Goal: Task Accomplishment & Management: Use online tool/utility

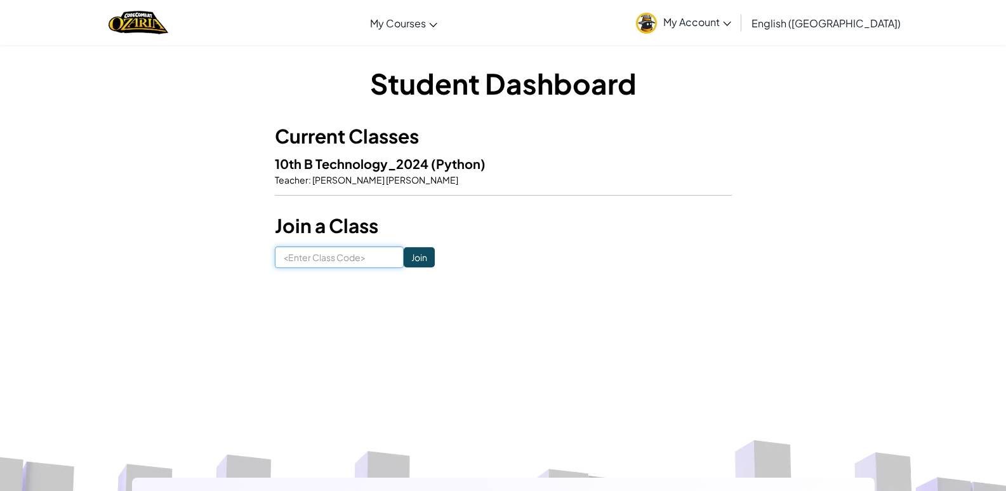
click at [371, 259] on input at bounding box center [339, 257] width 129 height 22
type input "NiceSheepBite"
click at [425, 258] on form "NiceSheepBite Join" at bounding box center [503, 257] width 457 height 22
click at [414, 259] on input "Join" at bounding box center [419, 257] width 31 height 20
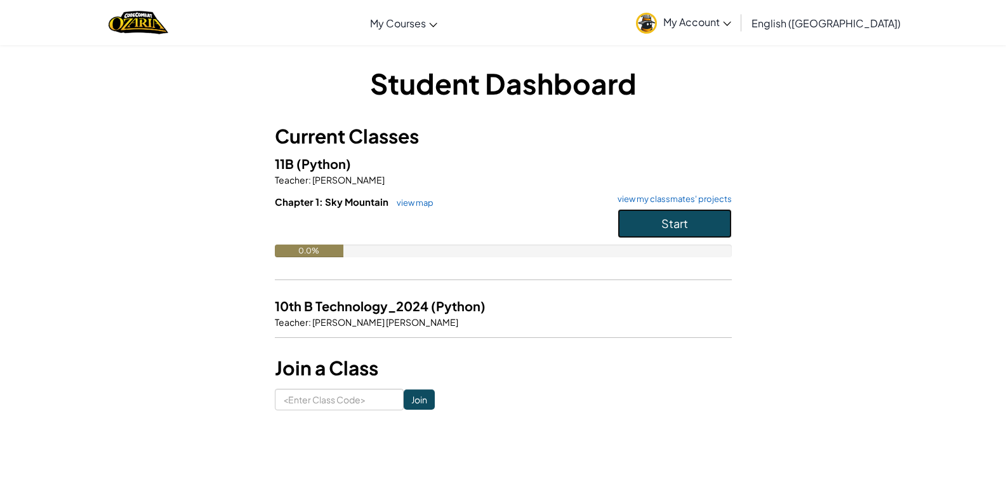
click at [681, 232] on button "Start" at bounding box center [675, 223] width 114 height 29
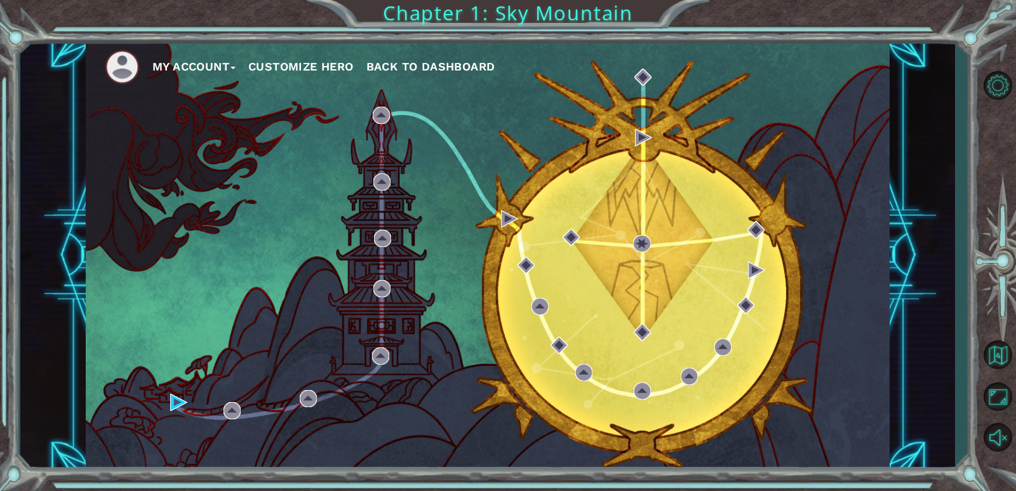
click at [191, 69] on button "My Account" at bounding box center [193, 66] width 83 height 19
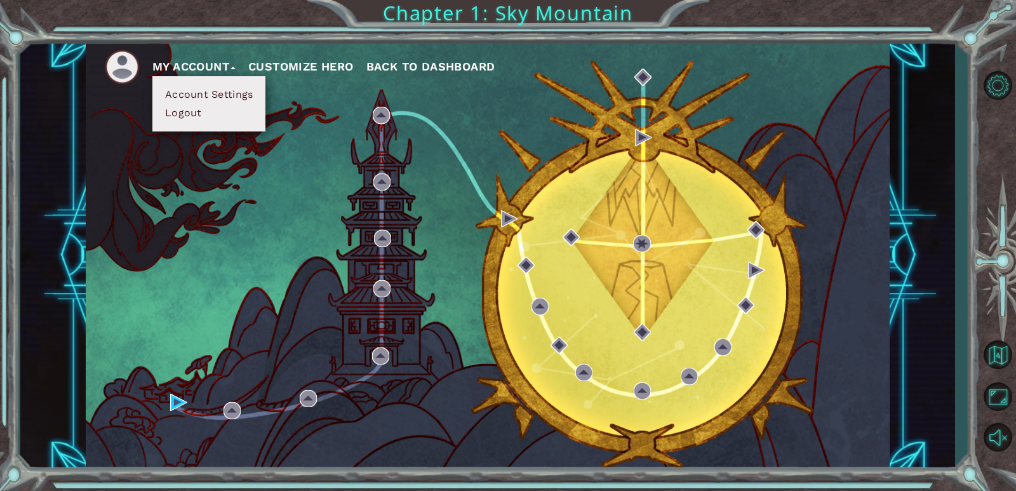
click at [278, 61] on button "Customize Hero" at bounding box center [300, 66] width 105 height 19
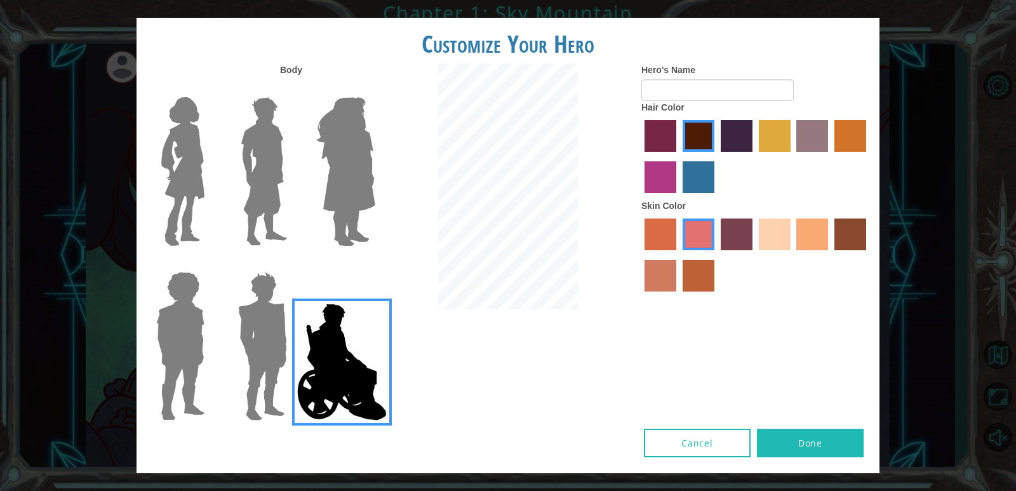
click at [242, 305] on img at bounding box center [262, 346] width 59 height 159
click at [292, 263] on input "Hero Garnet" at bounding box center [292, 263] width 0 height 0
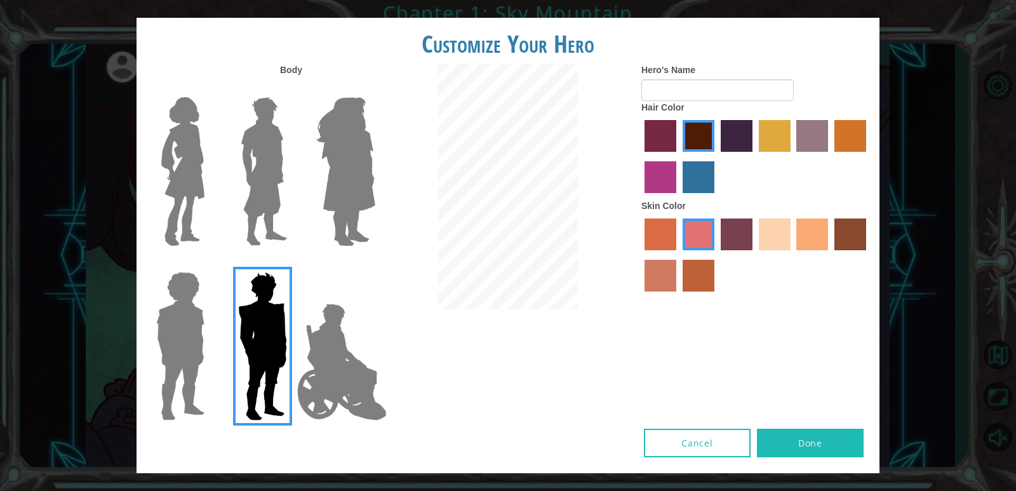
click at [175, 326] on img at bounding box center [180, 346] width 58 height 159
click at [209, 263] on input "Hero Steven" at bounding box center [209, 263] width 0 height 0
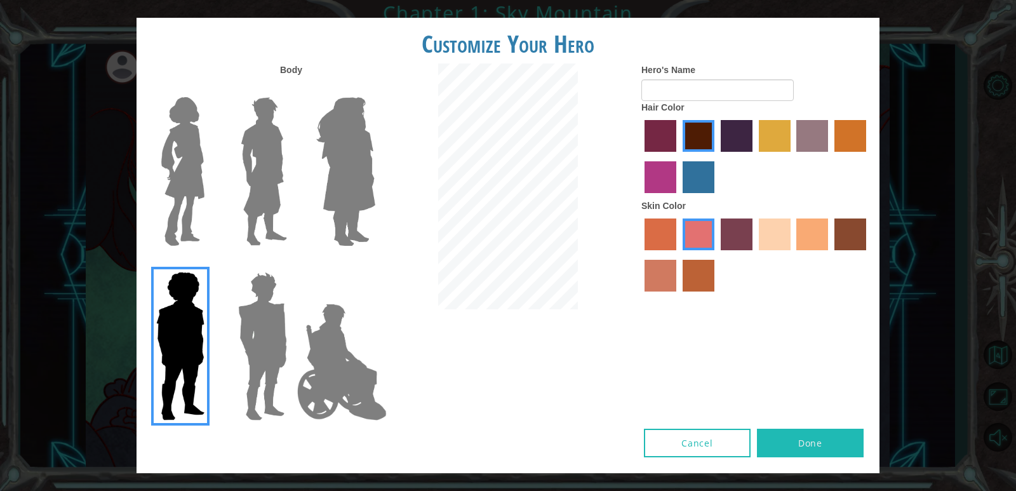
click at [255, 194] on img at bounding box center [264, 171] width 56 height 159
click at [292, 89] on input "Hero Lars" at bounding box center [292, 89] width 0 height 0
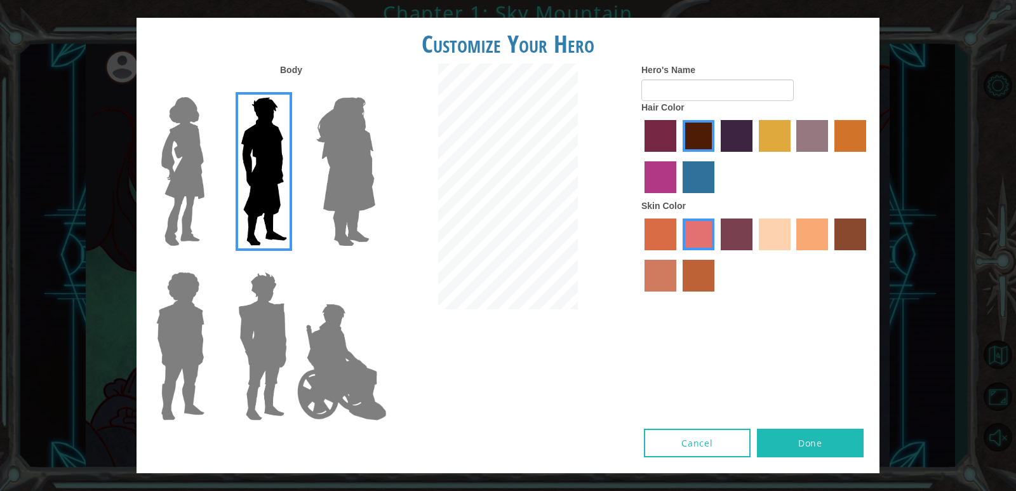
click at [671, 140] on label "paprika hair color" at bounding box center [660, 136] width 32 height 32
click at [640, 156] on input "paprika hair color" at bounding box center [640, 156] width 0 height 0
click at [691, 128] on label "maroon hair color" at bounding box center [698, 136] width 32 height 32
click at [678, 156] on input "maroon hair color" at bounding box center [678, 156] width 0 height 0
click at [701, 234] on label "froly skin color" at bounding box center [698, 234] width 32 height 32
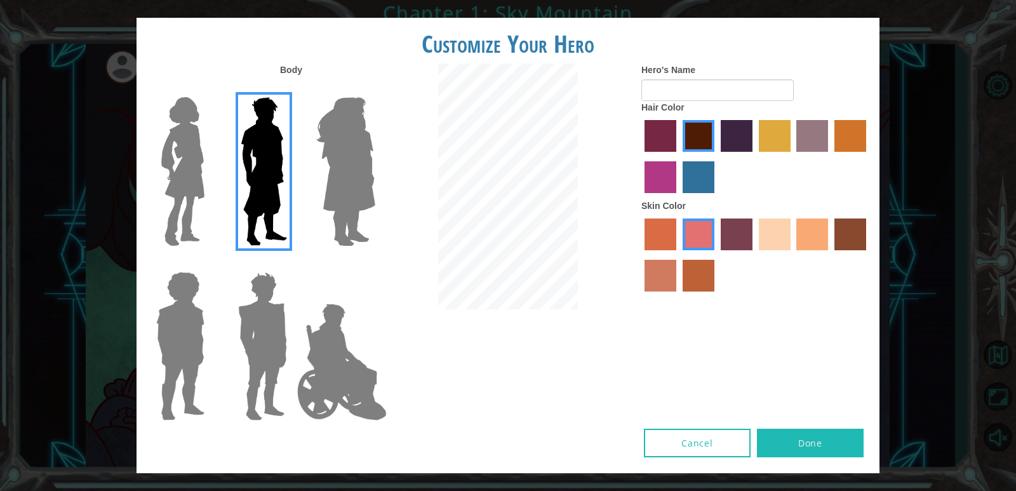
click at [678, 255] on input "froly skin color" at bounding box center [678, 255] width 0 height 0
click at [712, 263] on label "smoke tree skin color" at bounding box center [698, 276] width 32 height 32
click at [678, 296] on input "smoke tree skin color" at bounding box center [678, 296] width 0 height 0
click at [814, 221] on label "tacao skin color" at bounding box center [812, 234] width 32 height 32
click at [792, 255] on input "tacao skin color" at bounding box center [792, 255] width 0 height 0
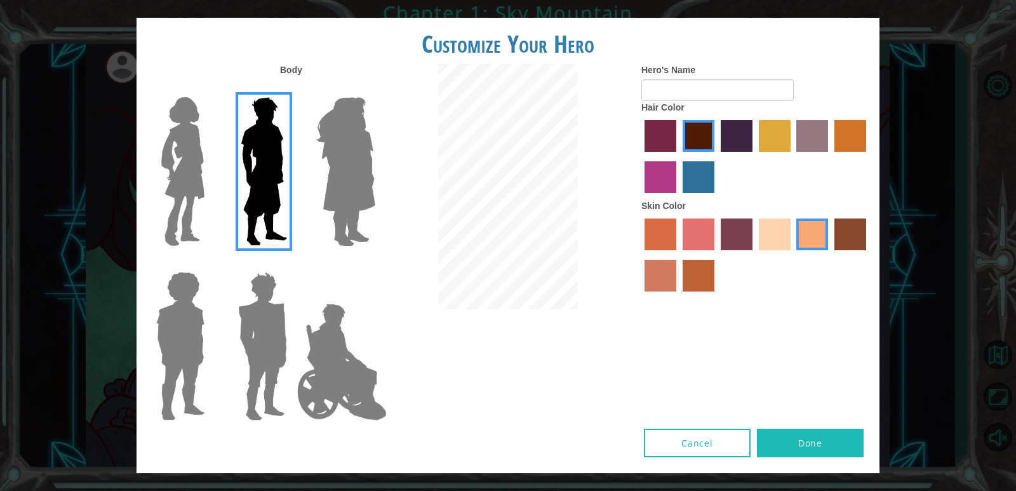
click at [769, 242] on label "sandy beach skin color" at bounding box center [775, 234] width 32 height 32
click at [754, 255] on input "sandy beach skin color" at bounding box center [754, 255] width 0 height 0
click at [803, 437] on button "Done" at bounding box center [810, 442] width 107 height 29
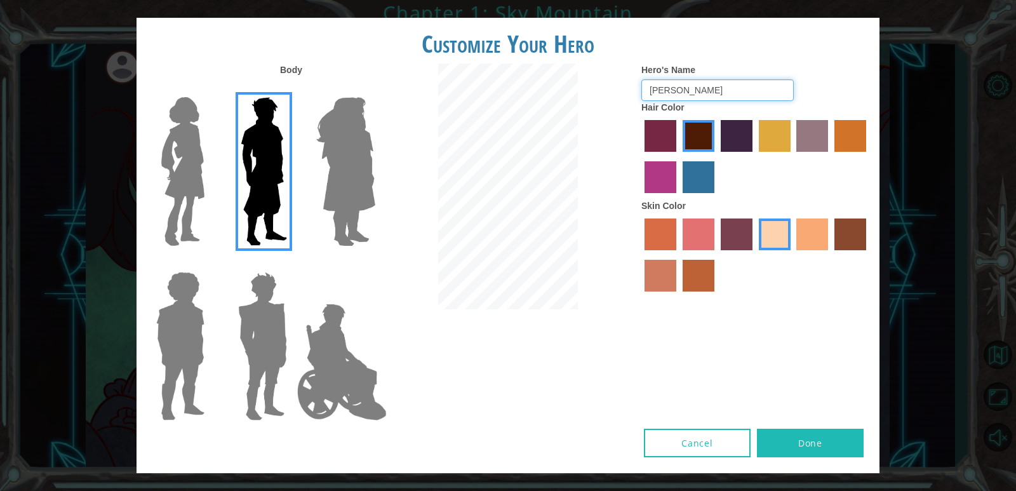
type input "[PERSON_NAME]"
click at [822, 441] on button "Done" at bounding box center [810, 442] width 107 height 29
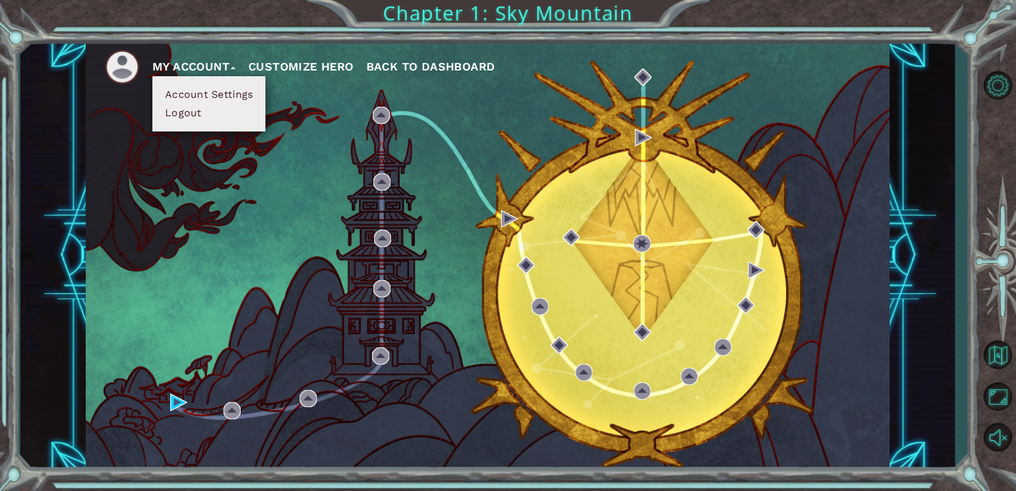
click at [450, 63] on span "Back to Dashboard" at bounding box center [430, 66] width 129 height 13
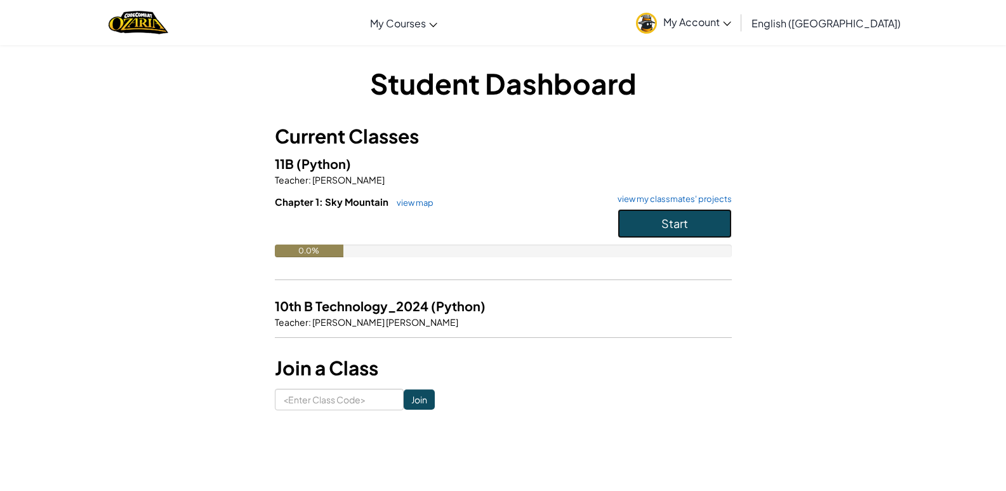
click at [677, 221] on span "Start" at bounding box center [674, 223] width 27 height 15
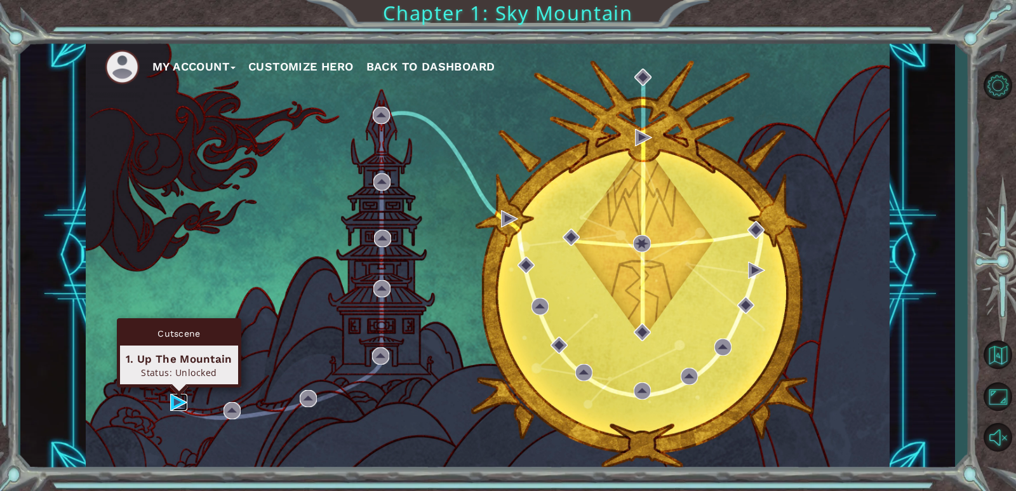
click at [178, 404] on img at bounding box center [178, 402] width 17 height 17
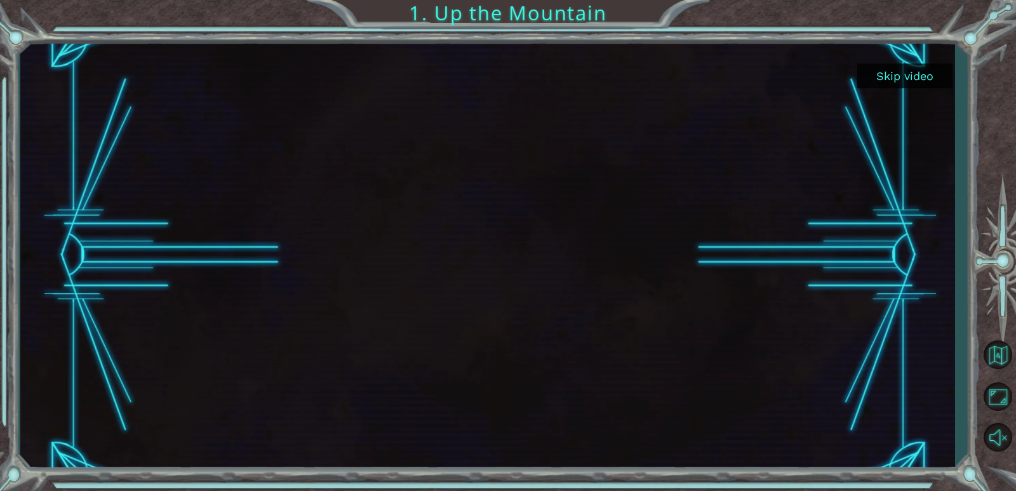
click at [424, 267] on div at bounding box center [486, 255] width 767 height 432
click at [539, 234] on div at bounding box center [486, 255] width 767 height 432
click at [884, 78] on button "Skip video" at bounding box center [904, 75] width 95 height 25
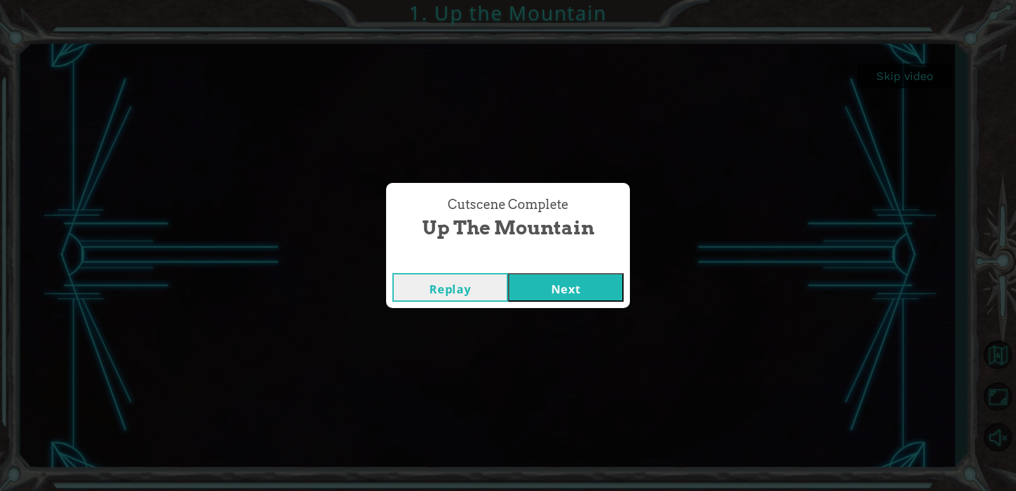
click at [552, 277] on button "Next" at bounding box center [566, 287] width 116 height 29
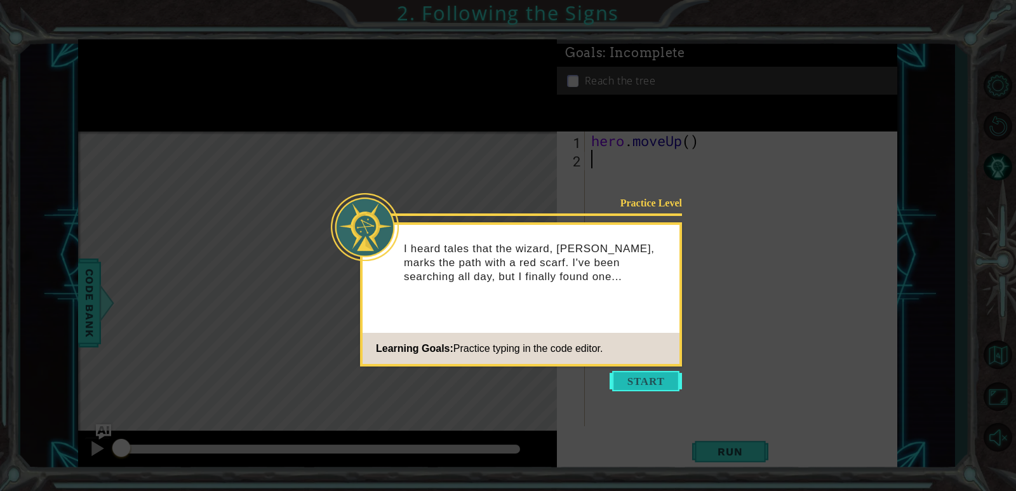
click at [650, 388] on button "Start" at bounding box center [645, 381] width 72 height 20
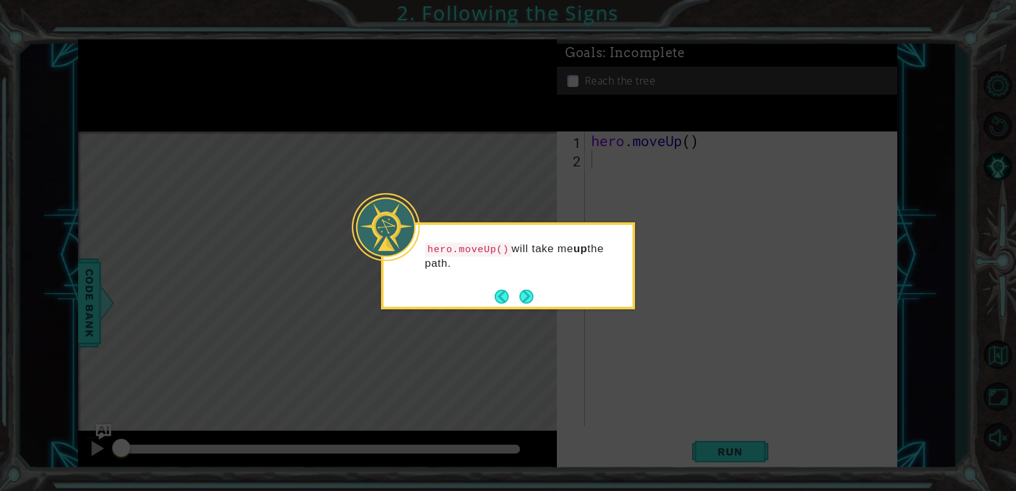
click at [530, 349] on icon at bounding box center [508, 245] width 1016 height 491
click at [529, 289] on button "Next" at bounding box center [526, 296] width 14 height 14
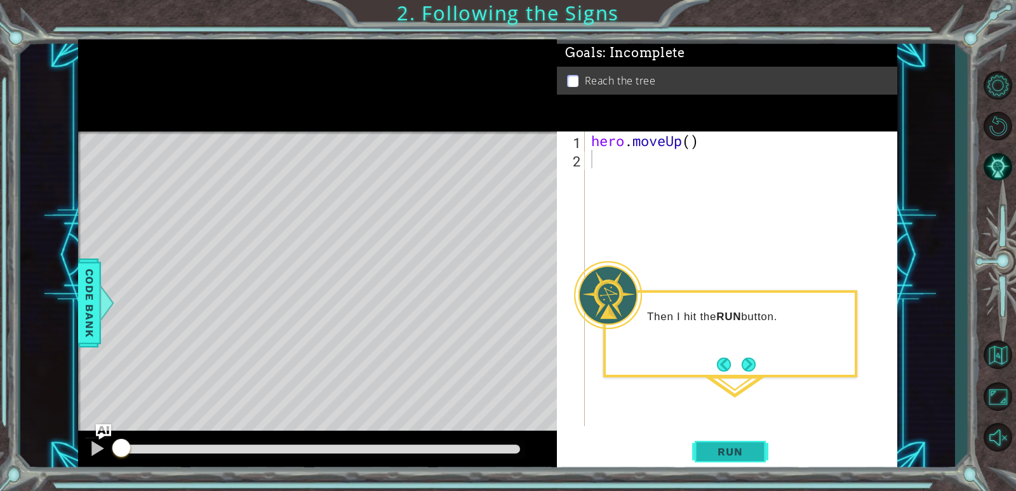
click at [726, 451] on span "Run" at bounding box center [730, 451] width 50 height 13
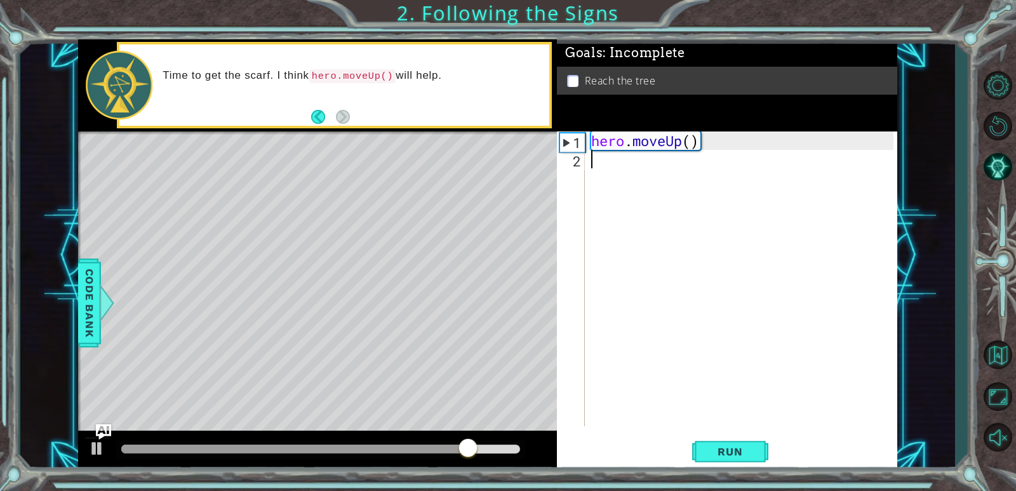
click at [680, 148] on div "hero . moveUp ( )" at bounding box center [743, 296] width 311 height 331
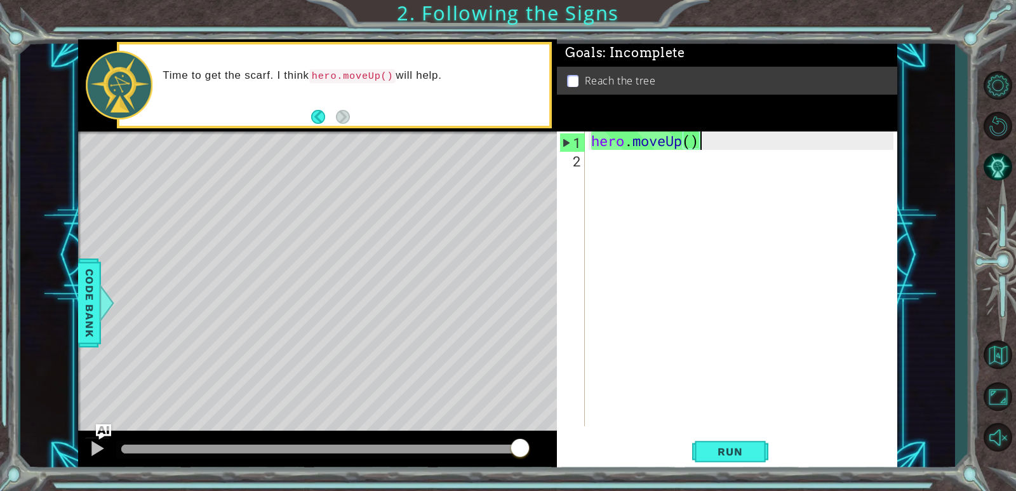
click at [697, 138] on div "hero . moveUp ( )" at bounding box center [743, 296] width 311 height 331
click at [694, 141] on div "hero . moveUp ( )" at bounding box center [743, 296] width 311 height 331
type textarea "hero.moveUp(2)"
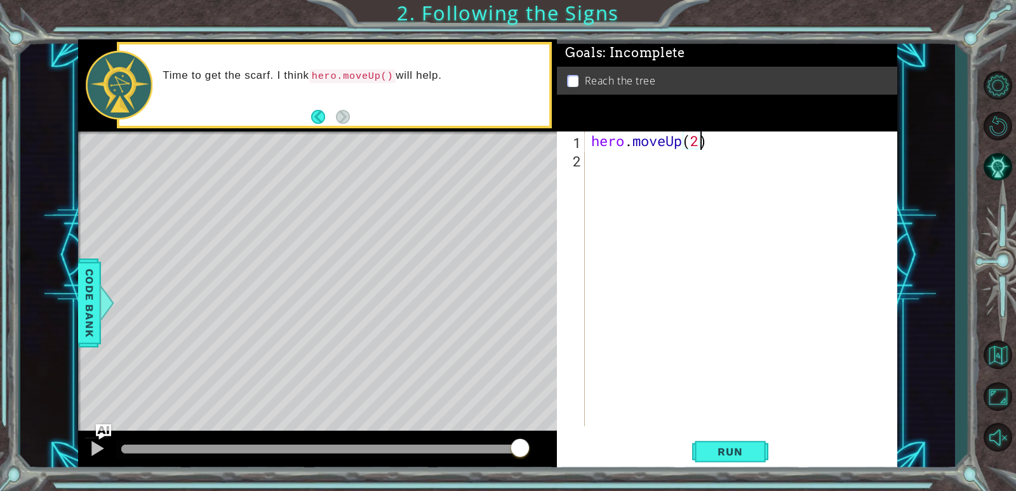
scroll to position [0, 4]
click at [687, 235] on div "hero . moveUp ( 2 )" at bounding box center [743, 296] width 311 height 331
click at [721, 444] on button "Run" at bounding box center [730, 452] width 76 height 34
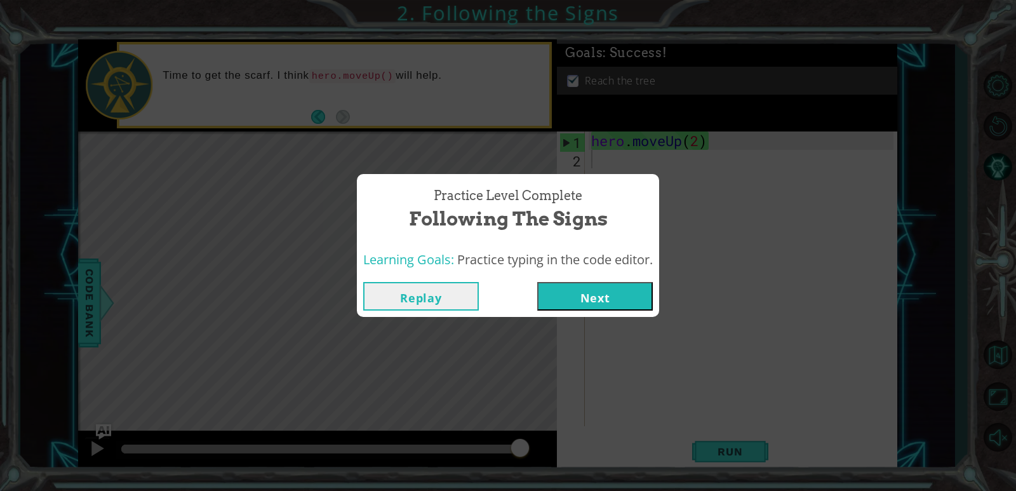
click at [570, 292] on button "Next" at bounding box center [595, 296] width 116 height 29
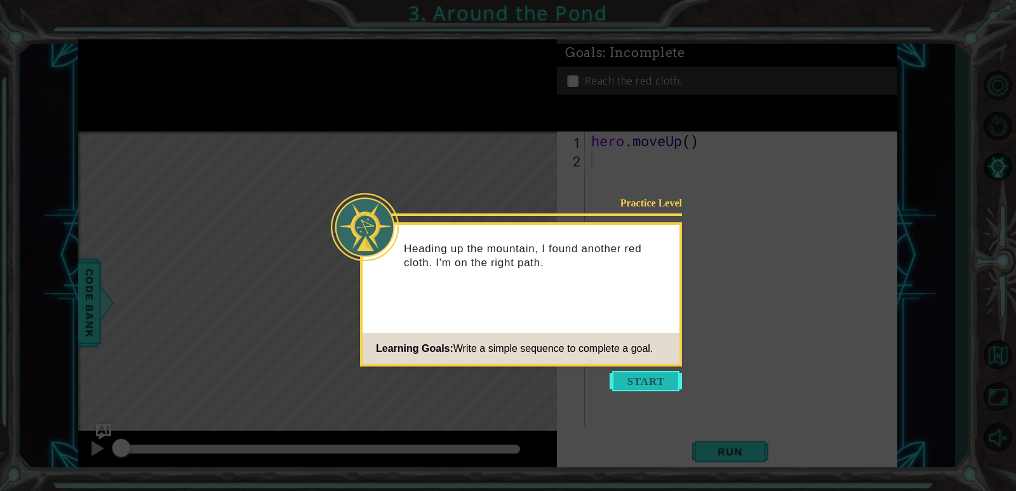
click at [647, 376] on button "Start" at bounding box center [645, 381] width 72 height 20
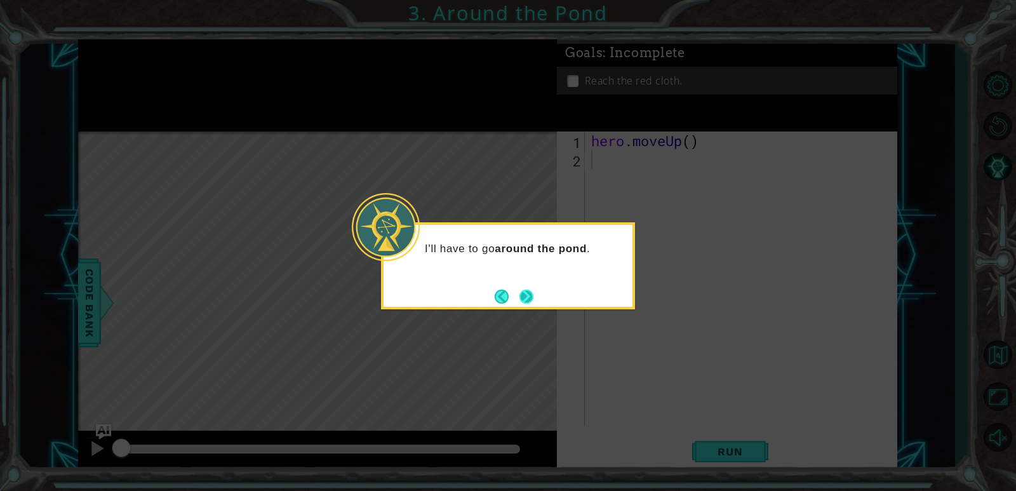
click at [533, 296] on button "Next" at bounding box center [526, 296] width 15 height 15
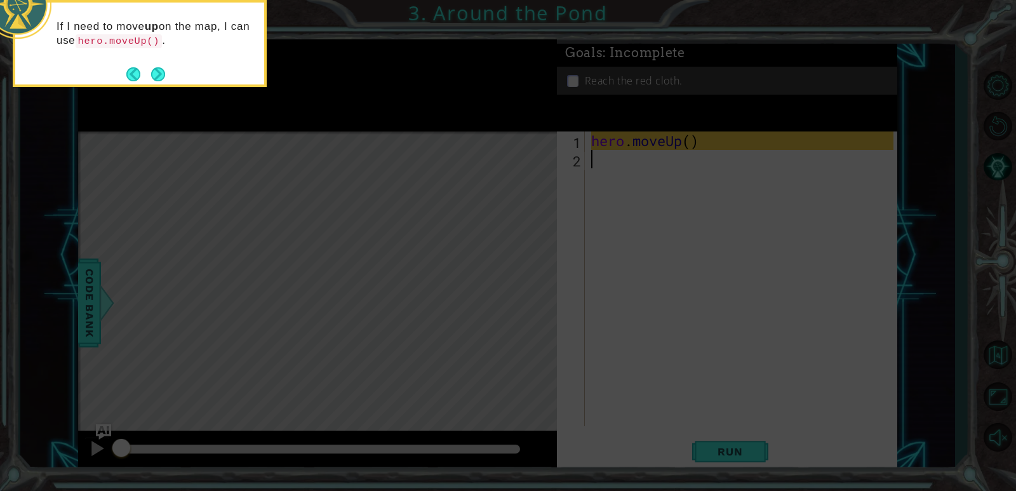
click at [171, 76] on div "If I need to move up on the map, I can use hero.moveUp() ." at bounding box center [140, 43] width 254 height 87
click at [163, 74] on button "Next" at bounding box center [158, 74] width 14 height 14
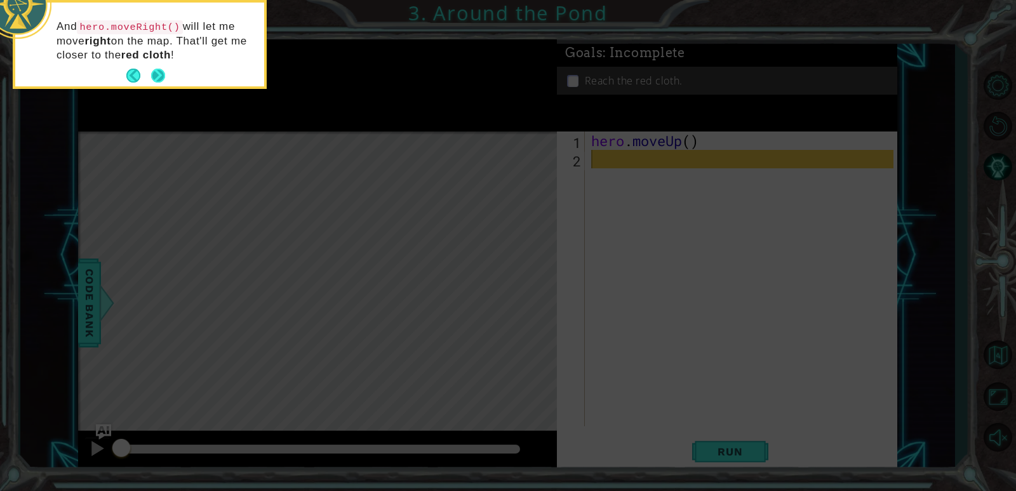
click at [160, 74] on button "Next" at bounding box center [158, 76] width 15 height 15
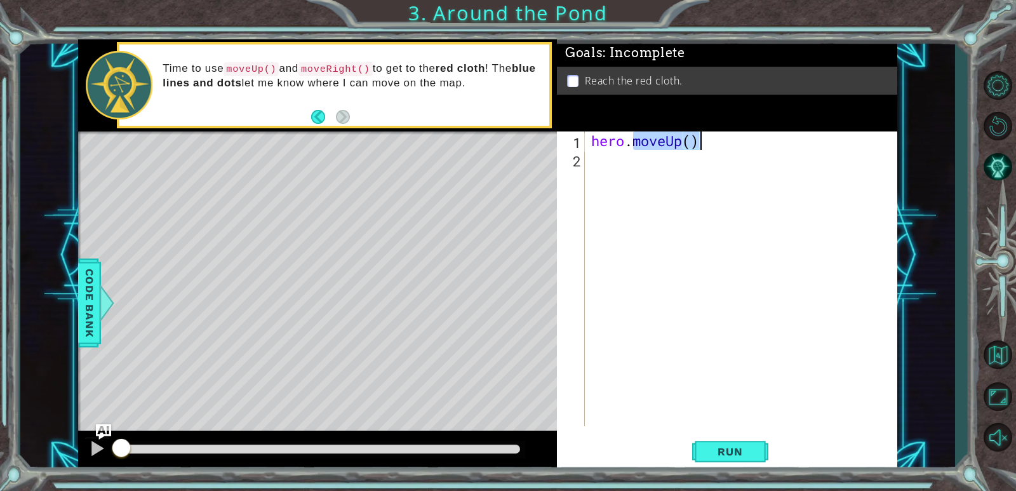
drag, startPoint x: 636, startPoint y: 144, endPoint x: 717, endPoint y: 143, distance: 81.3
click at [717, 143] on div "hero . moveUp ( )" at bounding box center [743, 296] width 311 height 331
type textarea "hero.moveUp()"
click at [651, 185] on div "hero . moveUp ( )" at bounding box center [743, 296] width 311 height 331
paste textarea "moveUp()"
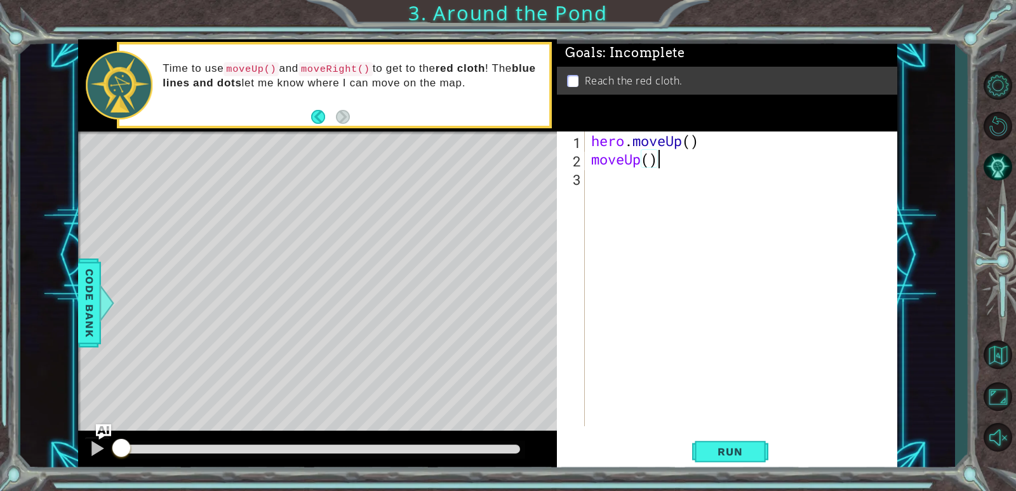
click at [637, 160] on div "hero . moveUp ( ) moveUp ( )" at bounding box center [743, 296] width 311 height 331
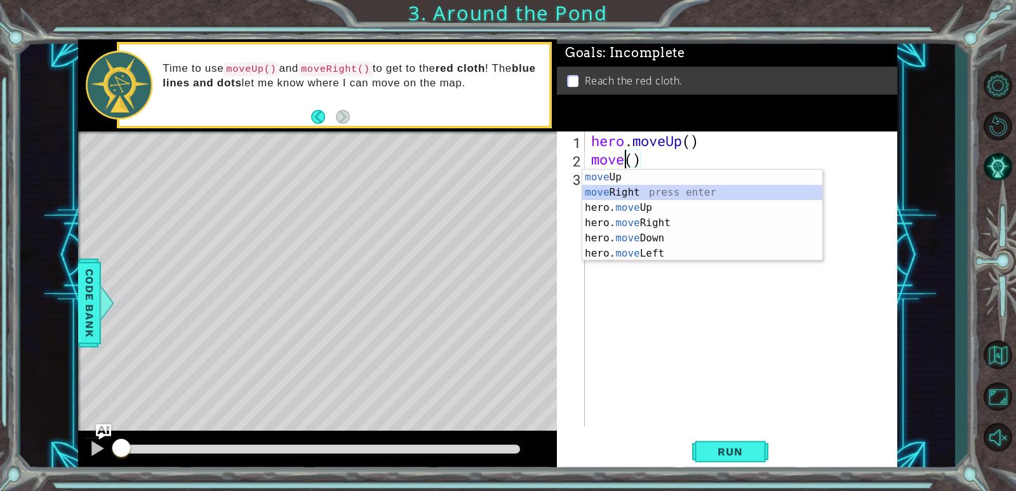
click at [628, 192] on div "move Up press enter move Right press enter hero. move Up press enter hero. move…" at bounding box center [702, 230] width 240 height 122
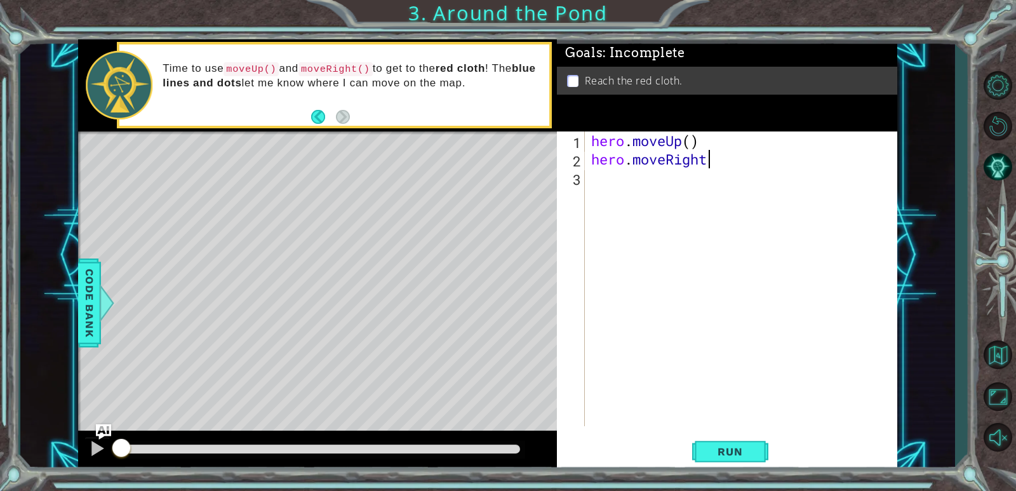
drag, startPoint x: 719, startPoint y: 163, endPoint x: 710, endPoint y: 160, distance: 8.6
click at [715, 161] on div "hero . moveUp ( ) hero . moveRight" at bounding box center [743, 296] width 311 height 331
drag, startPoint x: 717, startPoint y: 154, endPoint x: 577, endPoint y: 165, distance: 140.1
click at [577, 165] on div "hero.moveRight 1 2 3 hero . moveUp ( ) hero . moveRight ההההההההההההההההההההההה…" at bounding box center [725, 278] width 336 height 295
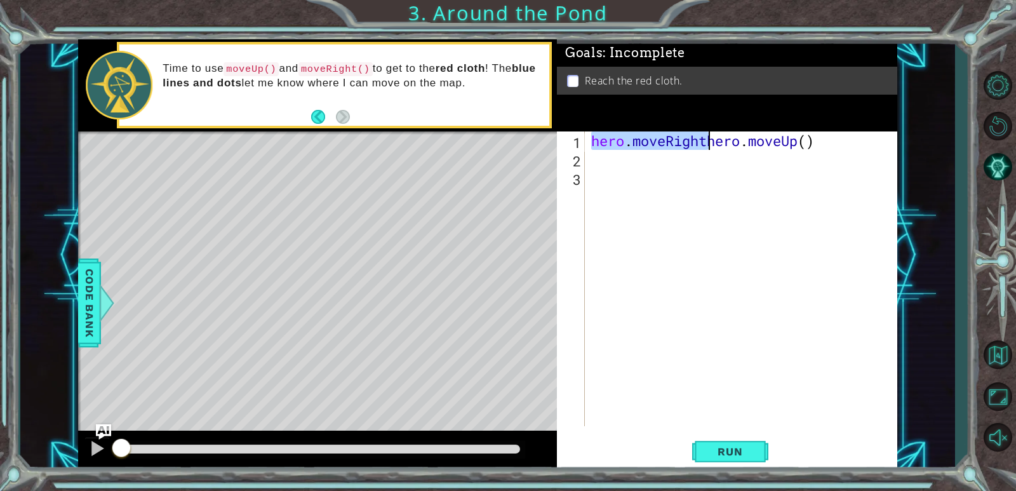
click at [714, 143] on div "hero . moveRighthero . moveUp ( )" at bounding box center [743, 296] width 311 height 331
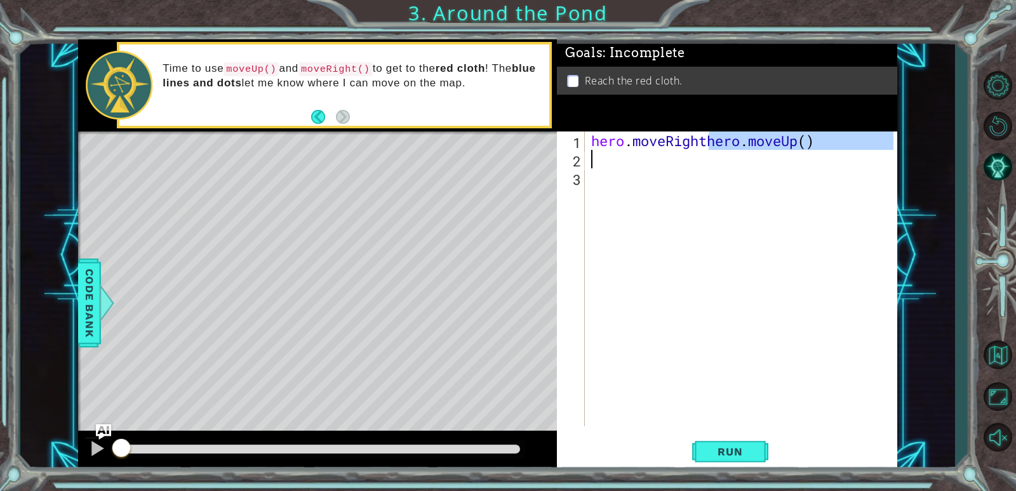
drag, startPoint x: 710, startPoint y: 143, endPoint x: 814, endPoint y: 152, distance: 103.9
click at [814, 152] on div "hero . moveRighthero . moveUp ( )" at bounding box center [743, 296] width 311 height 331
type textarea "hero.moveRighthero.moveUp()"
click at [712, 142] on div "hero . moveRighthero . moveUp ( )" at bounding box center [743, 296] width 311 height 331
type textarea "hero.moveUp()"
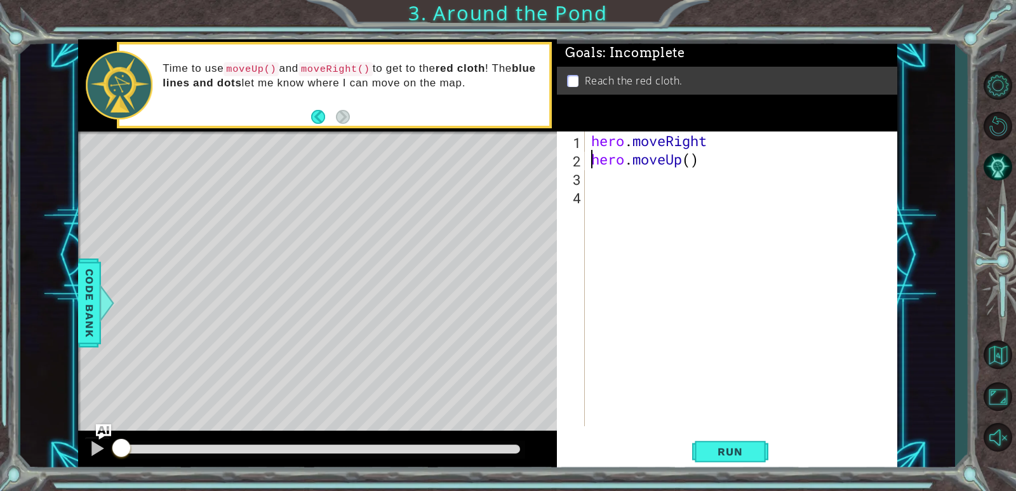
click at [602, 198] on div "hero . moveRight hero . moveUp ( )" at bounding box center [743, 296] width 311 height 331
type textarea "hero.moveUp()"
click at [680, 346] on div "hero . moveRight hero . moveUp ( )" at bounding box center [743, 296] width 311 height 331
click at [595, 139] on div "hero . moveRight hero . moveUp ( )" at bounding box center [743, 296] width 311 height 331
type textarea "hero.moveRight"
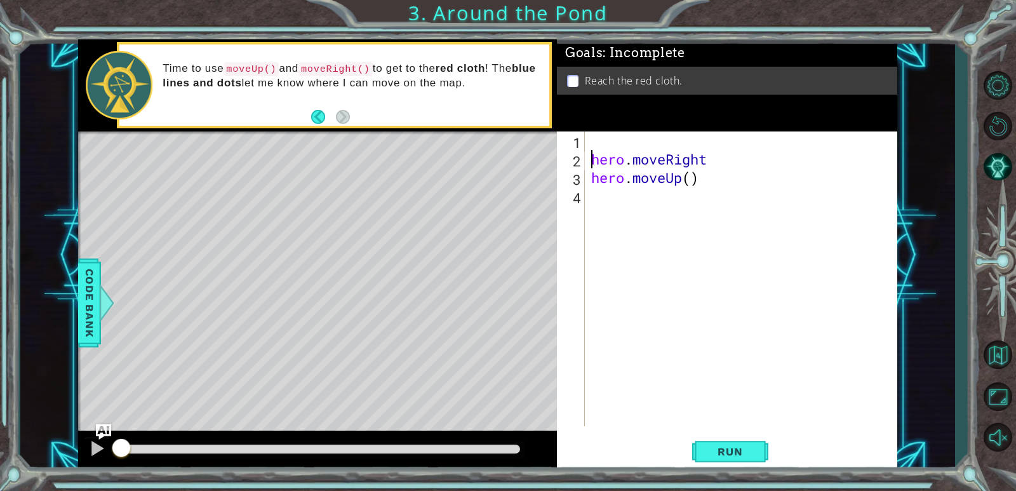
click at [595, 139] on div "hero . moveRight hero . moveUp ( )" at bounding box center [743, 296] width 311 height 331
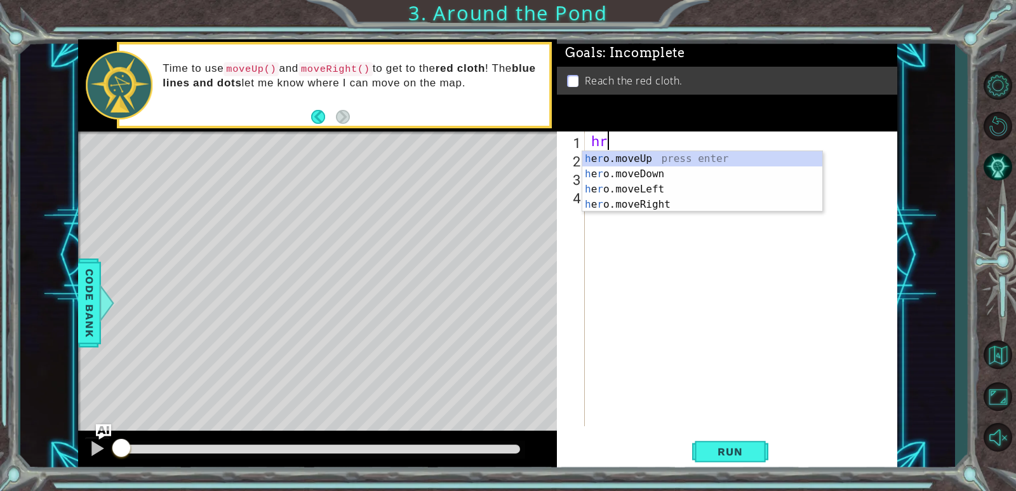
type textarea "h"
click at [612, 154] on div "h ero.moveUp press enter h ero.moveRight press enter h ero.moveDown press enter…" at bounding box center [702, 204] width 240 height 107
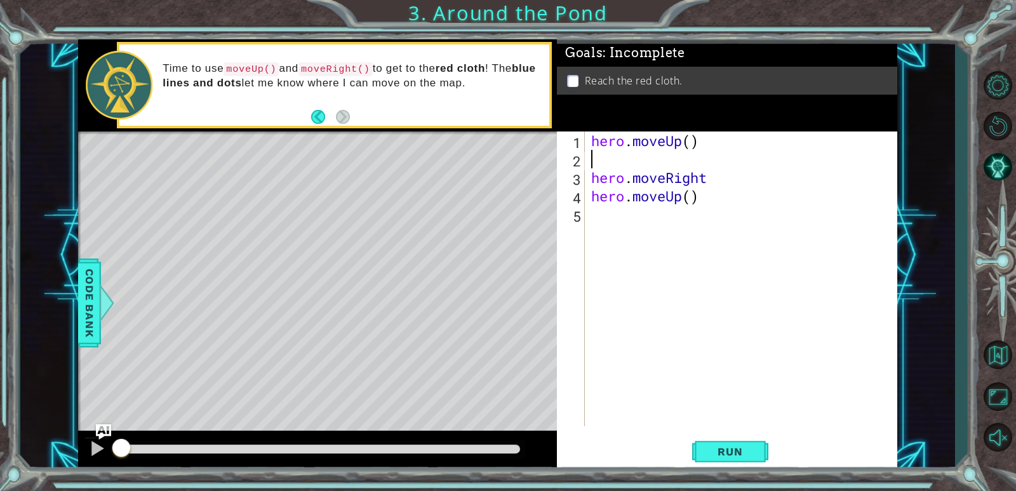
type textarea "hero.moveUp()"
click at [667, 196] on div "hero . moveUp ( ) hero . moveRight hero . moveUp ( )" at bounding box center [743, 296] width 311 height 331
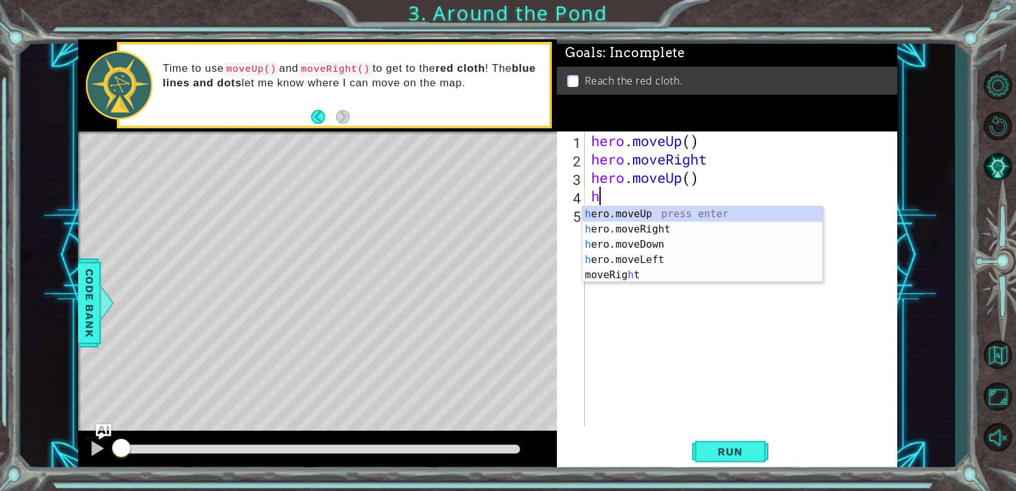
type textarea "hr"
click at [659, 215] on div "h e r o.moveUp press enter h e r o.moveDown press enter h e r o.moveLeft press …" at bounding box center [702, 251] width 240 height 91
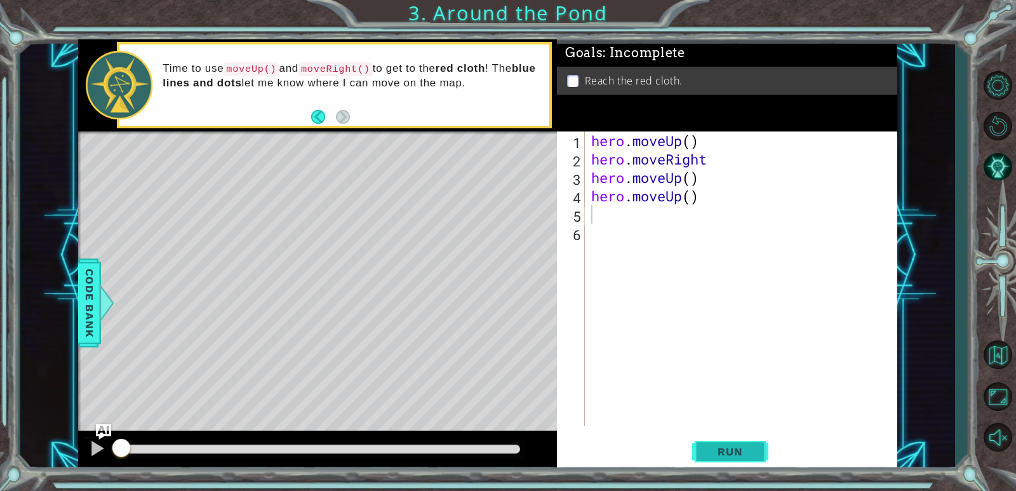
click at [716, 448] on span "Run" at bounding box center [730, 451] width 50 height 13
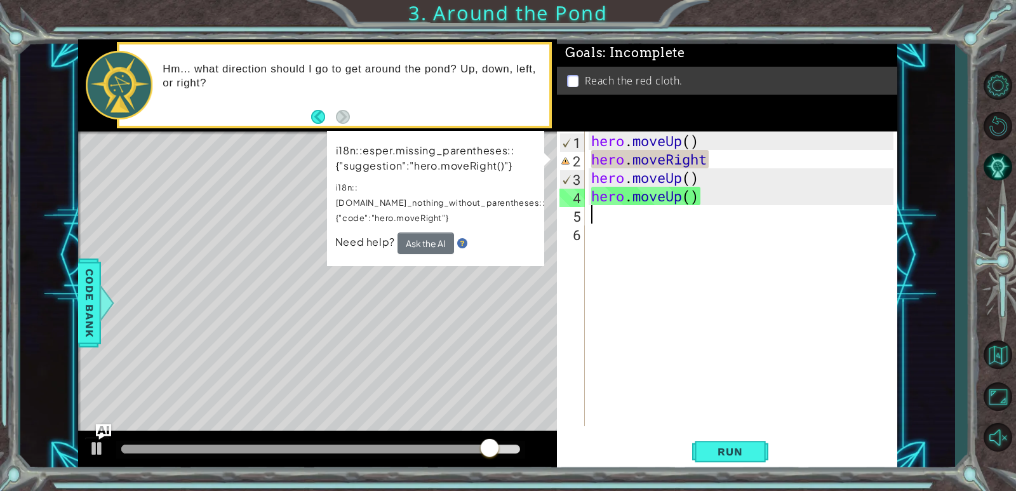
click at [638, 161] on div "hero . moveUp ( ) hero . moveRight hero . moveUp ( ) hero . moveUp ( )" at bounding box center [743, 296] width 311 height 331
click at [635, 161] on div "hero . moveUp ( ) hero . moveRight hero . moveUp ( ) hero . moveUp ( )" at bounding box center [743, 296] width 311 height 331
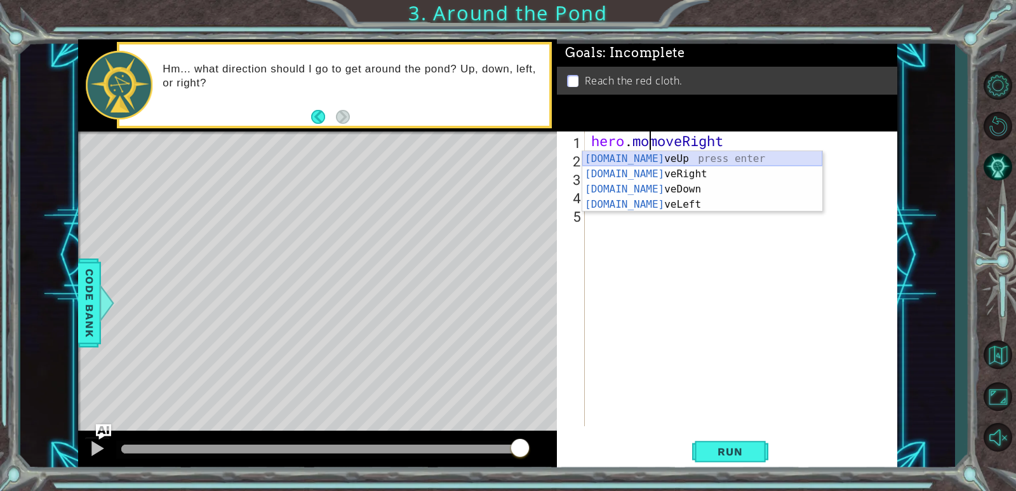
click at [635, 159] on div "[DOMAIN_NAME] veUp press enter [DOMAIN_NAME] veRight press enter [DOMAIN_NAME] …" at bounding box center [702, 196] width 240 height 91
type textarea "hero.moveUp()"
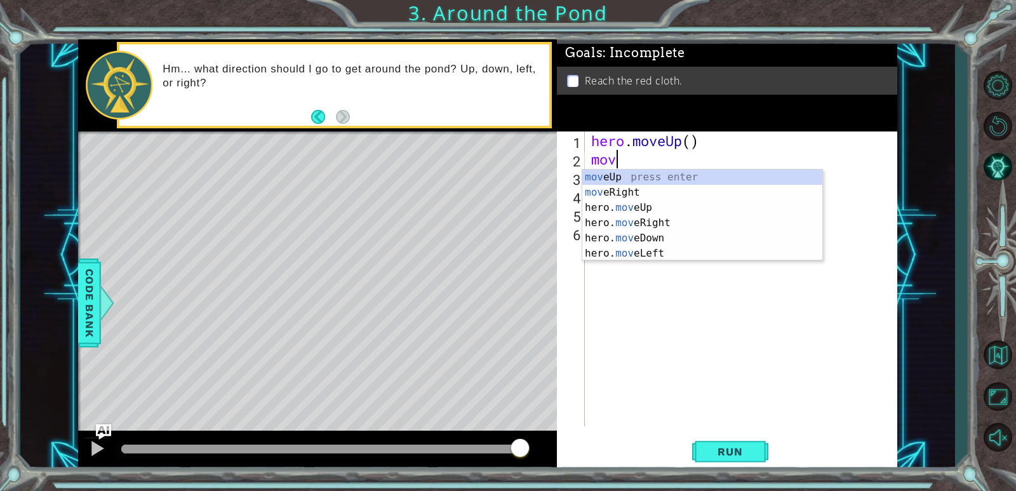
type textarea "move"
click at [740, 189] on div "move Up press enter move Right press enter hero. move Up press enter hero. move…" at bounding box center [702, 230] width 240 height 122
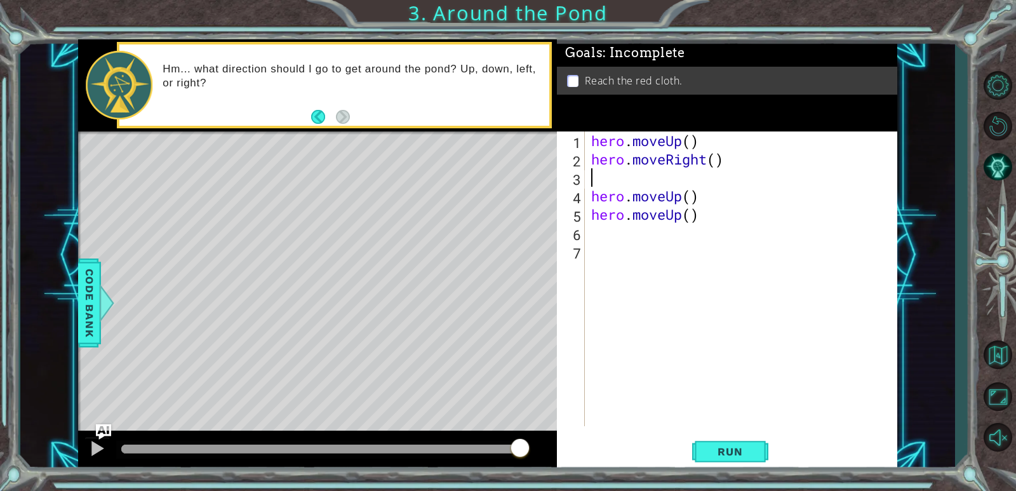
scroll to position [0, 0]
type textarea "hero.moveRight()"
click at [755, 461] on button "Run" at bounding box center [730, 452] width 76 height 34
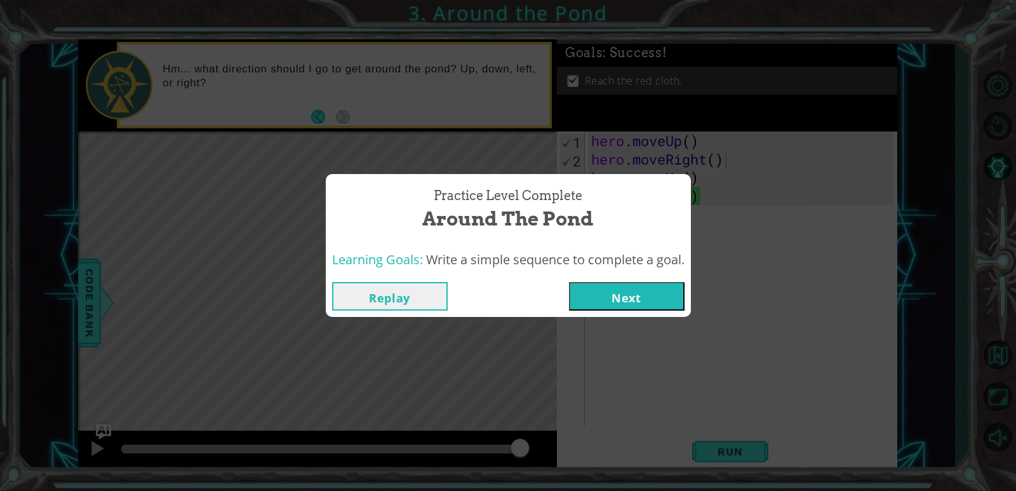
click at [585, 296] on button "Next" at bounding box center [627, 296] width 116 height 29
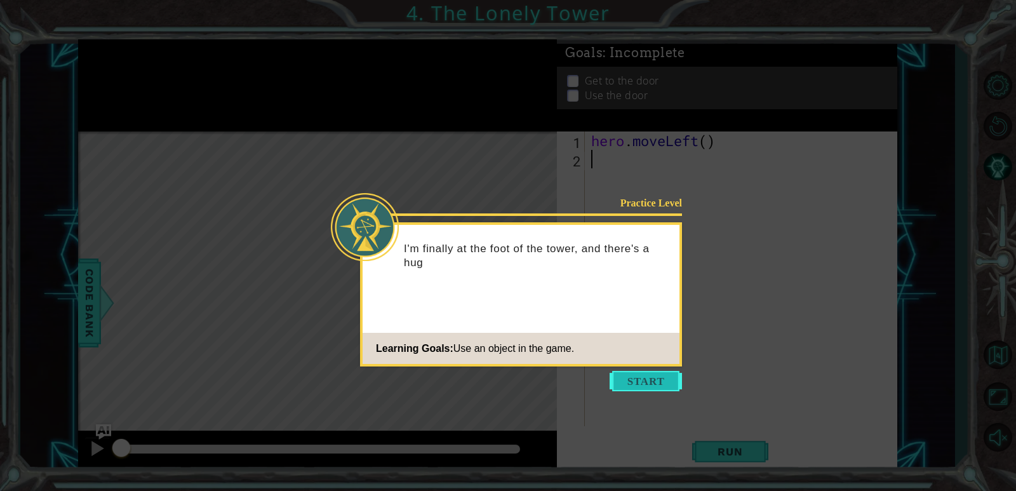
click at [623, 376] on button "Start" at bounding box center [645, 381] width 72 height 20
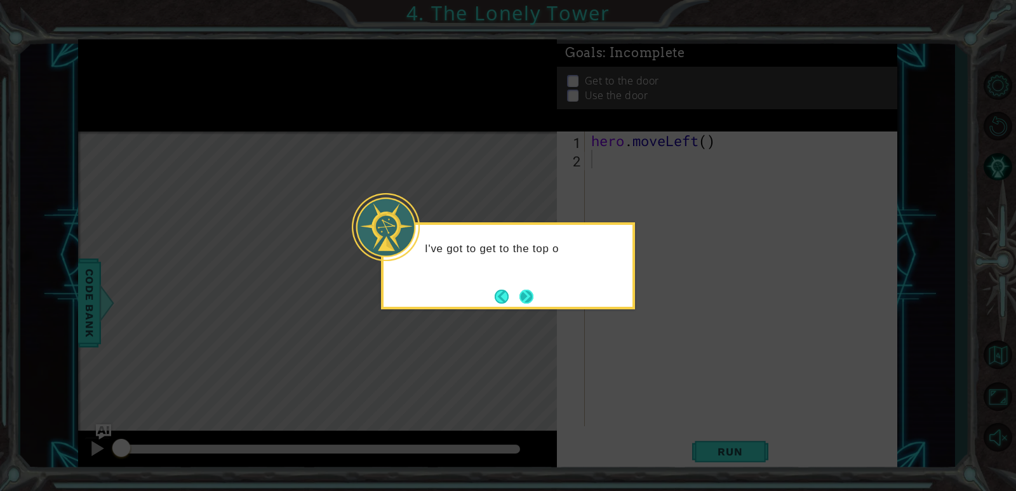
click at [533, 299] on button "Next" at bounding box center [526, 296] width 14 height 14
click at [536, 297] on div at bounding box center [508, 265] width 254 height 87
click at [533, 295] on button "Next" at bounding box center [526, 296] width 15 height 15
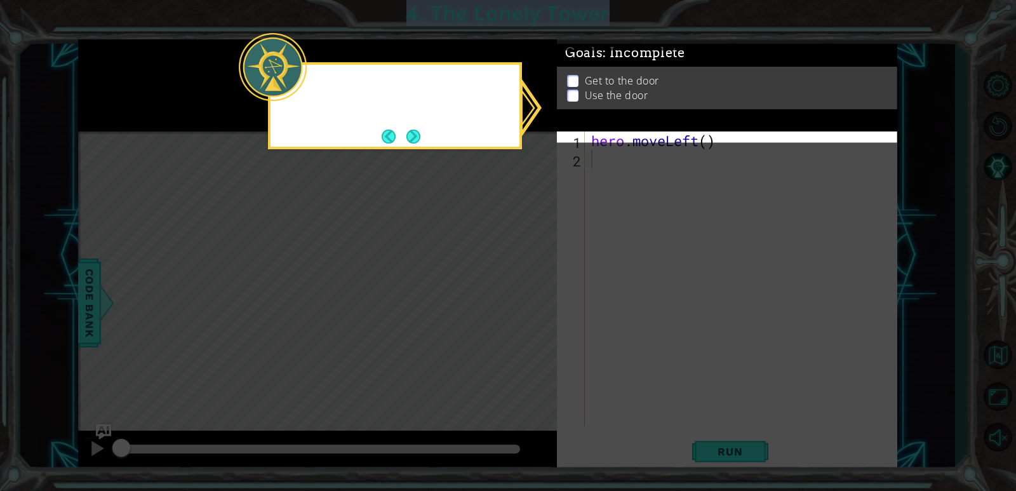
click at [533, 295] on icon at bounding box center [508, 245] width 1016 height 491
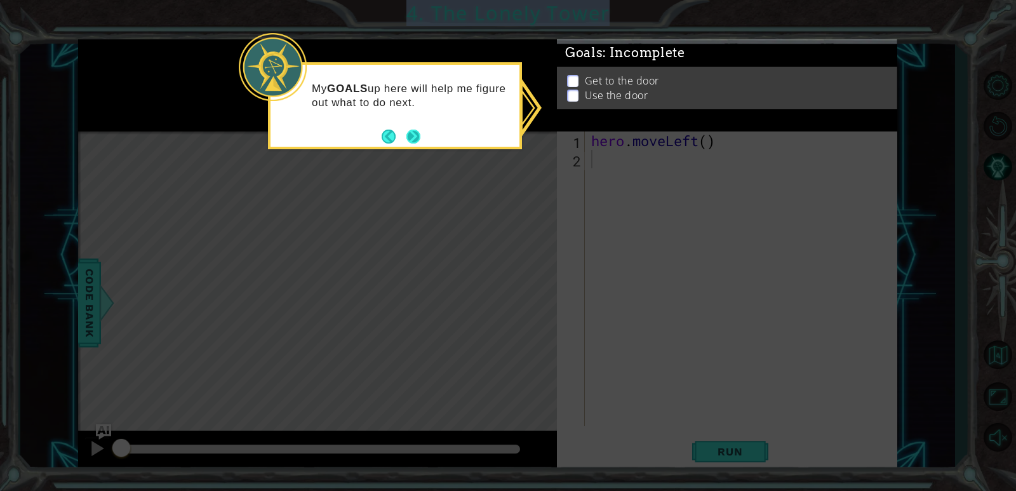
click at [414, 136] on button "Next" at bounding box center [413, 136] width 15 height 15
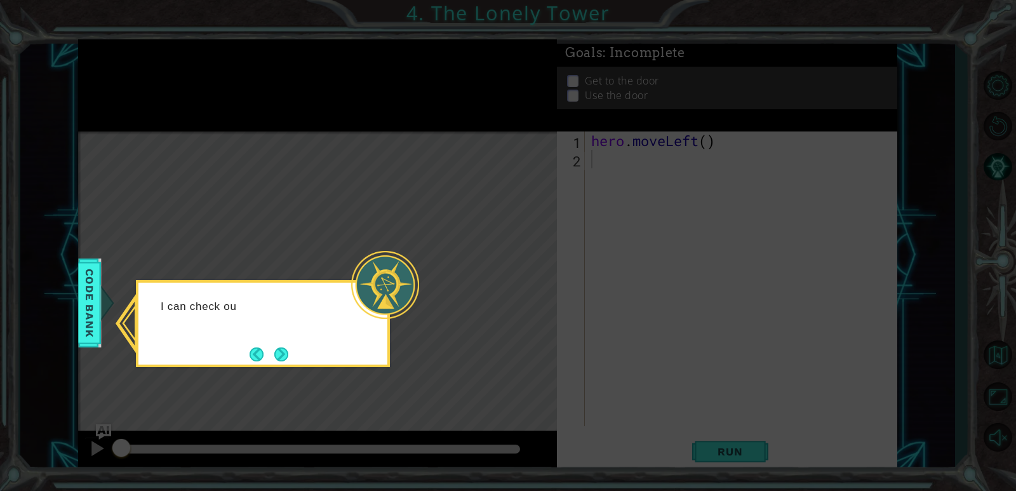
click at [391, 222] on icon at bounding box center [508, 245] width 1016 height 491
click at [294, 357] on div "I can check out the Code Bank to se" at bounding box center [263, 323] width 254 height 87
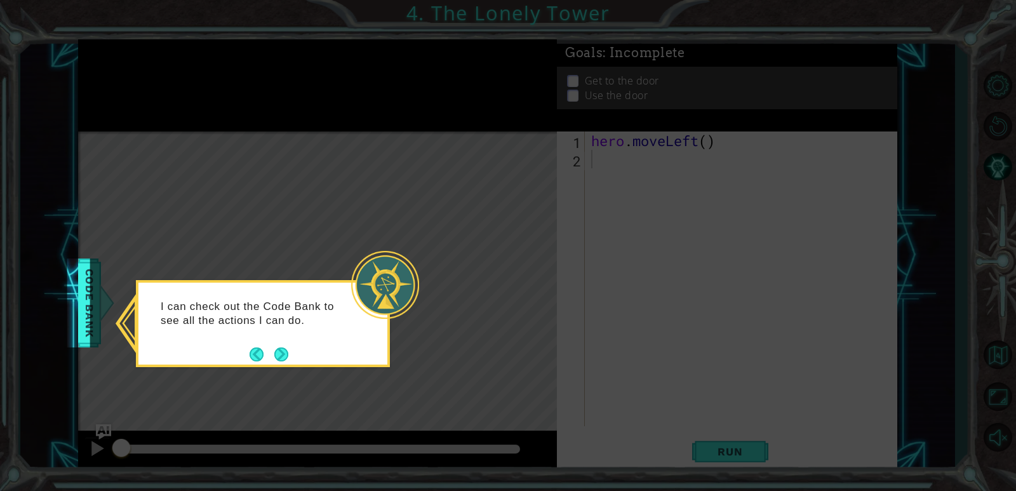
click at [289, 357] on div "I can check out the Code Bank to see all the actions I can do." at bounding box center [263, 323] width 254 height 87
click at [285, 355] on button "Next" at bounding box center [281, 354] width 14 height 14
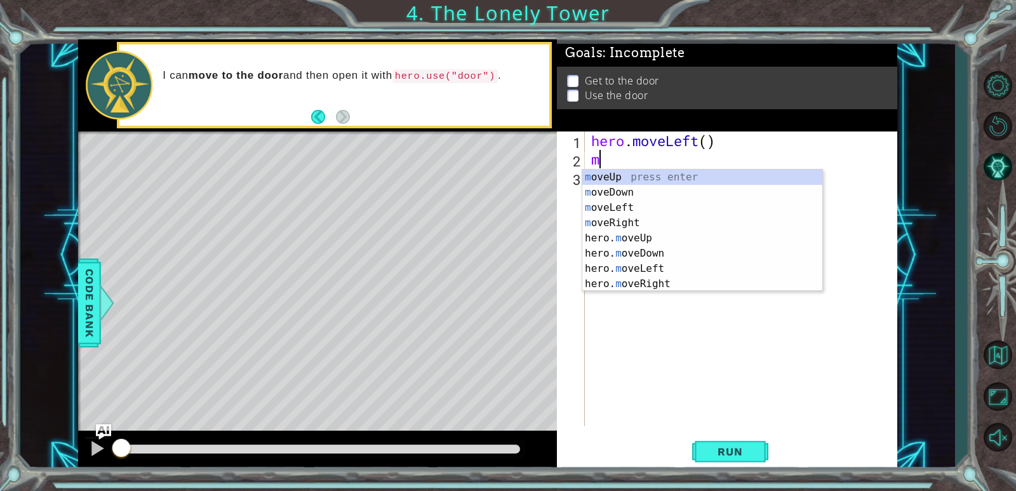
type textarea "mo"
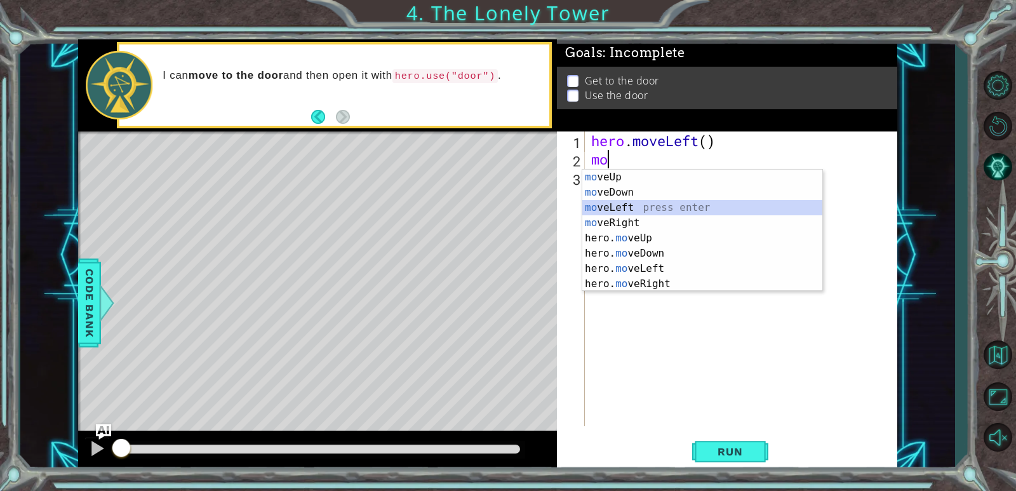
click at [625, 206] on div "mo veUp press enter mo veDown press enter mo veLeft press enter mo veRight pres…" at bounding box center [702, 245] width 240 height 152
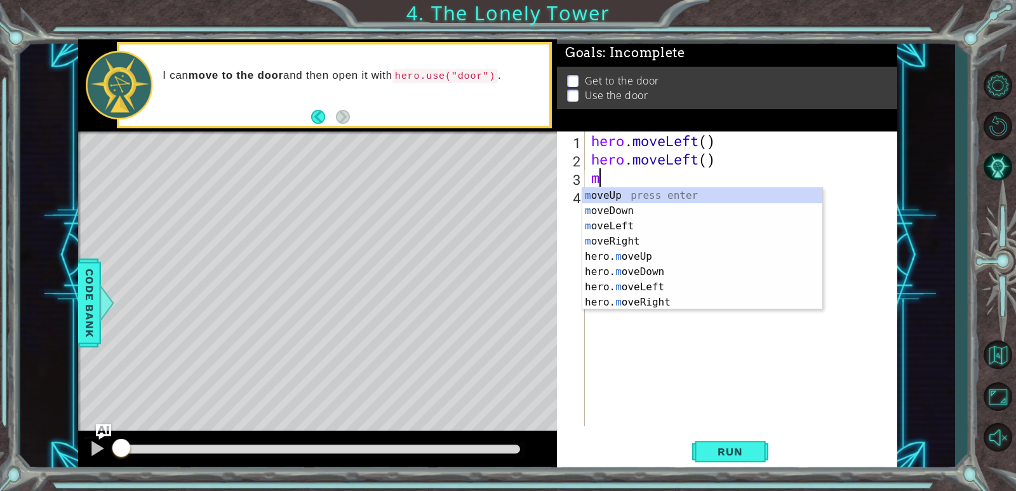
type textarea "mve"
click at [676, 197] on div "m o ve Up press enter m o ve Down press enter m o ve Left press enter m o ve Ri…" at bounding box center [702, 264] width 240 height 152
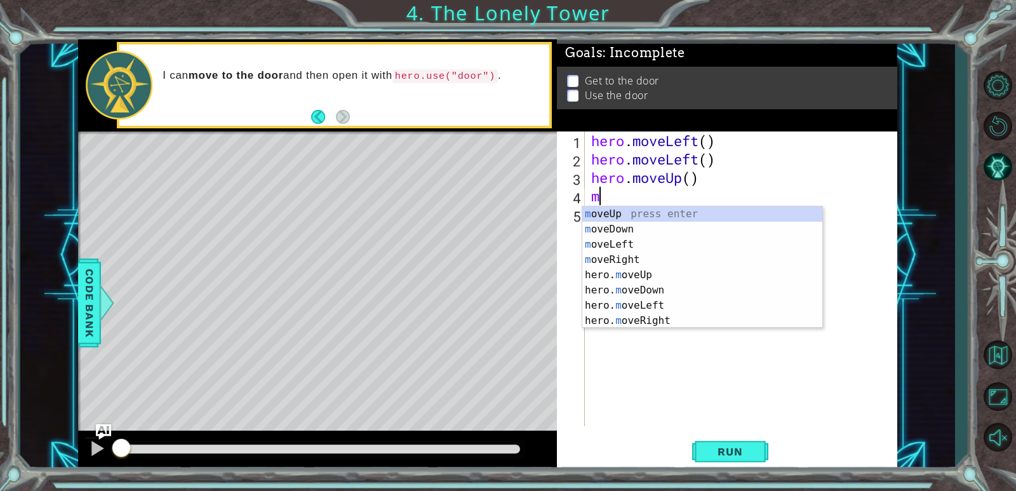
type textarea "mo"
click at [665, 217] on div "mo veUp press enter mo veDown press enter mo veLeft press enter mo veRight pres…" at bounding box center [702, 282] width 240 height 152
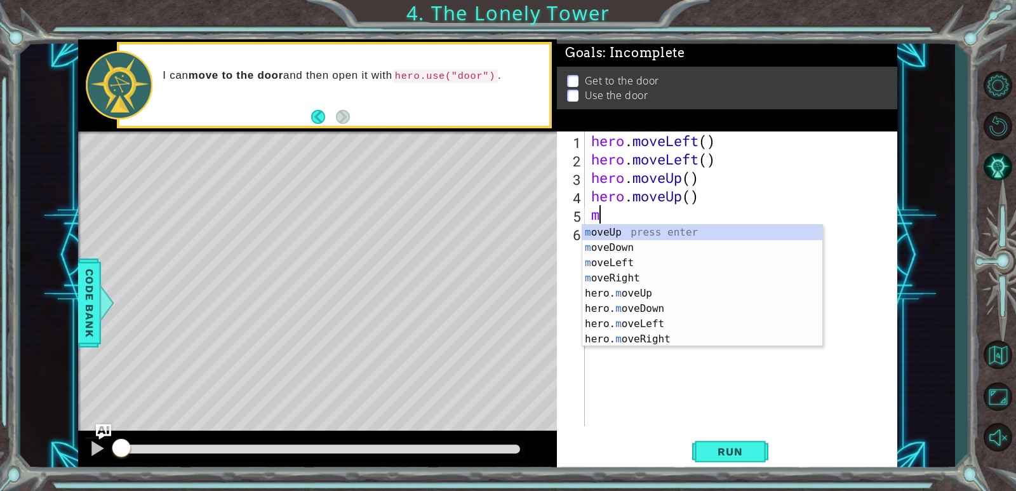
type textarea "mo"
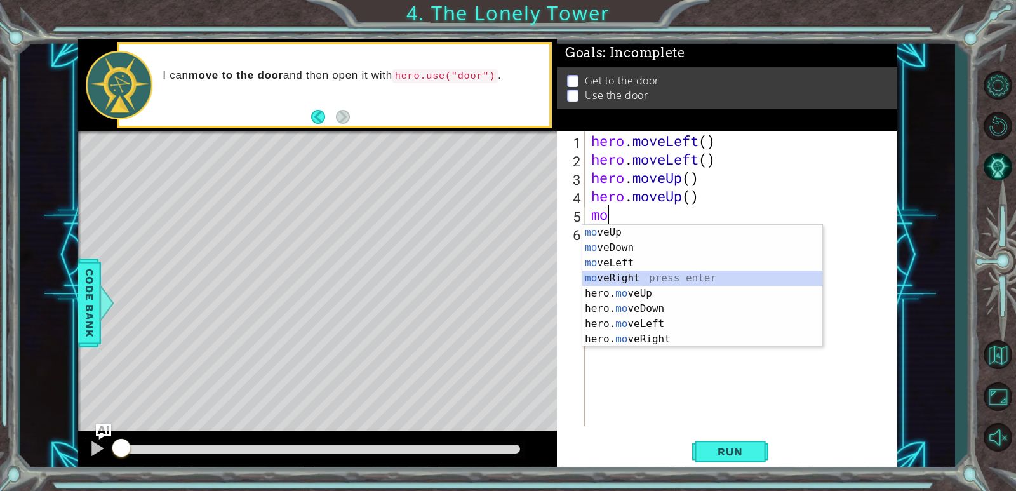
click at [670, 272] on div "mo veUp press enter mo veDown press enter mo veLeft press enter mo veRight pres…" at bounding box center [702, 301] width 240 height 152
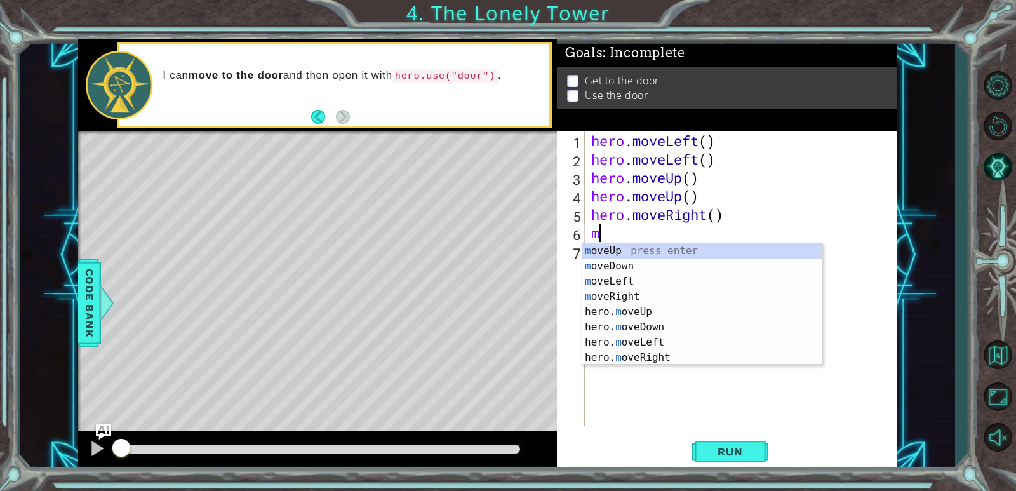
type textarea "mo"
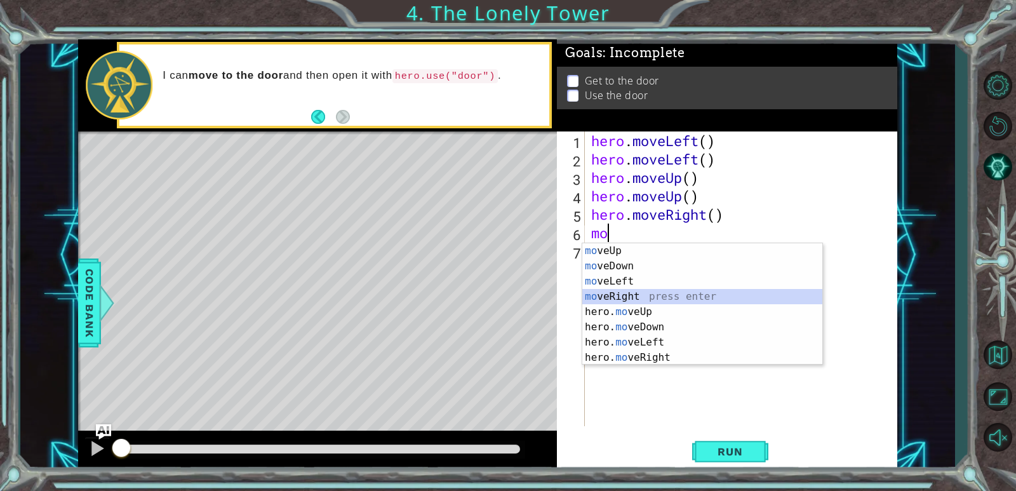
click at [655, 297] on div "mo veUp press enter mo veDown press enter mo veLeft press enter mo veRight pres…" at bounding box center [702, 319] width 240 height 152
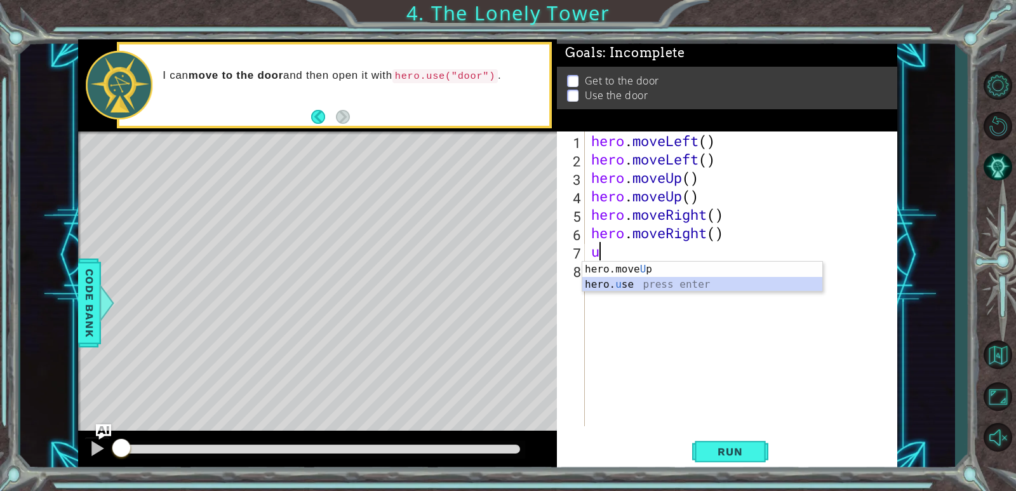
click at [657, 285] on div "hero.move U p press enter hero. u se press enter" at bounding box center [702, 292] width 240 height 61
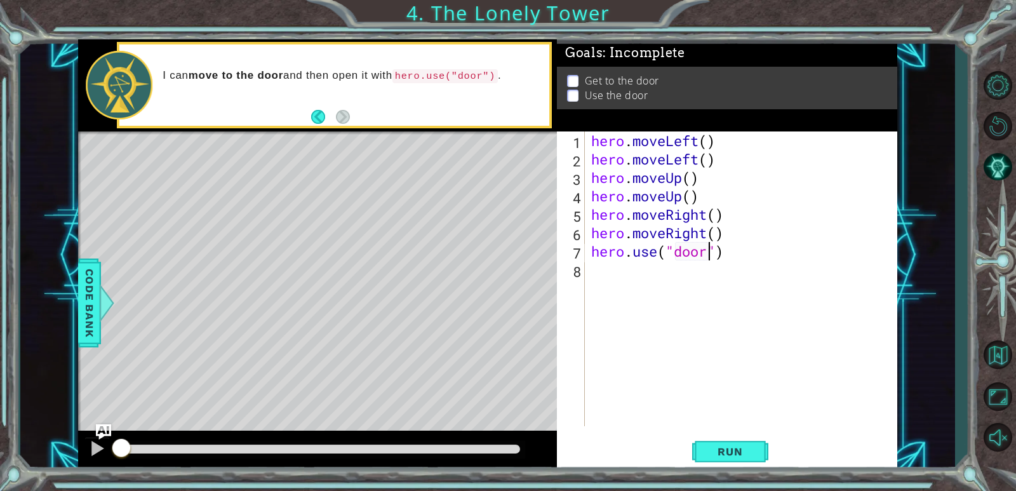
scroll to position [0, 5]
type textarea "hero.use("door")"
click at [765, 451] on button "Run" at bounding box center [730, 452] width 76 height 34
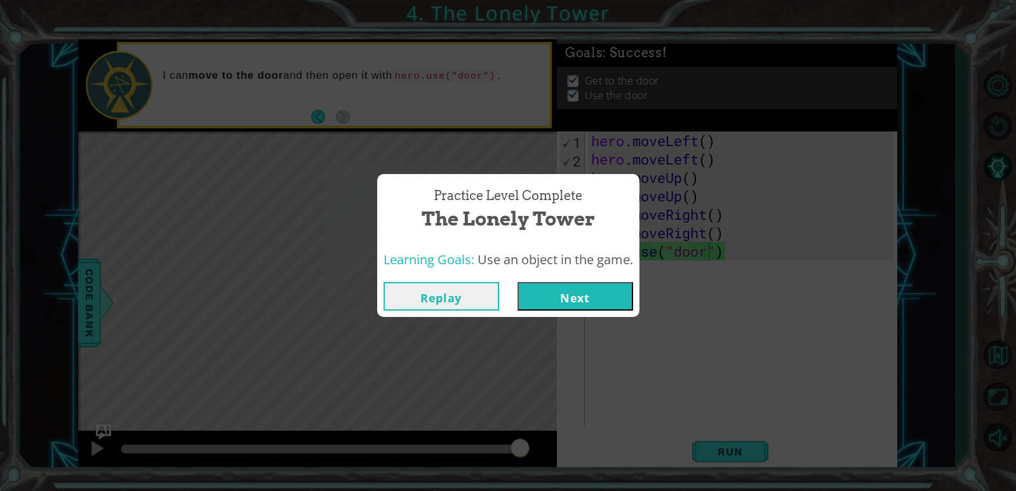
click at [603, 298] on button "Next" at bounding box center [575, 296] width 116 height 29
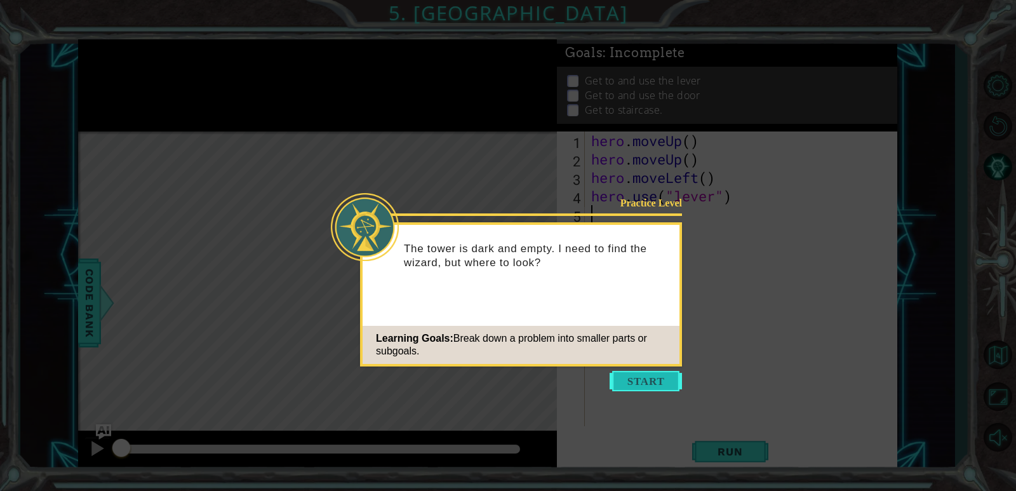
click at [627, 386] on button "Start" at bounding box center [645, 381] width 72 height 20
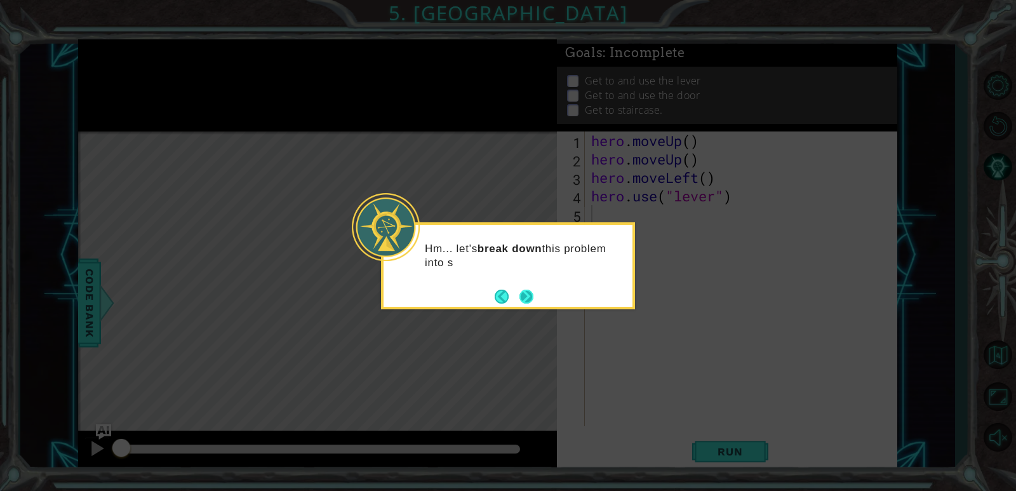
click at [529, 298] on button "Next" at bounding box center [526, 296] width 14 height 14
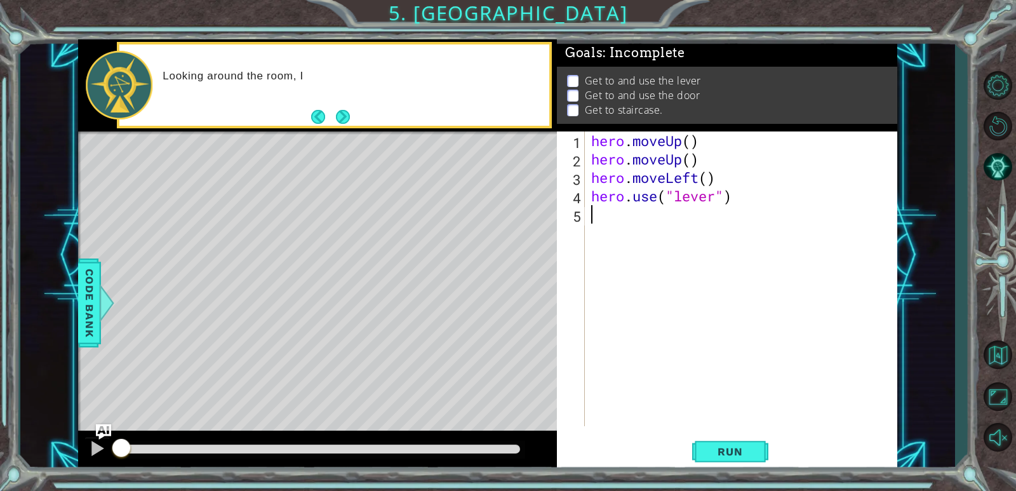
click at [699, 264] on div "hero . moveUp ( ) hero . moveUp ( ) hero . moveLeft ( ) hero . use ( "lever" )" at bounding box center [743, 296] width 311 height 331
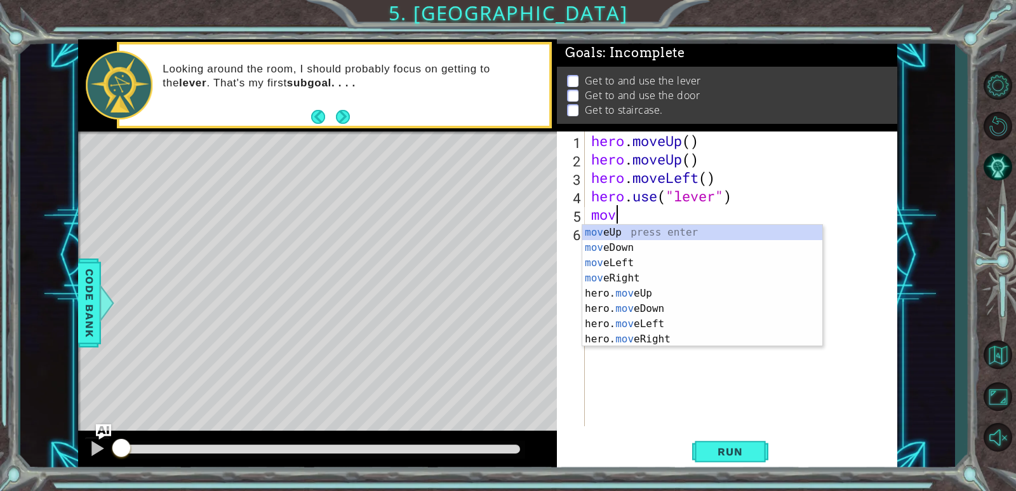
type textarea "move"
click at [670, 278] on div "move Up press enter move Down press enter move Left press enter move Right pres…" at bounding box center [702, 301] width 240 height 152
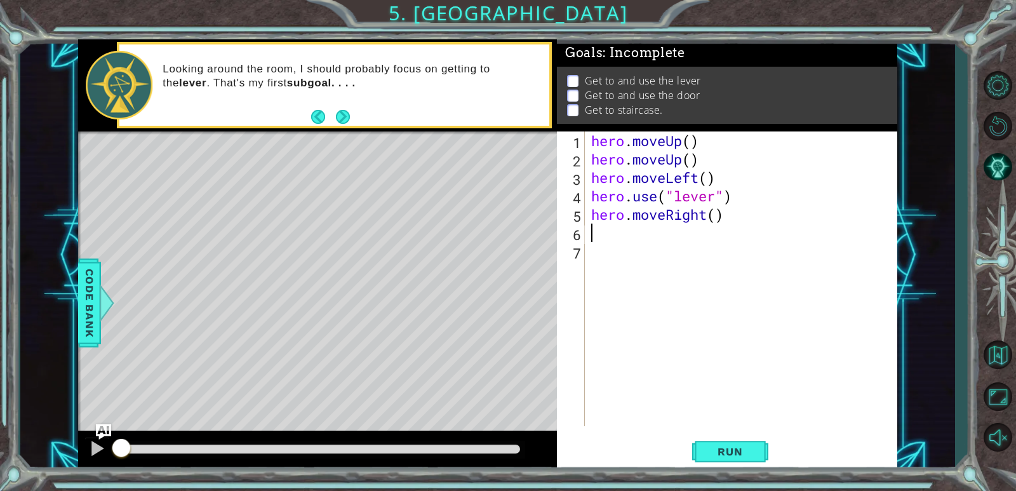
scroll to position [0, 0]
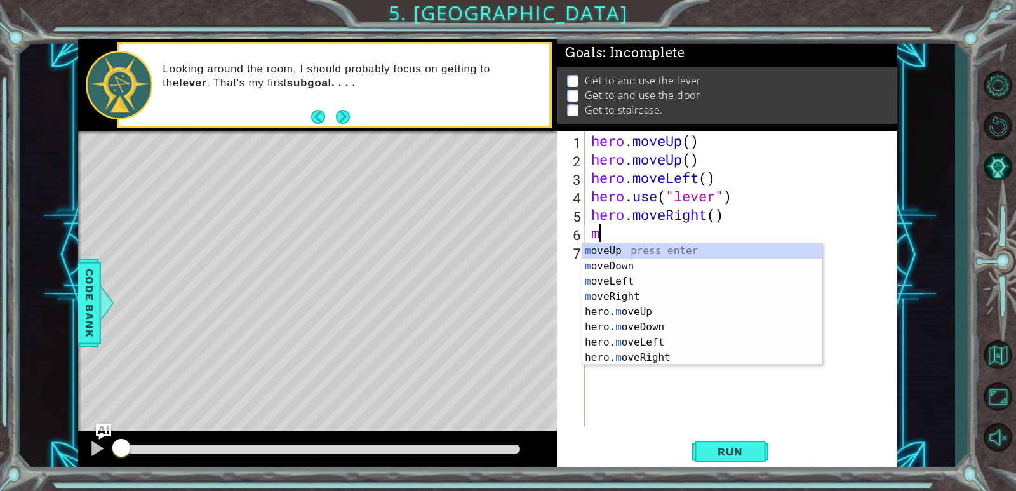
type textarea "mo"
click at [656, 292] on div "mo veUp press enter mo veDown press enter mo veLeft press enter mo veRight pres…" at bounding box center [702, 319] width 240 height 152
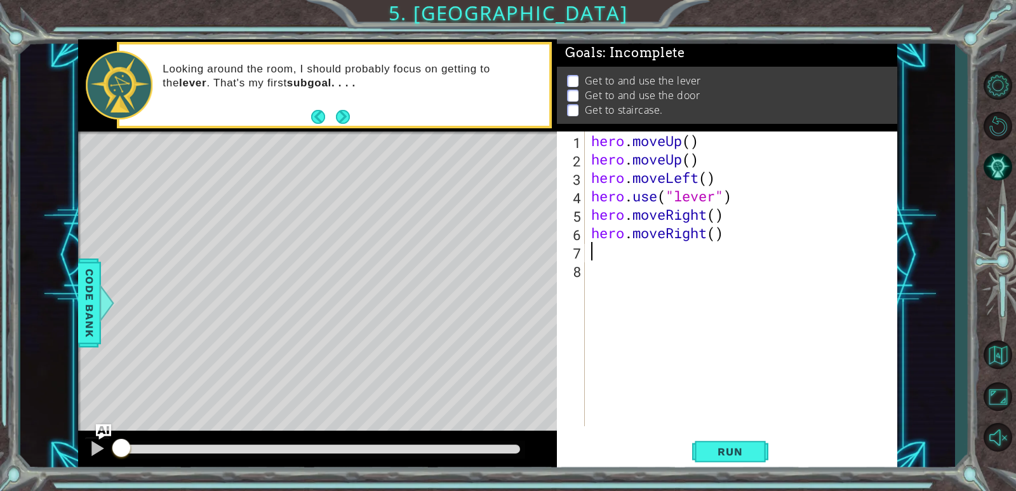
type textarea "m"
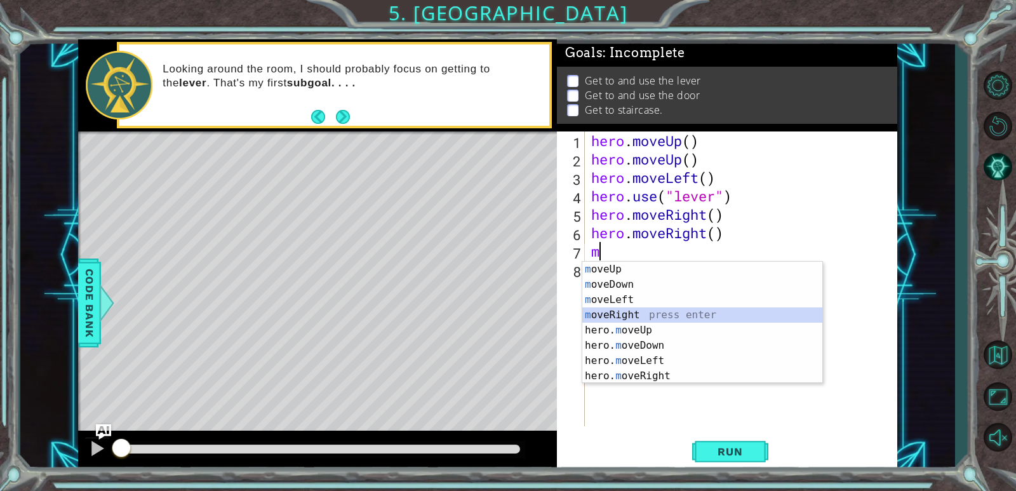
click at [646, 309] on div "m oveUp press enter m oveDown press enter m oveLeft press enter m oveRight pres…" at bounding box center [702, 338] width 240 height 152
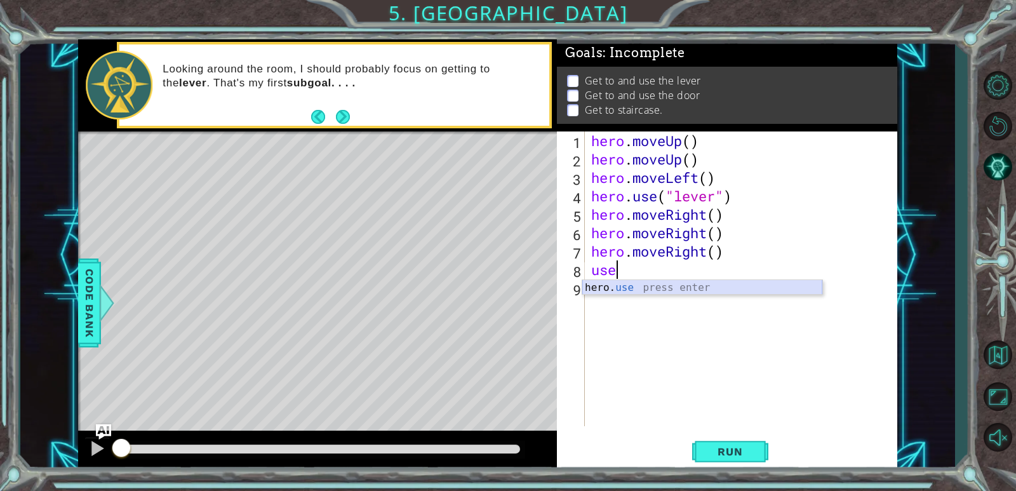
click at [623, 289] on div "hero. use press enter" at bounding box center [702, 303] width 240 height 46
type textarea "hero.use("door")"
click at [787, 282] on div "hero . moveUp ( ) hero . moveUp ( ) hero . moveLeft ( ) hero . use ( "lever" ) …" at bounding box center [743, 296] width 311 height 331
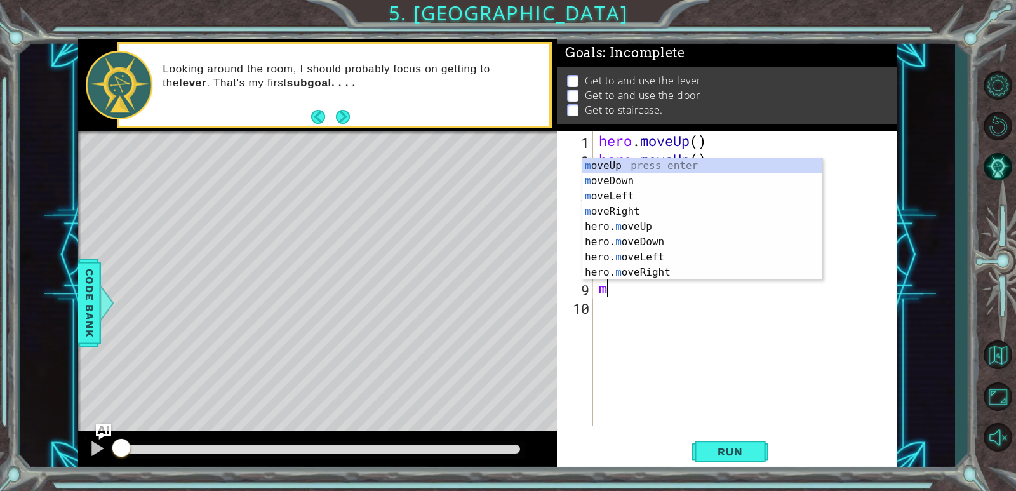
type textarea "mo"
click at [693, 166] on div "mo veUp press enter mo veDown press enter mo veLeft press enter mo veRight pres…" at bounding box center [710, 234] width 240 height 152
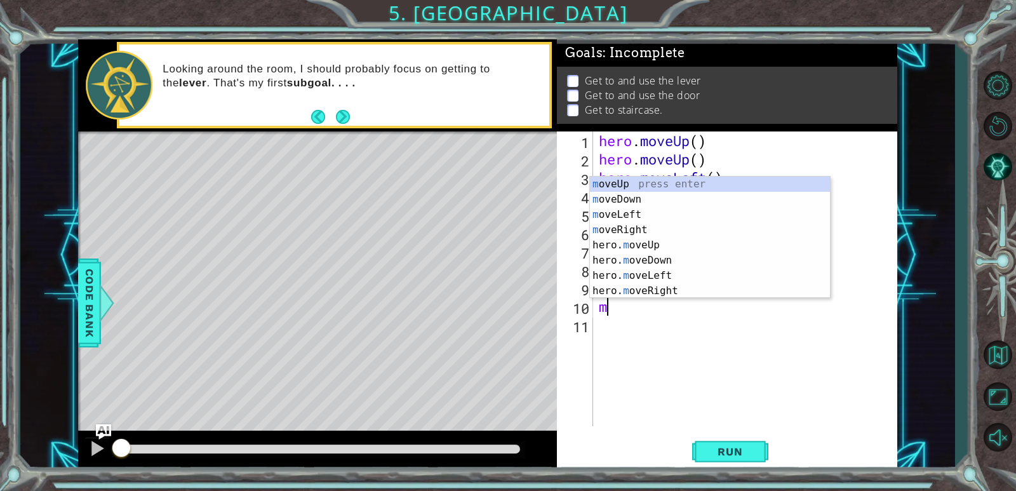
type textarea "mo"
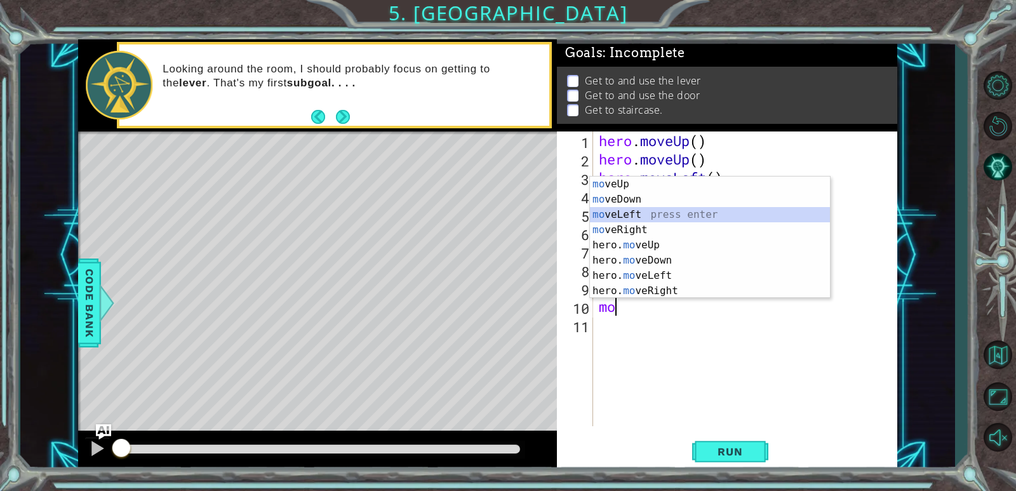
click at [682, 217] on div "mo veUp press enter mo veDown press enter mo veLeft press enter mo veRight pres…" at bounding box center [710, 252] width 240 height 152
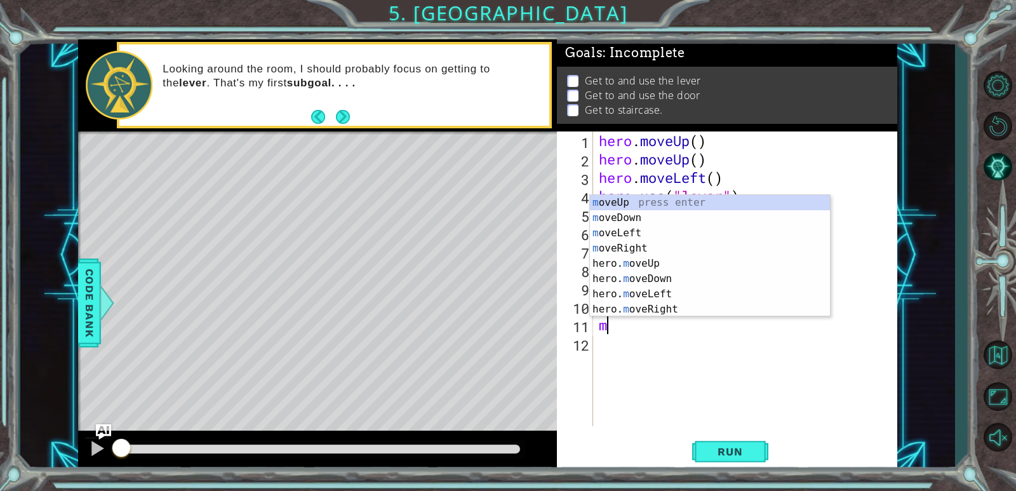
type textarea "mo"
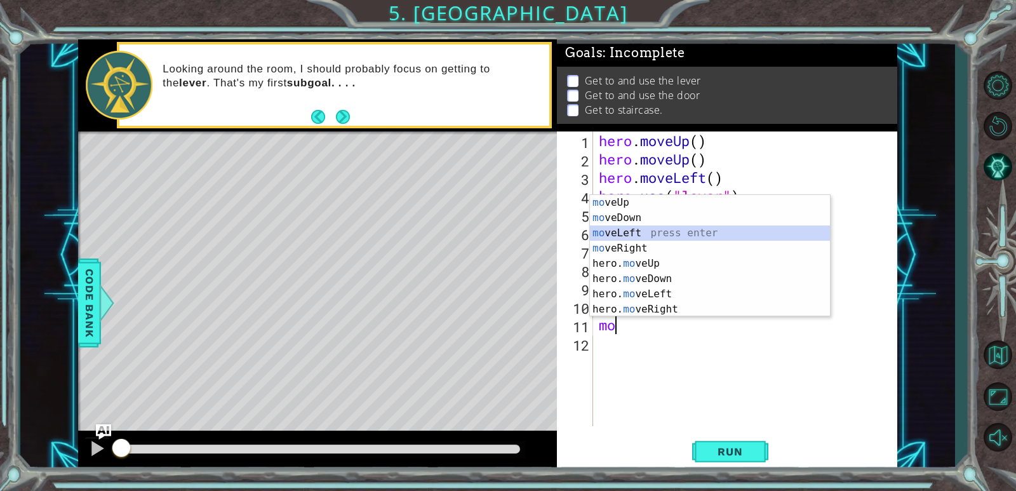
click at [655, 233] on div "mo veUp press enter mo veDown press enter mo veLeft press enter mo veRight pres…" at bounding box center [710, 271] width 240 height 152
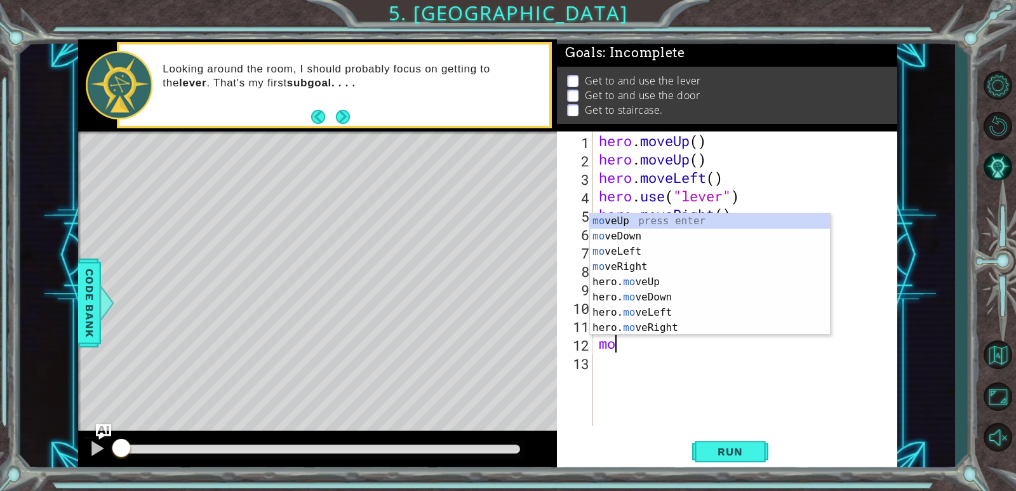
type textarea "mov"
click at [638, 248] on div "mov eUp press enter mov eDown press enter mov eLeft press enter mov eRight pres…" at bounding box center [710, 289] width 240 height 152
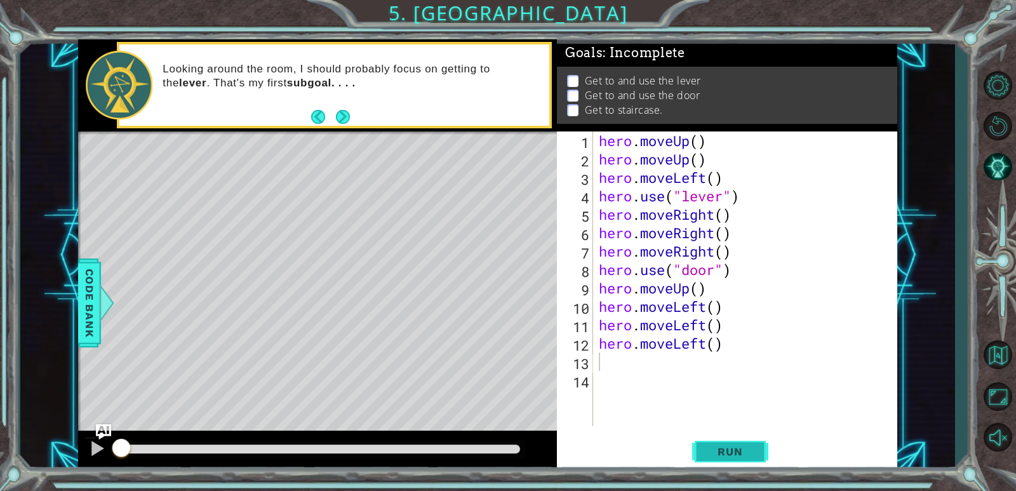
click at [750, 445] on span "Run" at bounding box center [730, 451] width 50 height 13
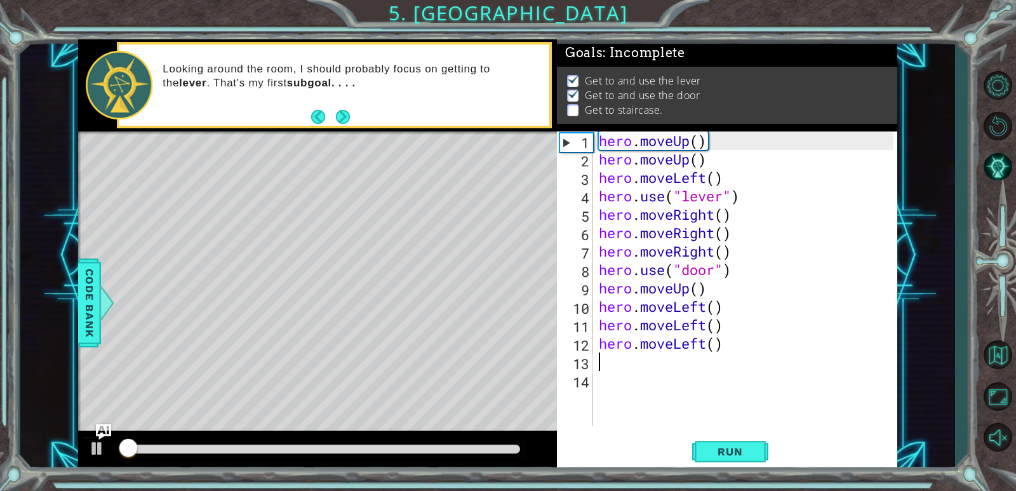
scroll to position [4, 0]
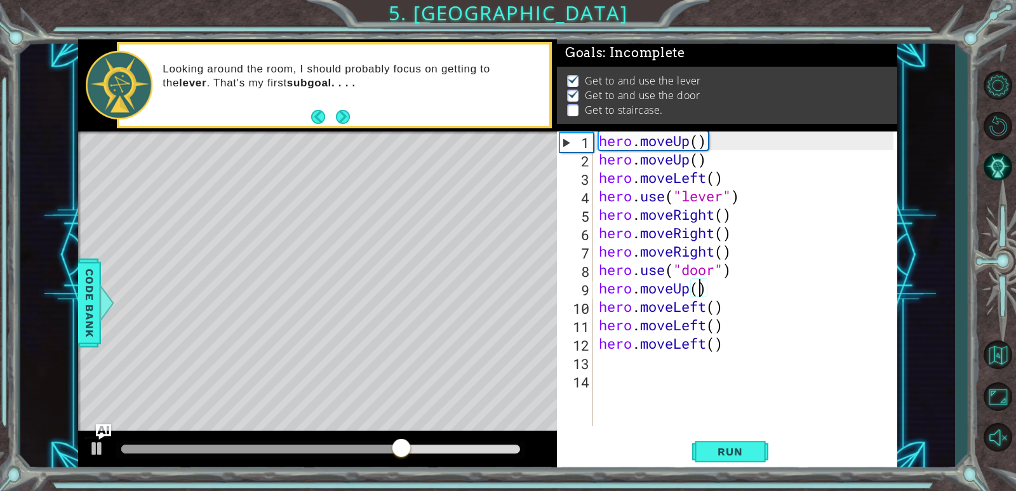
click at [703, 291] on div "hero . moveUp ( ) hero . moveUp ( ) hero . moveLeft ( ) hero . use ( "lever" ) …" at bounding box center [747, 296] width 303 height 331
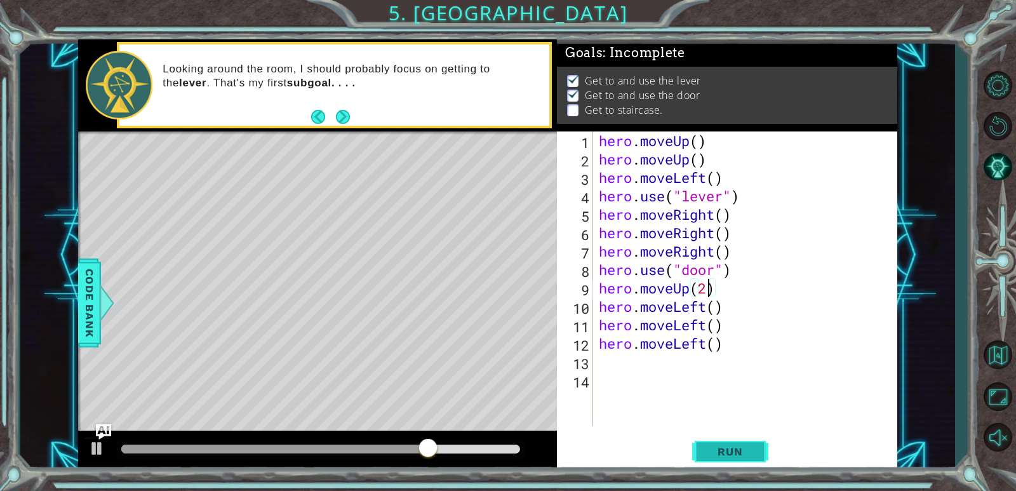
type textarea "hero.moveUp(2)"
click at [747, 453] on span "Run" at bounding box center [730, 451] width 50 height 13
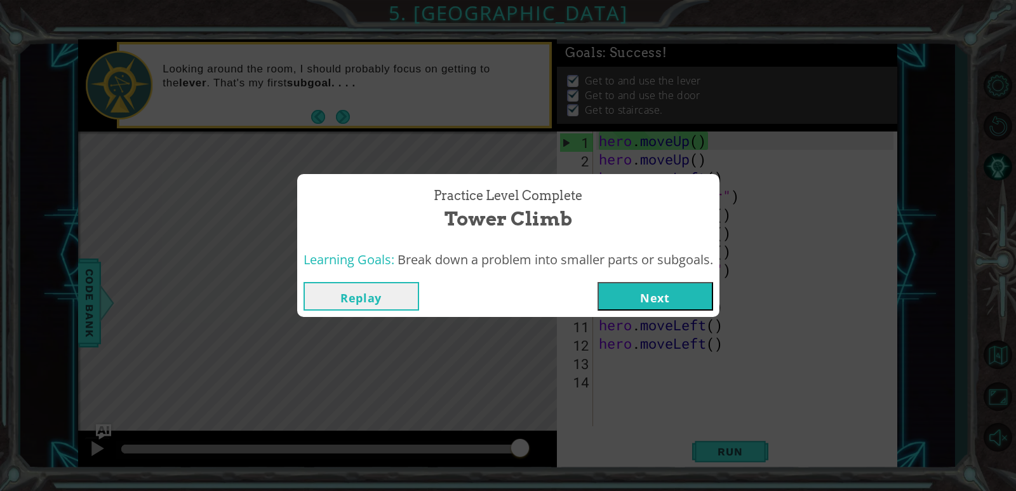
click at [683, 301] on button "Next" at bounding box center [655, 296] width 116 height 29
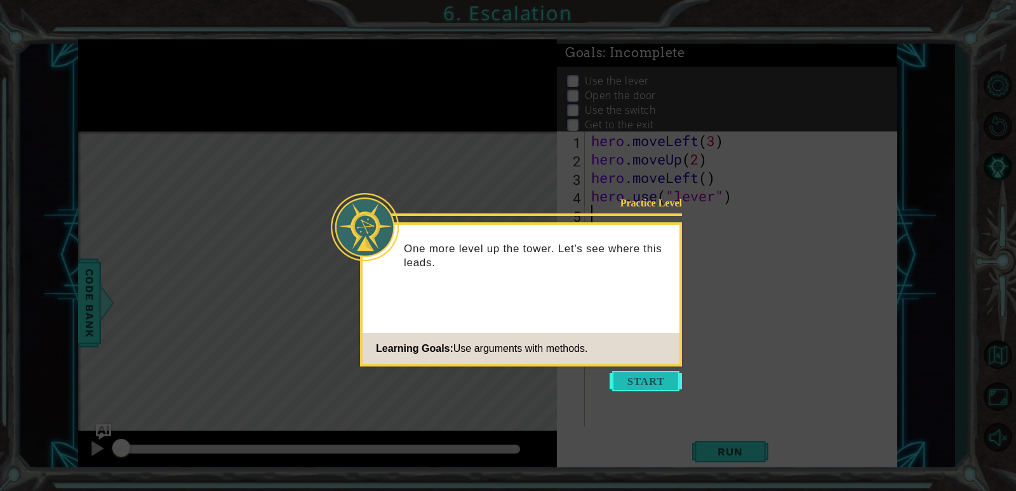
click at [658, 376] on button "Start" at bounding box center [645, 381] width 72 height 20
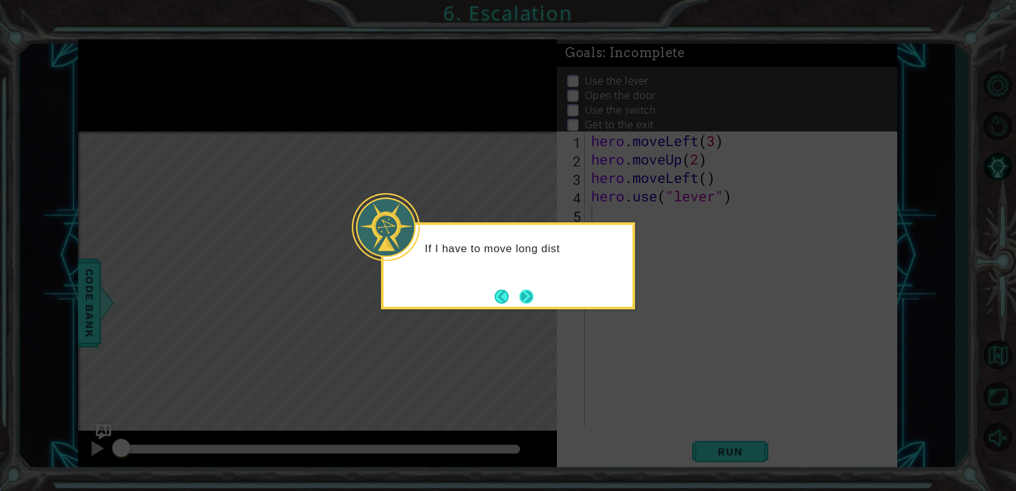
click at [531, 299] on button "Next" at bounding box center [526, 296] width 14 height 14
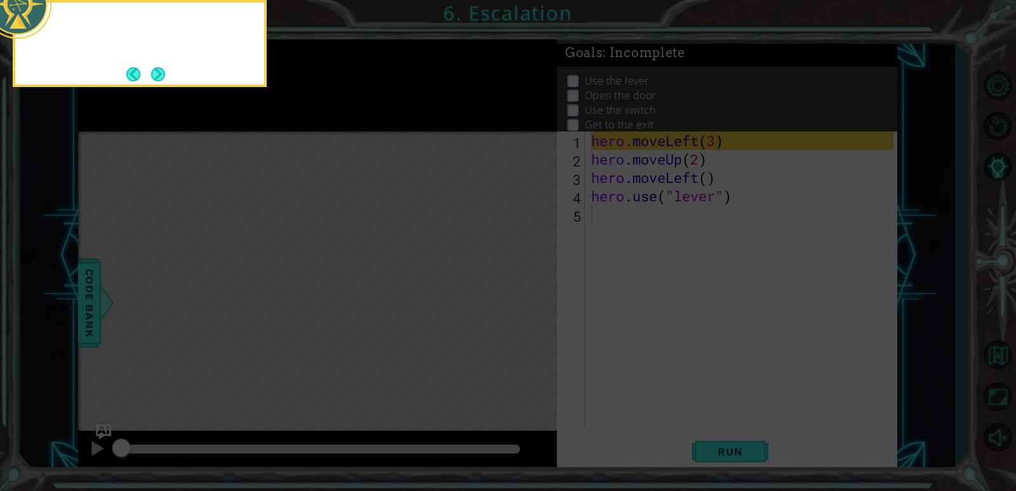
click at [531, 299] on icon at bounding box center [508, 73] width 1016 height 835
click at [158, 74] on button "Next" at bounding box center [158, 74] width 14 height 14
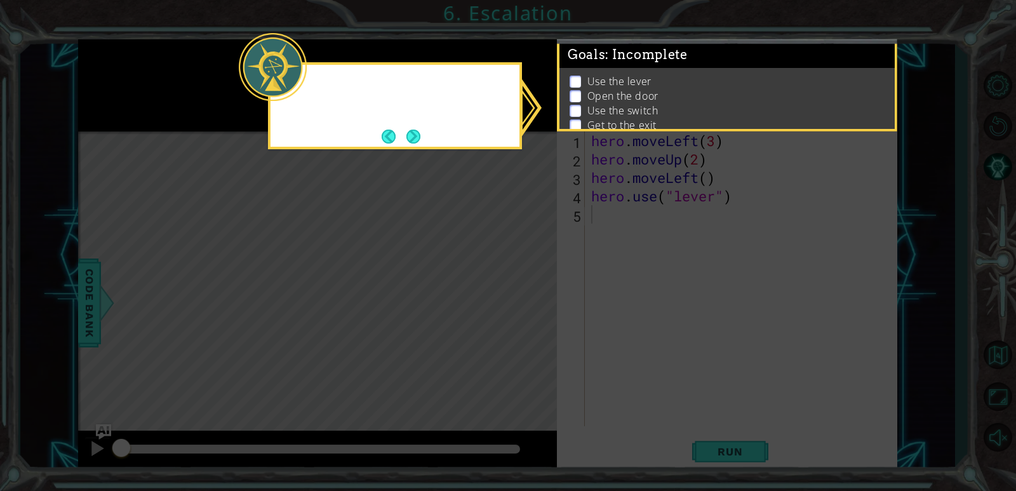
click at [158, 74] on icon at bounding box center [508, 245] width 1016 height 491
click at [298, 176] on icon at bounding box center [508, 245] width 1016 height 491
click at [375, 150] on icon at bounding box center [508, 245] width 1016 height 491
click at [428, 130] on div "I'm not sure where the exit is, but I can check" at bounding box center [394, 102] width 249 height 64
click at [423, 138] on div "I'm not sure where the exit is, but I can check my GOALS here and" at bounding box center [395, 105] width 254 height 87
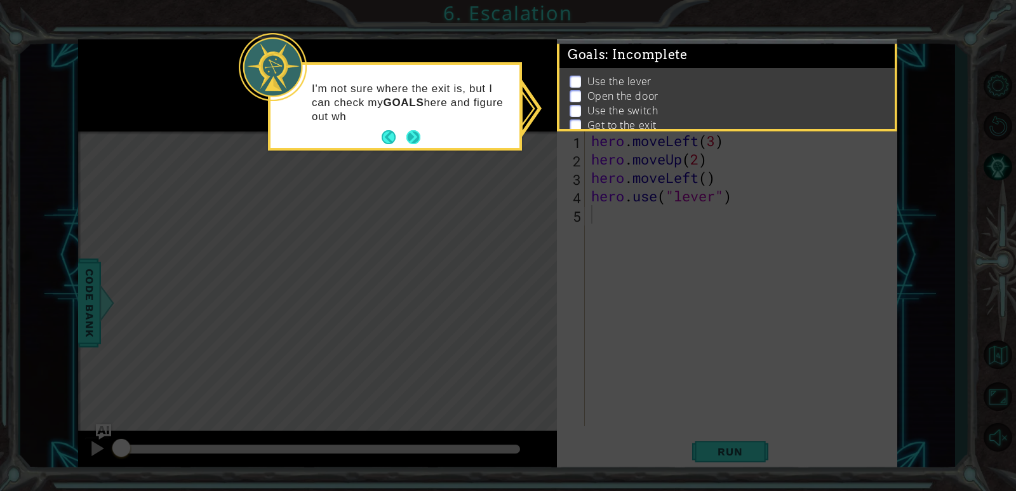
click at [418, 134] on button "Next" at bounding box center [413, 137] width 15 height 15
click at [418, 134] on div at bounding box center [317, 132] width 479 height 3
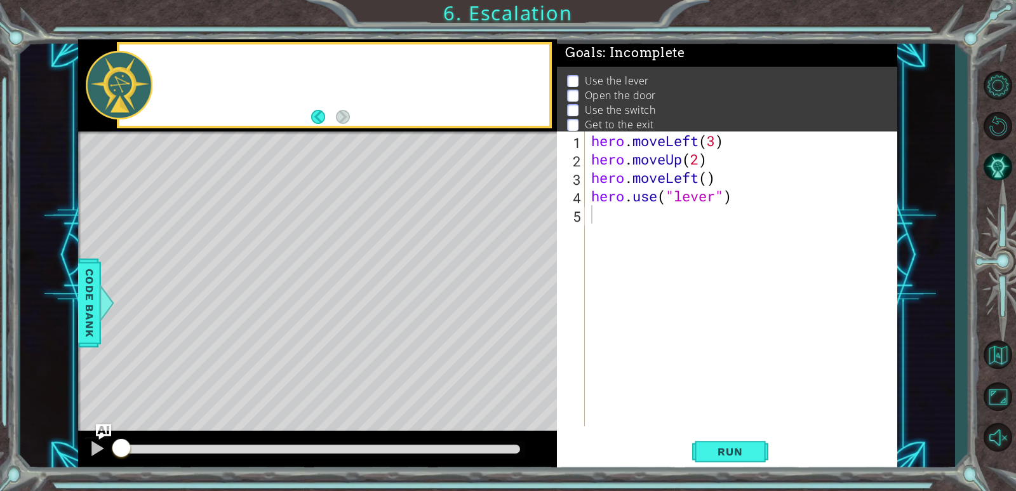
click at [418, 134] on div at bounding box center [317, 132] width 479 height 3
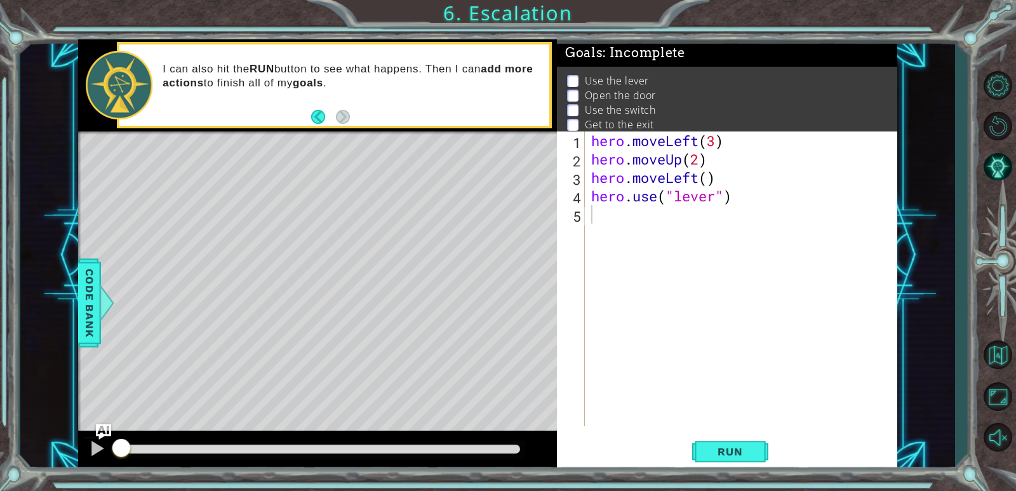
click at [595, 216] on div "hero . moveLeft ( 3 ) hero . moveUp ( 2 ) hero . moveLeft ( ) hero . use ( "lev…" at bounding box center [743, 296] width 311 height 331
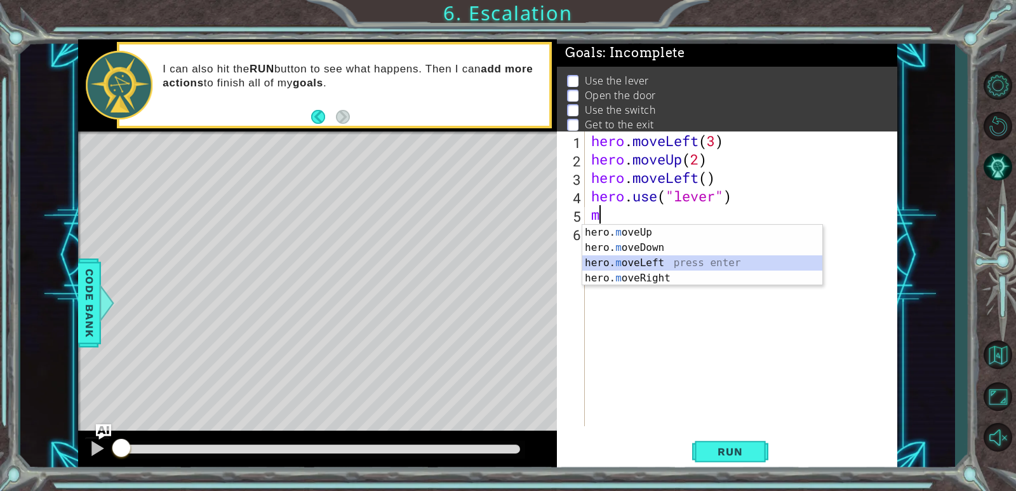
click at [637, 256] on div "hero. m oveUp press enter hero. m oveDown press enter hero. m oveLeft press ent…" at bounding box center [702, 270] width 240 height 91
type textarea "hero.moveLeft(1)"
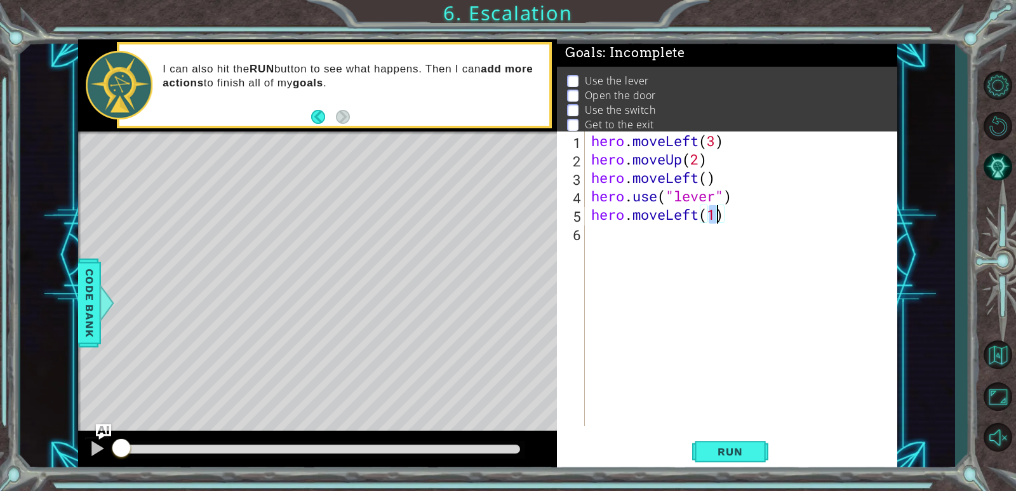
click at [637, 256] on div "hero . moveLeft ( 3 ) hero . moveUp ( 2 ) hero . moveLeft ( ) hero . use ( "lev…" at bounding box center [743, 296] width 311 height 331
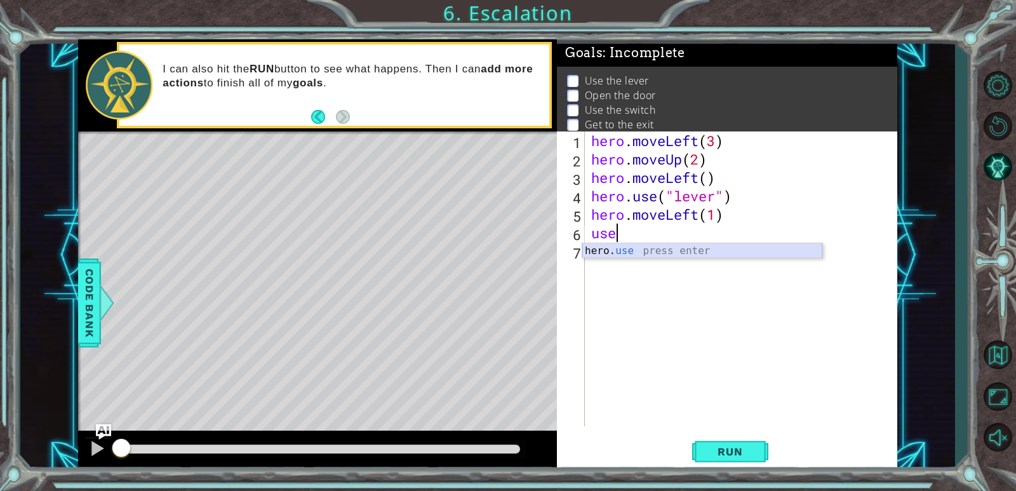
click at [641, 253] on div "hero. use press enter" at bounding box center [702, 266] width 240 height 46
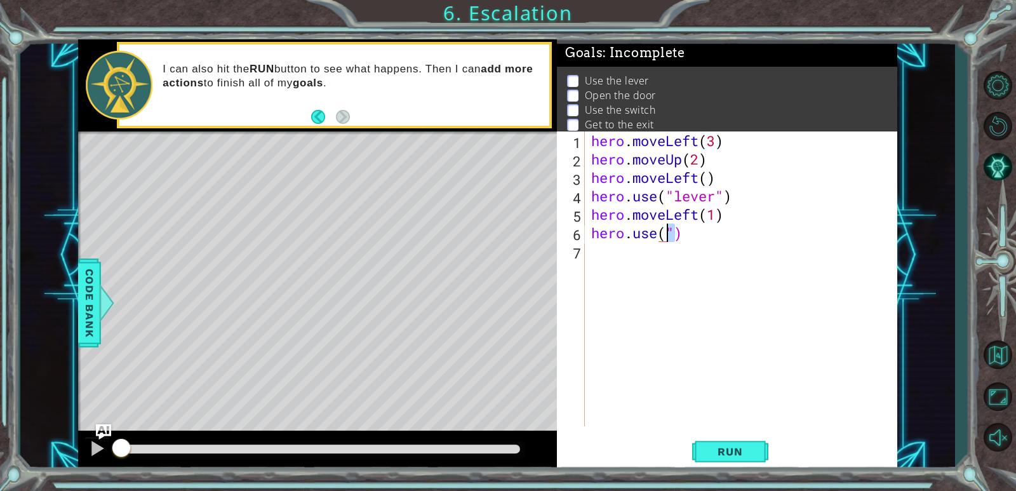
drag, startPoint x: 677, startPoint y: 233, endPoint x: 669, endPoint y: 235, distance: 7.9
click at [669, 235] on div "hero . moveLeft ( 3 ) hero . moveUp ( 2 ) hero . moveLeft ( ) hero . use ( "lev…" at bounding box center [743, 296] width 311 height 331
paste textarea """
click at [677, 236] on div "hero . moveLeft ( 3 ) hero . moveUp ( 2 ) hero . moveLeft ( ) hero . use ( "lev…" at bounding box center [743, 296] width 311 height 331
type textarea "hero.use("door")"
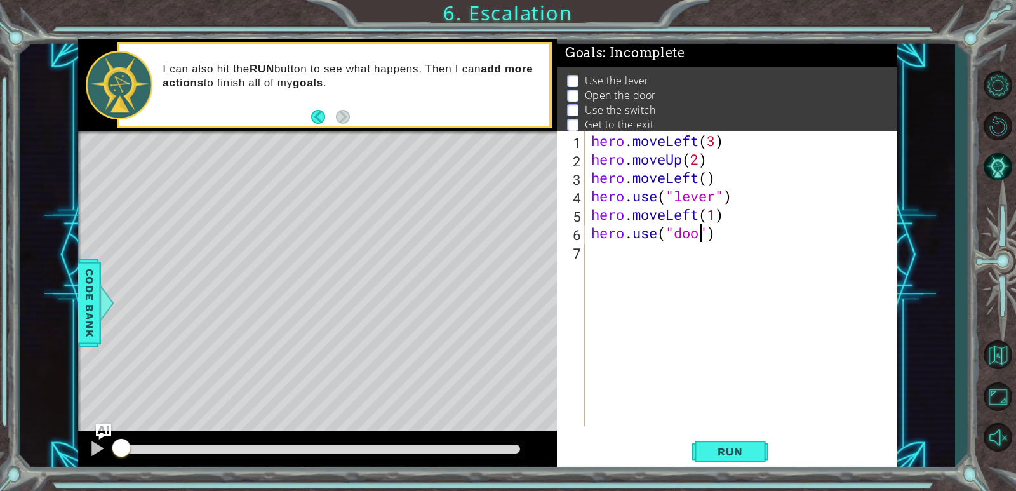
scroll to position [0, 5]
click at [657, 253] on div "hero . moveLeft ( 3 ) hero . moveUp ( 2 ) hero . moveLeft ( ) hero . use ( "lev…" at bounding box center [743, 296] width 311 height 331
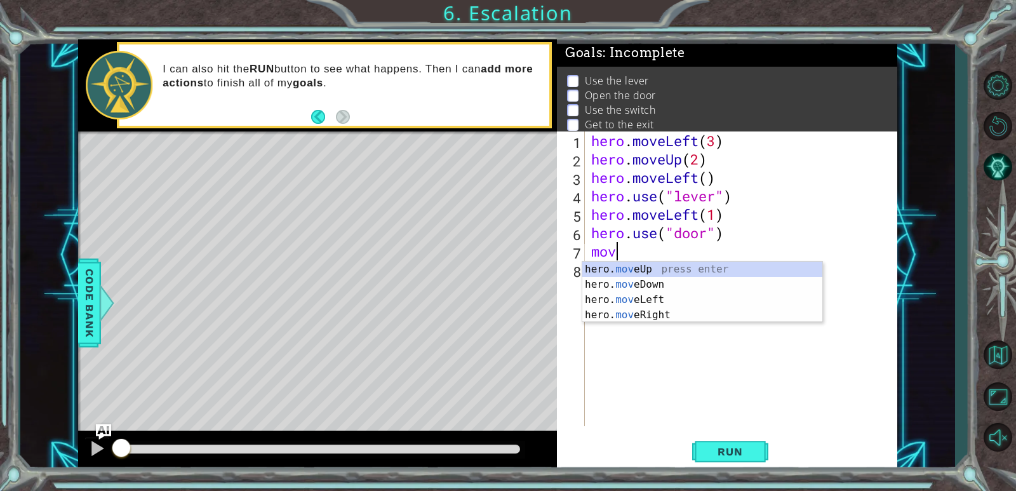
scroll to position [0, 1]
click at [651, 272] on div "hero. move Up press enter hero. move Down press enter hero. move Left press ent…" at bounding box center [702, 307] width 240 height 91
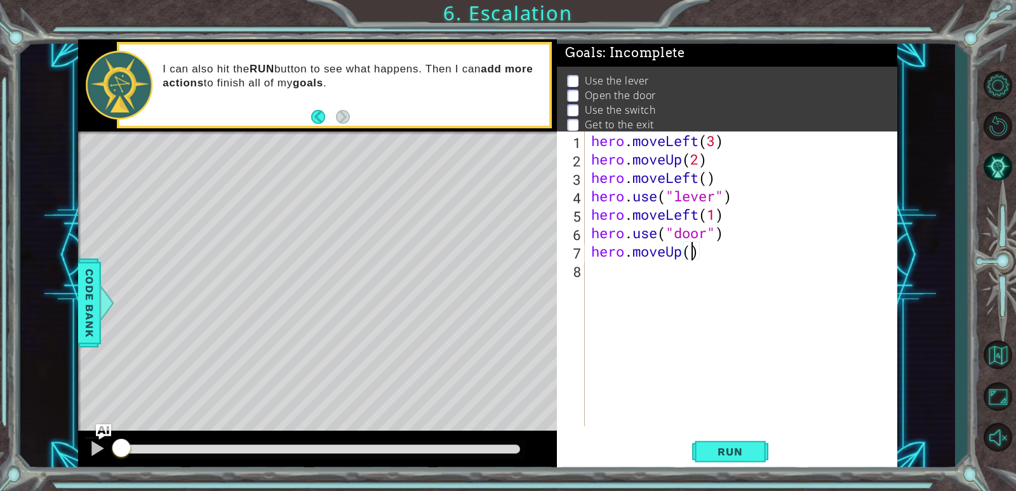
type textarea "hero.moveUp(2)"
click at [619, 290] on div "hero . moveLeft ( 3 ) hero . moveUp ( 2 ) hero . moveLeft ( ) hero . use ( "lev…" at bounding box center [743, 296] width 311 height 331
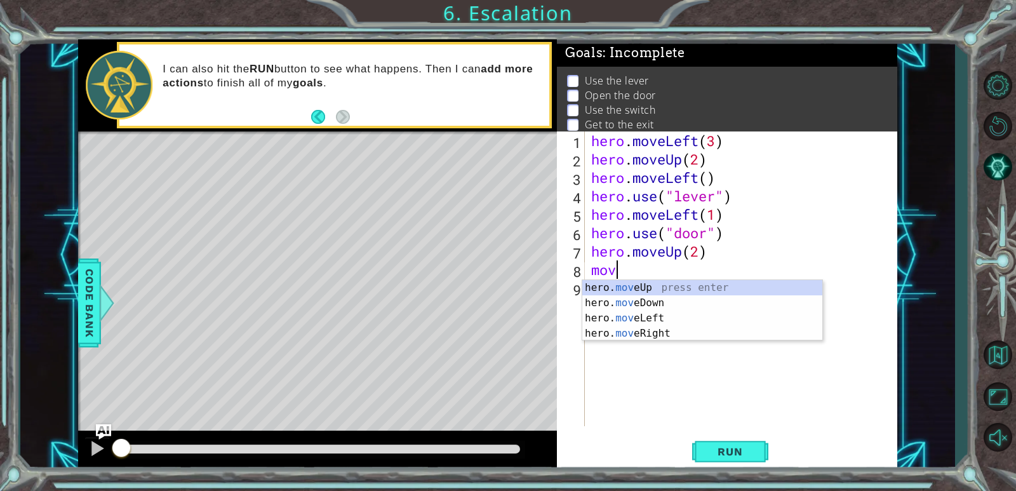
scroll to position [0, 1]
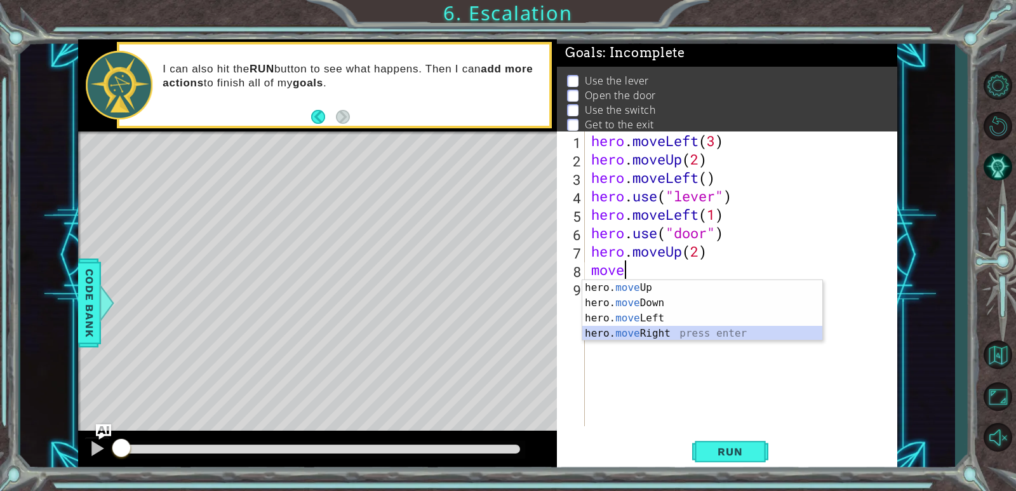
click at [652, 335] on div "hero. move Up press enter hero. move Down press enter hero. move Left press ent…" at bounding box center [702, 325] width 240 height 91
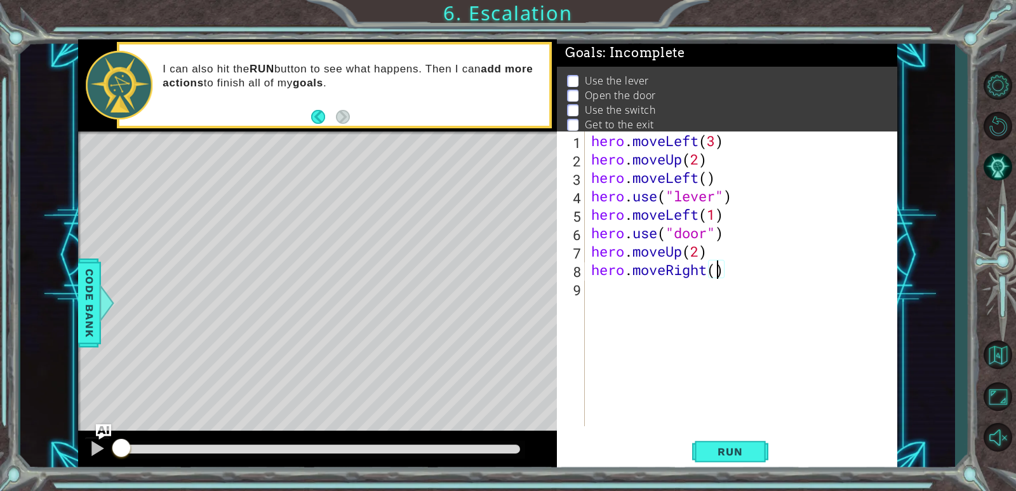
type textarea "hero.moveRight(2)"
click at [714, 297] on div "hero . moveLeft ( 3 ) hero . moveUp ( 2 ) hero . moveLeft ( ) hero . use ( "lev…" at bounding box center [743, 296] width 311 height 331
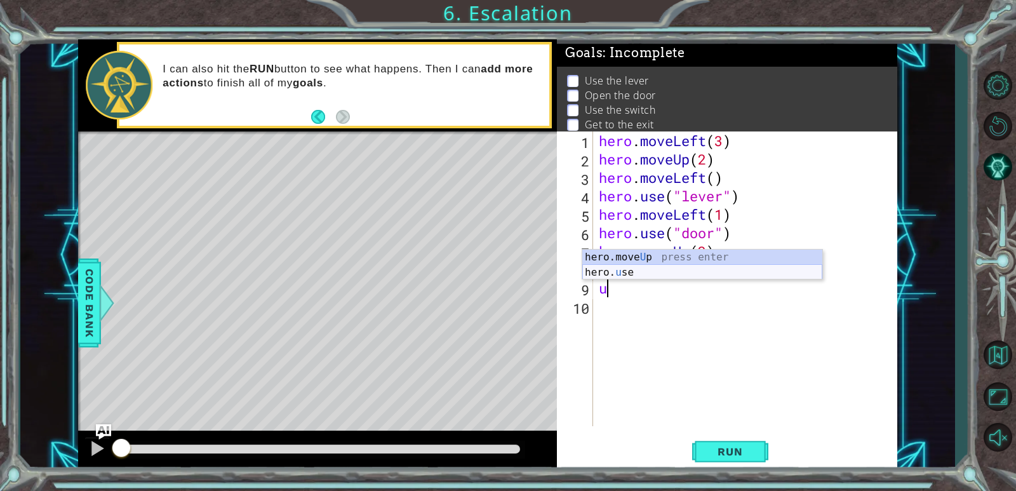
click at [717, 273] on div "hero.move U p press enter hero. u se press enter" at bounding box center [702, 279] width 240 height 61
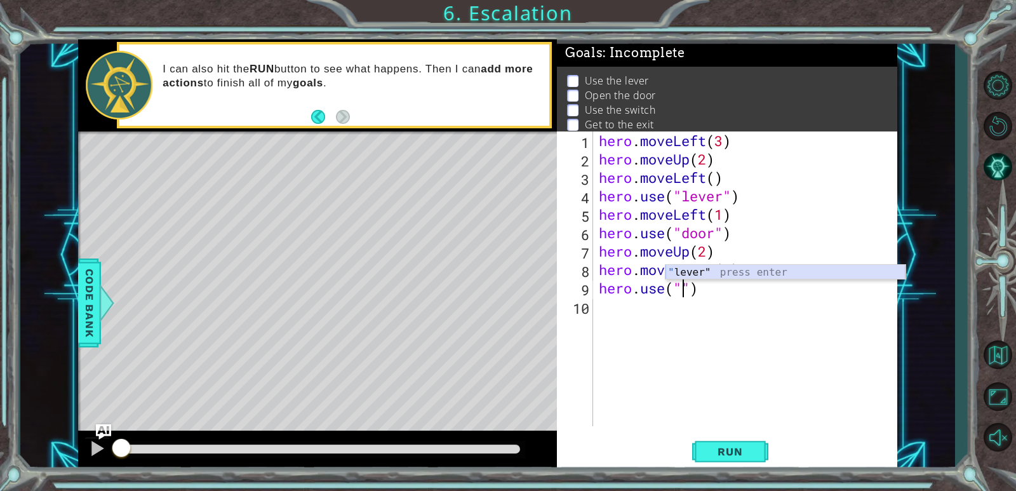
click at [727, 277] on div "" lever" press enter" at bounding box center [785, 288] width 240 height 46
type textarea "hero.use("lever")"
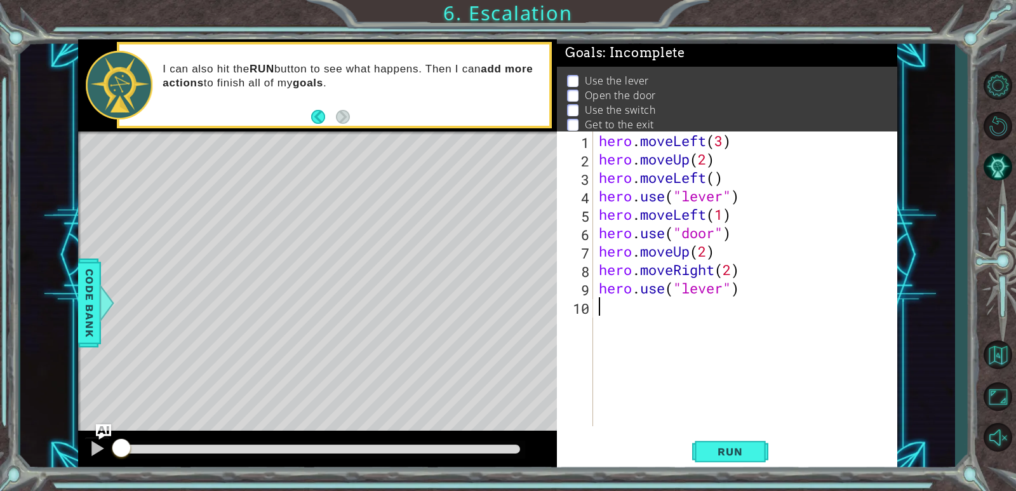
click at [667, 322] on div "hero . moveLeft ( 3 ) hero . moveUp ( 2 ) hero . moveLeft ( ) hero . use ( "lev…" at bounding box center [747, 296] width 303 height 331
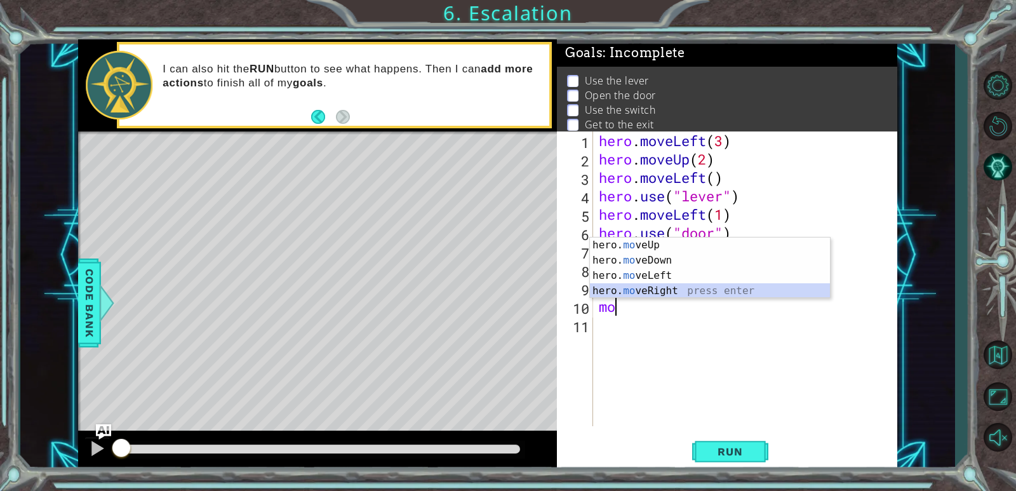
click at [691, 286] on div "hero. mo veUp press enter hero. mo veDown press enter hero. mo veLeft press ent…" at bounding box center [710, 282] width 240 height 91
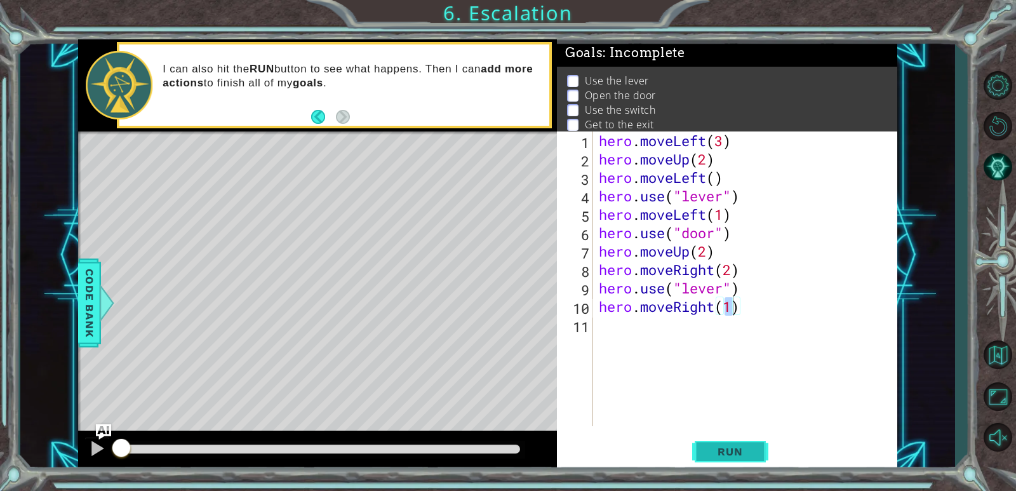
click at [720, 445] on span "Run" at bounding box center [730, 451] width 50 height 13
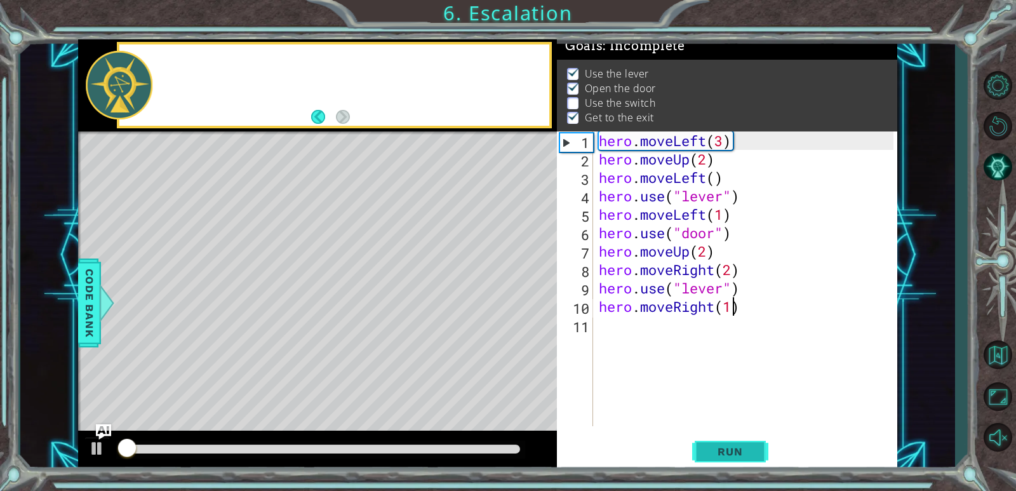
scroll to position [11, 0]
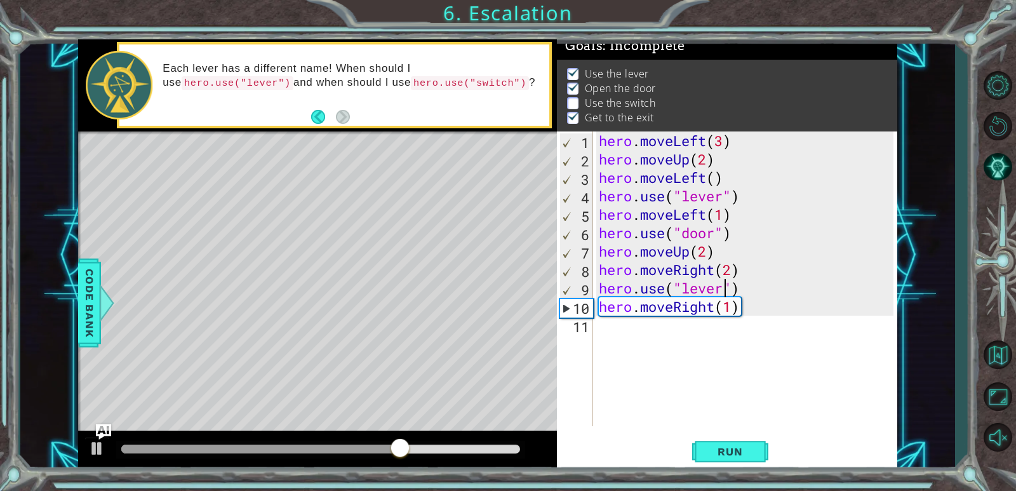
click at [726, 288] on div "hero . moveLeft ( 3 ) hero . moveUp ( 2 ) hero . moveLeft ( ) hero . use ( "lev…" at bounding box center [747, 296] width 303 height 331
type textarea "hero.use("switch")"
click at [679, 354] on div "hero . moveLeft ( 3 ) hero . moveUp ( 2 ) hero . moveLeft ( ) hero . use ( "lev…" at bounding box center [747, 296] width 303 height 331
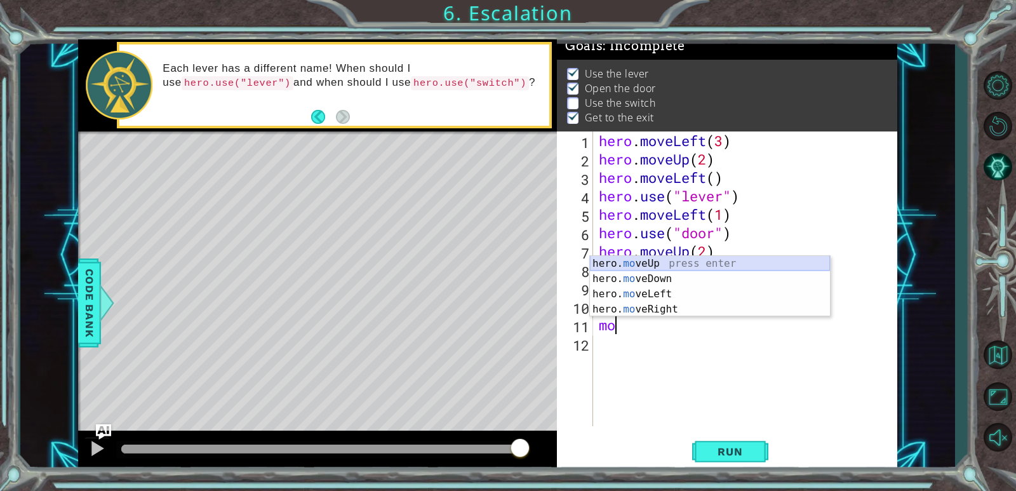
click at [707, 265] on div "hero. mo veUp press enter hero. mo veDown press enter hero. mo veLeft press ent…" at bounding box center [710, 301] width 240 height 91
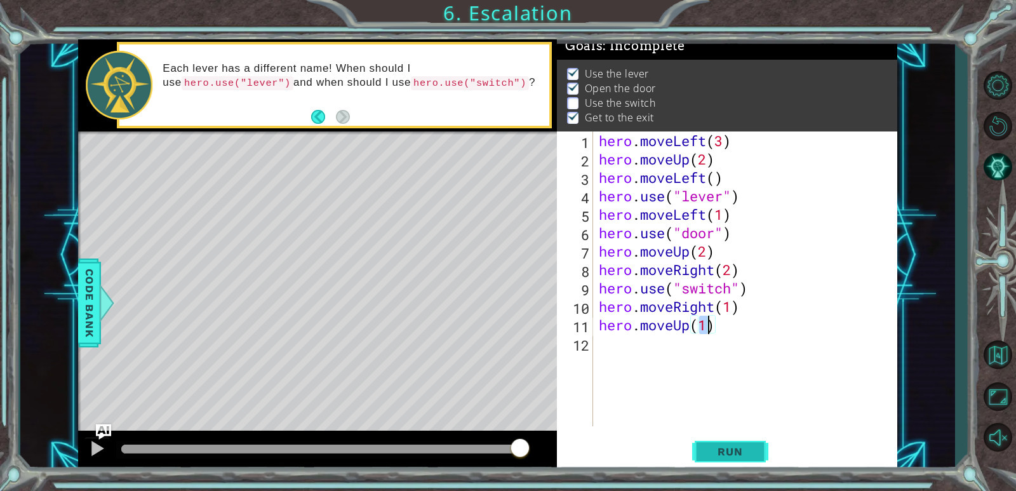
type textarea "hero.moveUp(1)"
click at [703, 459] on button "Run" at bounding box center [730, 452] width 76 height 34
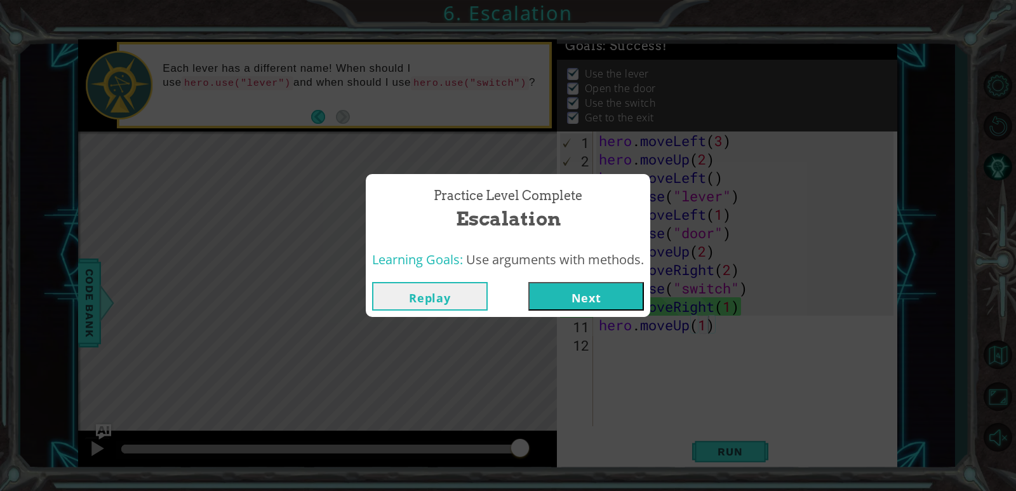
click at [632, 291] on button "Next" at bounding box center [586, 296] width 116 height 29
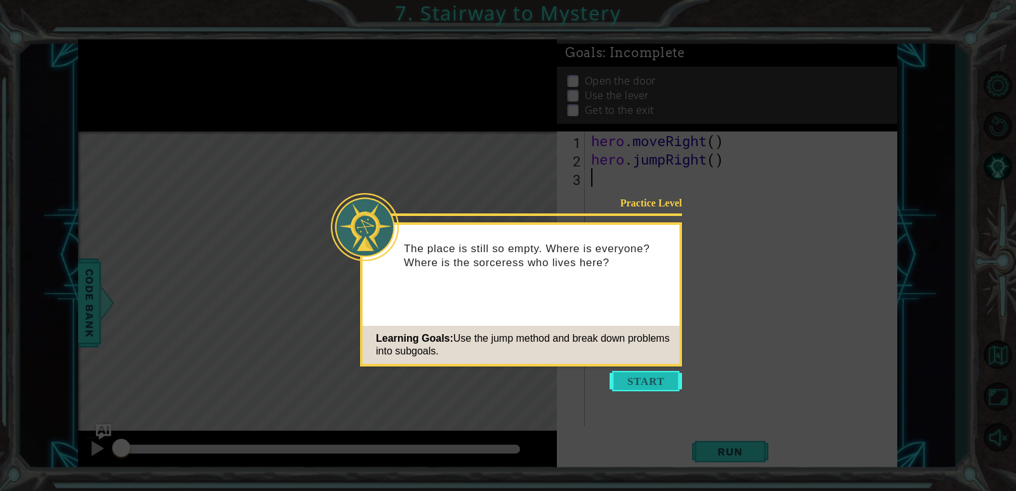
click at [646, 375] on button "Start" at bounding box center [645, 381] width 72 height 20
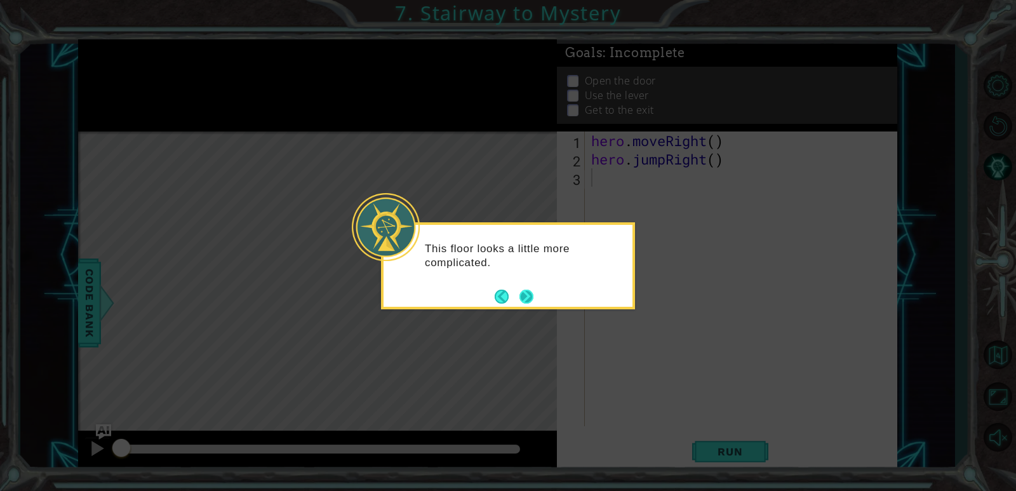
click at [529, 289] on button "Next" at bounding box center [526, 296] width 14 height 14
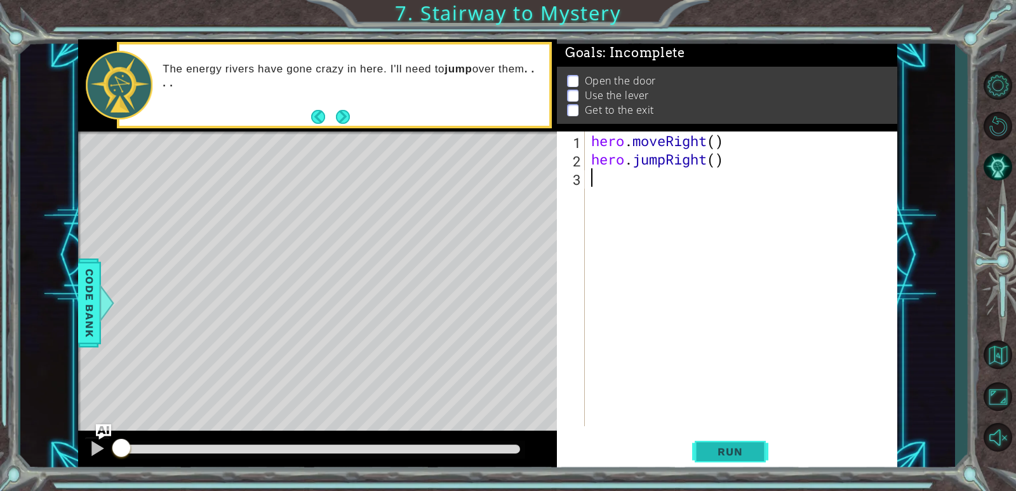
click at [708, 444] on button "Run" at bounding box center [730, 452] width 76 height 34
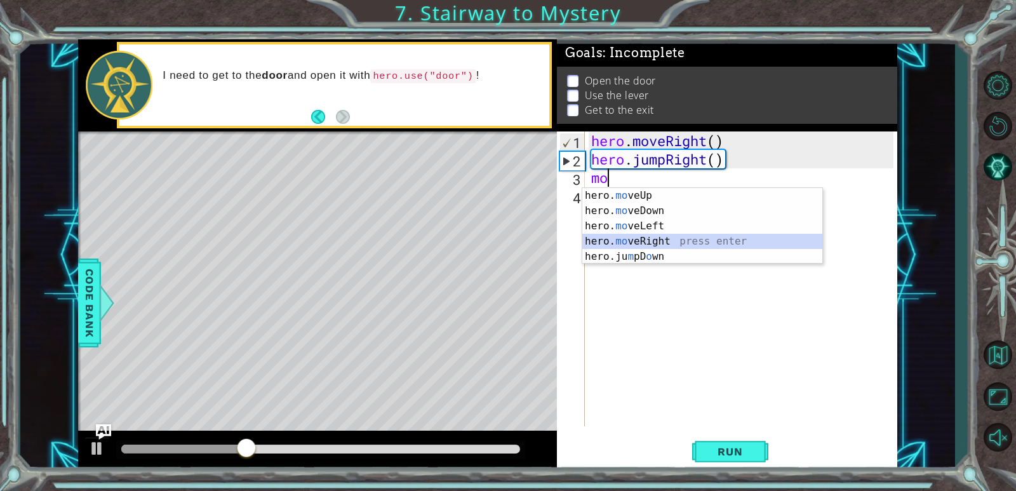
click at [679, 239] on div "hero. mo veUp press enter hero. mo veDown press enter hero. mo veLeft press ent…" at bounding box center [702, 241] width 240 height 107
type textarea "hero.moveRight(1)"
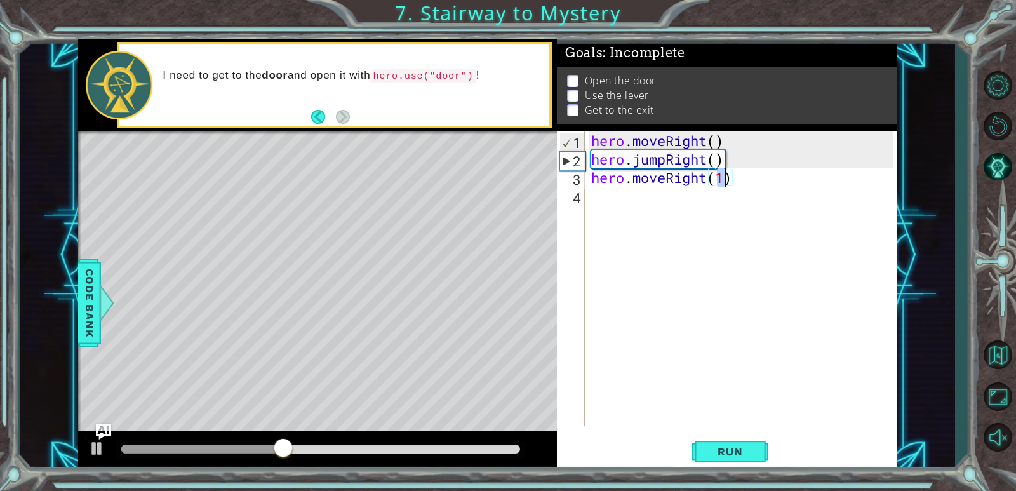
click at [665, 199] on div "hero . moveRight ( ) hero . jumpRight ( ) hero . moveRight ( 1 )" at bounding box center [743, 296] width 311 height 331
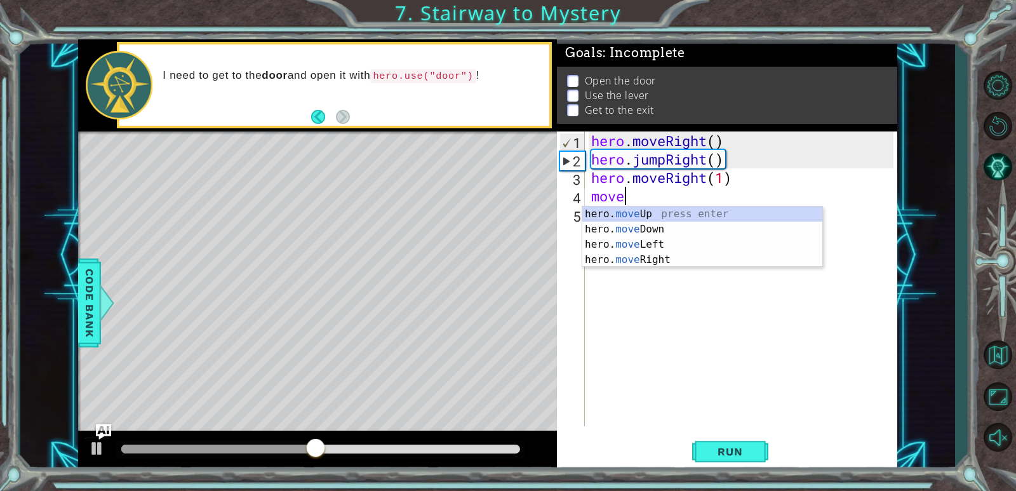
scroll to position [0, 1]
click at [667, 211] on div "hero. move Up press enter hero. move Down press enter hero. move Left press ent…" at bounding box center [702, 251] width 240 height 91
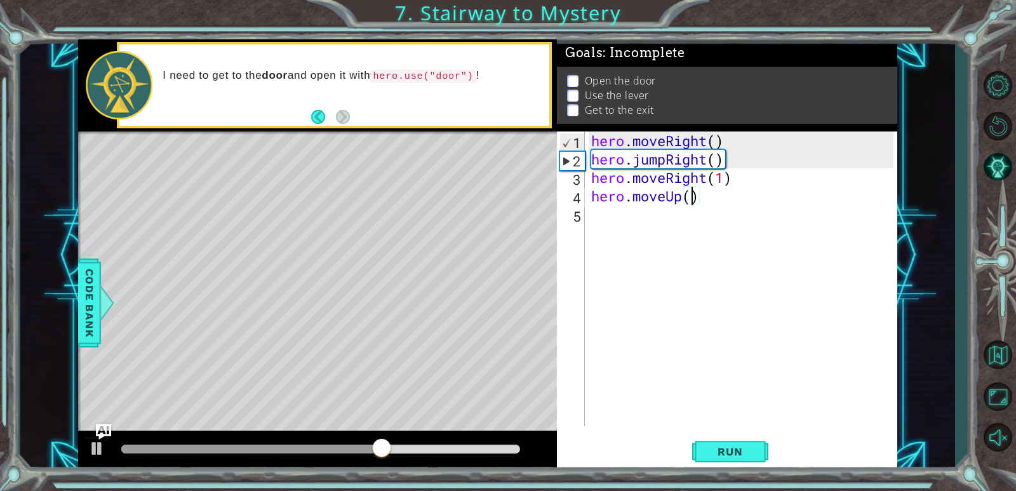
type textarea "hero.moveUp(3)"
click at [664, 218] on div "hero . moveRight ( ) hero . jumpRight ( ) hero . moveRight ( 1 ) hero . moveUp …" at bounding box center [743, 296] width 311 height 331
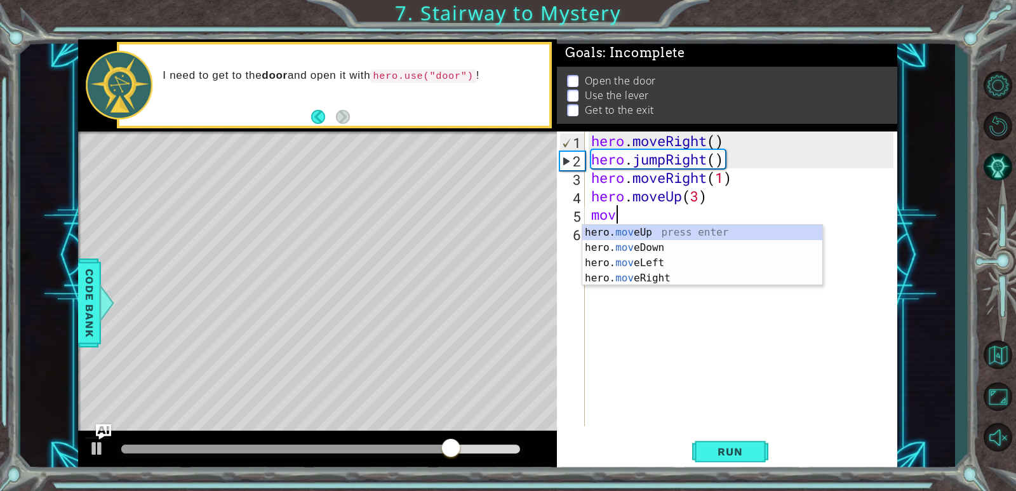
scroll to position [0, 1]
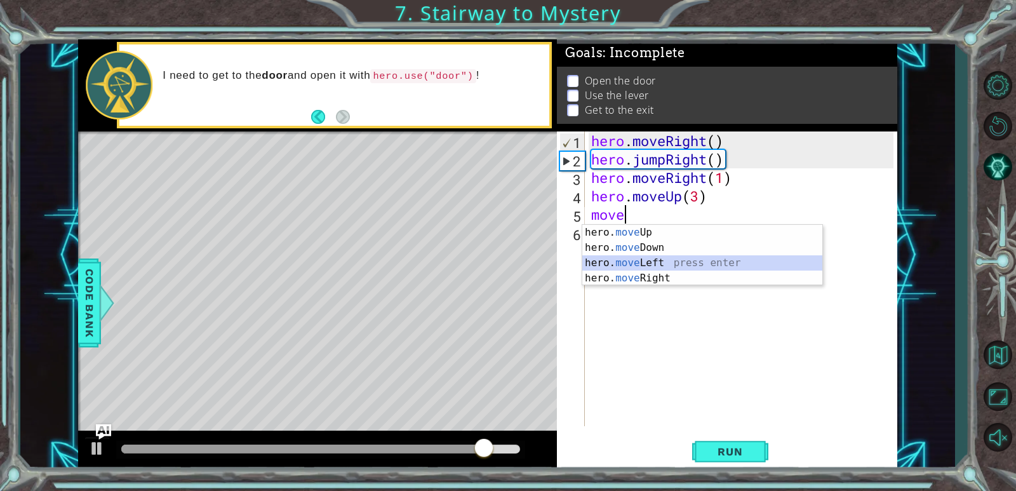
click at [670, 261] on div "hero. move Up press enter hero. move Down press enter hero. move Left press ent…" at bounding box center [702, 270] width 240 height 91
type textarea "hero.moveLeft(1)"
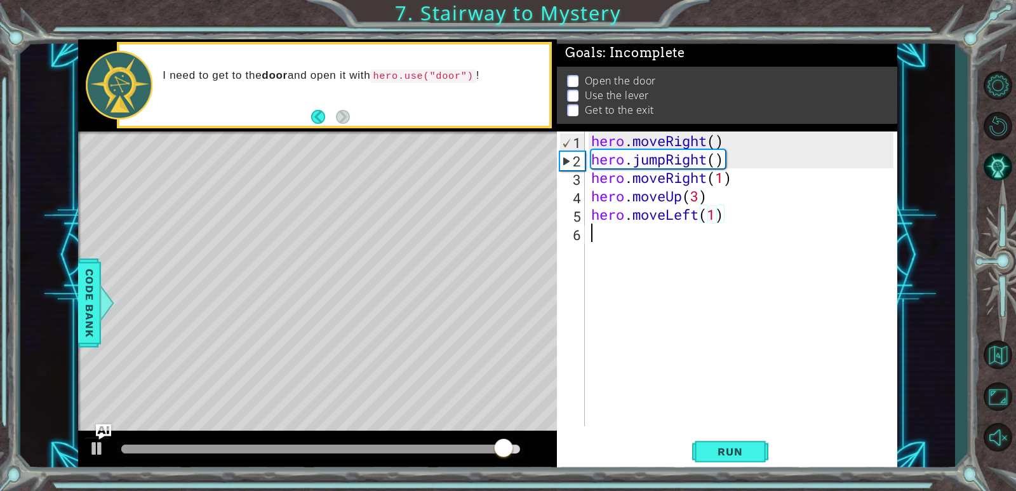
click at [672, 260] on div "hero . moveRight ( ) hero . jumpRight ( ) hero . moveRight ( 1 ) hero . moveUp …" at bounding box center [743, 296] width 311 height 331
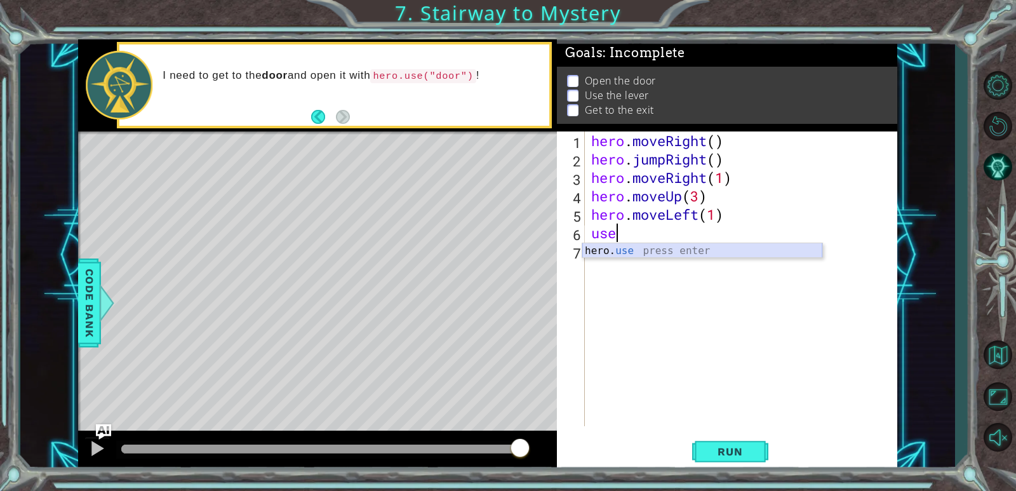
click at [677, 253] on div "hero. use press enter" at bounding box center [702, 266] width 240 height 46
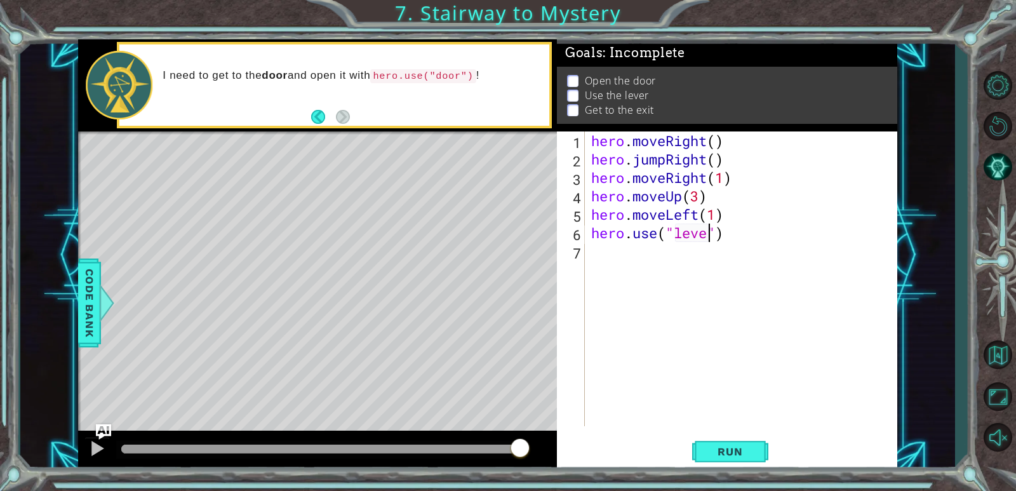
type textarea "hero.use("lever")"
click at [675, 256] on div "hero . moveRight ( ) hero . jumpRight ( ) hero . moveRight ( 1 ) hero . moveUp …" at bounding box center [743, 296] width 311 height 331
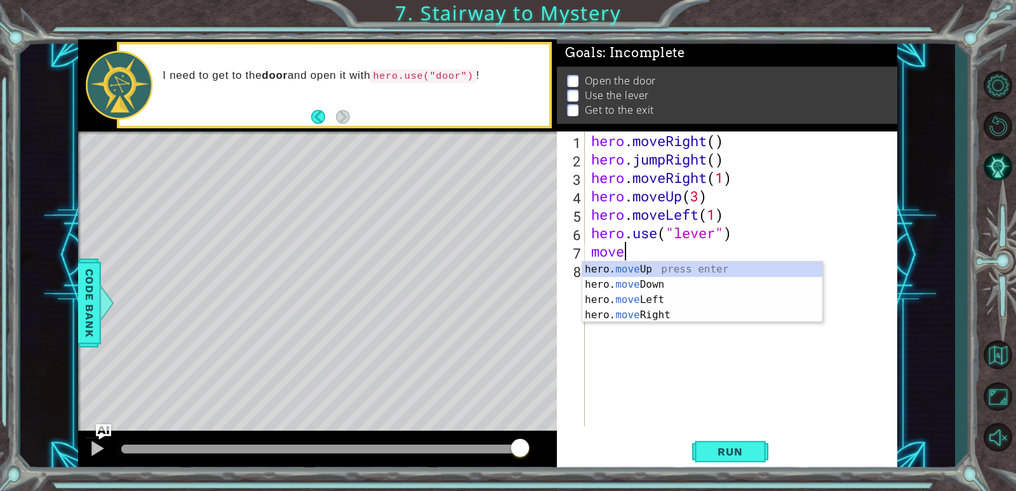
scroll to position [0, 1]
click at [655, 296] on div "hero. move Up press enter hero. move Down press enter hero. move Left press ent…" at bounding box center [702, 307] width 240 height 91
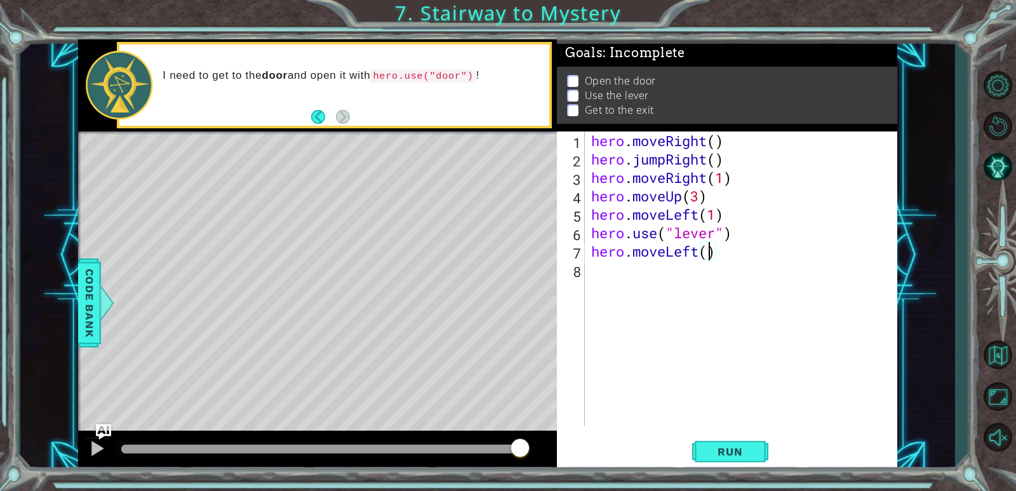
type textarea "hero.moveLeft(2)"
click at [655, 298] on div "hero . moveRight ( ) hero . jumpRight ( ) hero . moveRight ( 1 ) hero . moveUp …" at bounding box center [743, 296] width 311 height 331
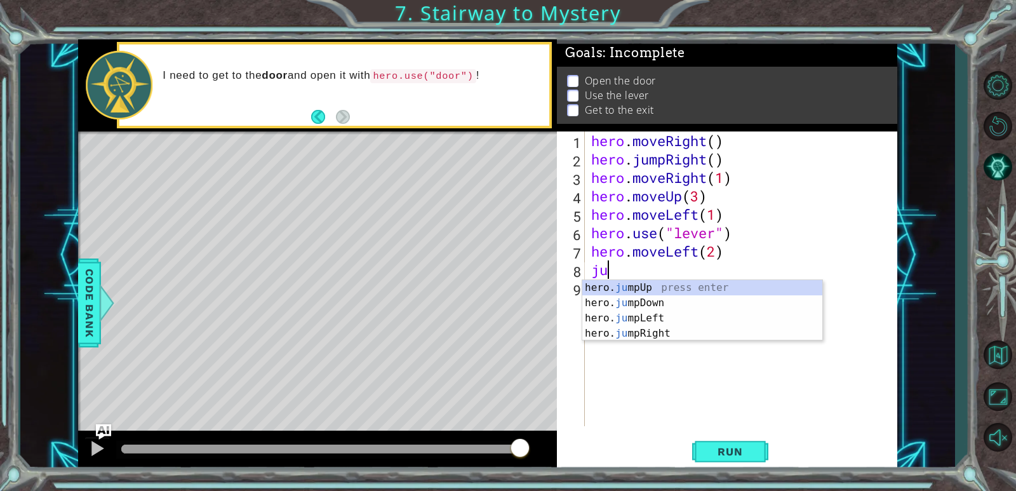
type textarea "jump"
click at [637, 287] on div "hero. jump Up press enter hero. jump Down press enter hero. jump Left press ent…" at bounding box center [702, 325] width 240 height 91
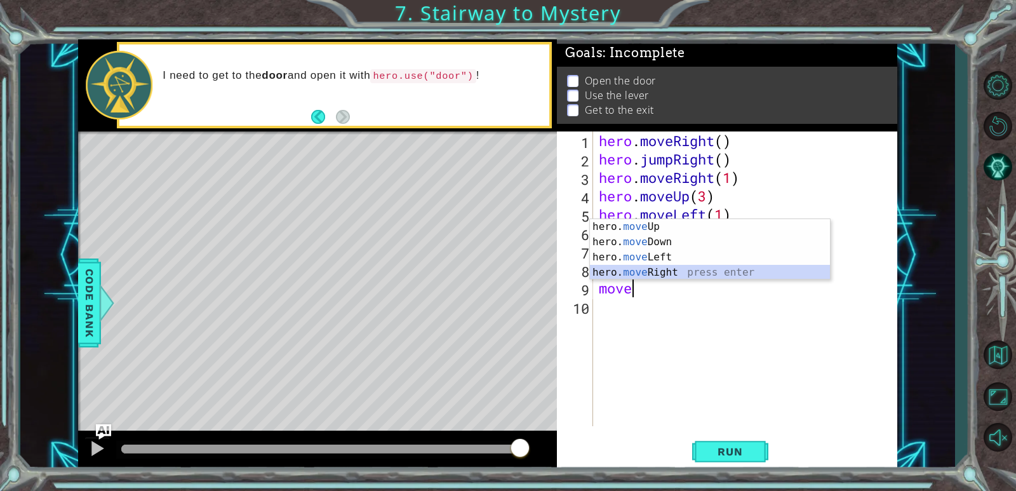
click at [715, 276] on div "hero. move Up press enter hero. move Down press enter hero. move Left press ent…" at bounding box center [710, 264] width 240 height 91
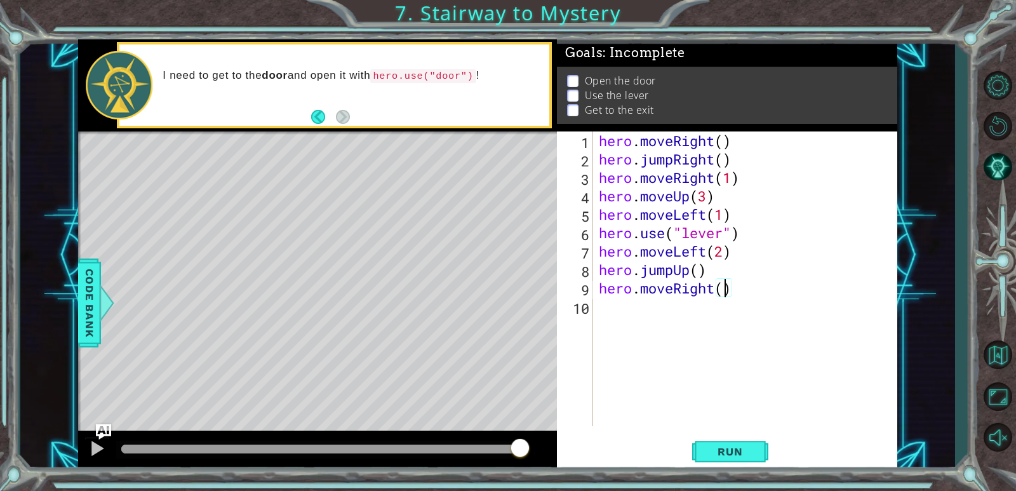
type textarea "hero.moveRight(2)"
click at [760, 448] on button "Run" at bounding box center [730, 452] width 76 height 34
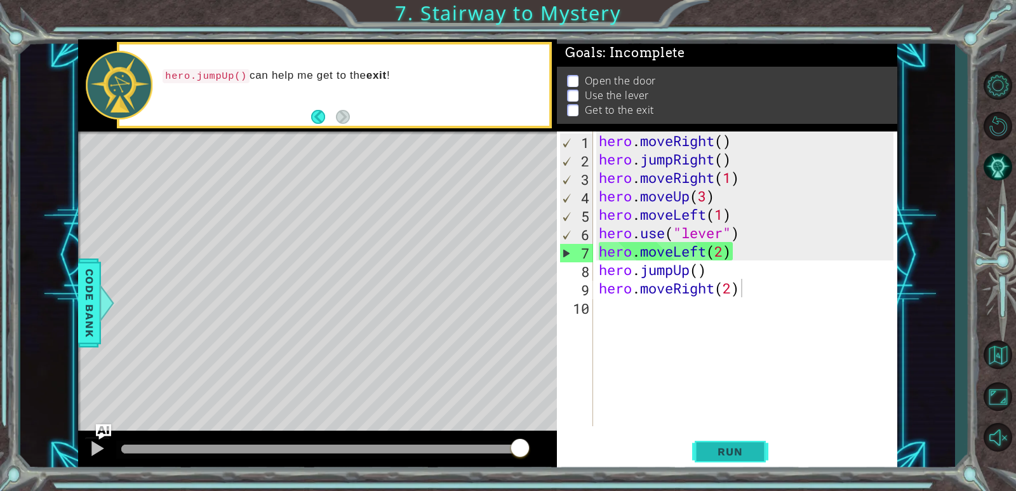
click at [760, 448] on button "Run" at bounding box center [730, 452] width 76 height 34
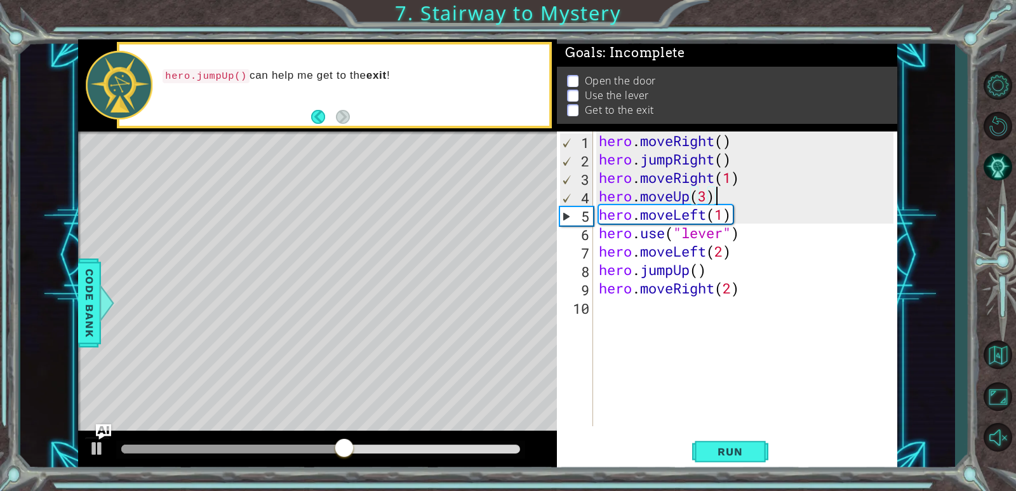
click at [731, 198] on div "hero . moveRight ( ) hero . jumpRight ( ) hero . moveRight ( 1 ) hero . moveUp …" at bounding box center [747, 296] width 303 height 331
type textarea "hero.moveUp(3)"
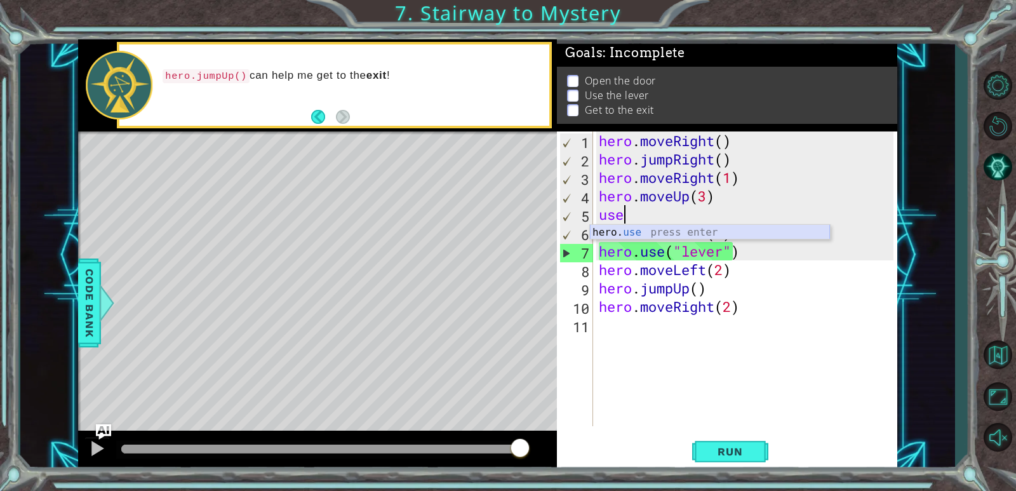
click at [733, 229] on div "hero. use press enter" at bounding box center [710, 248] width 240 height 46
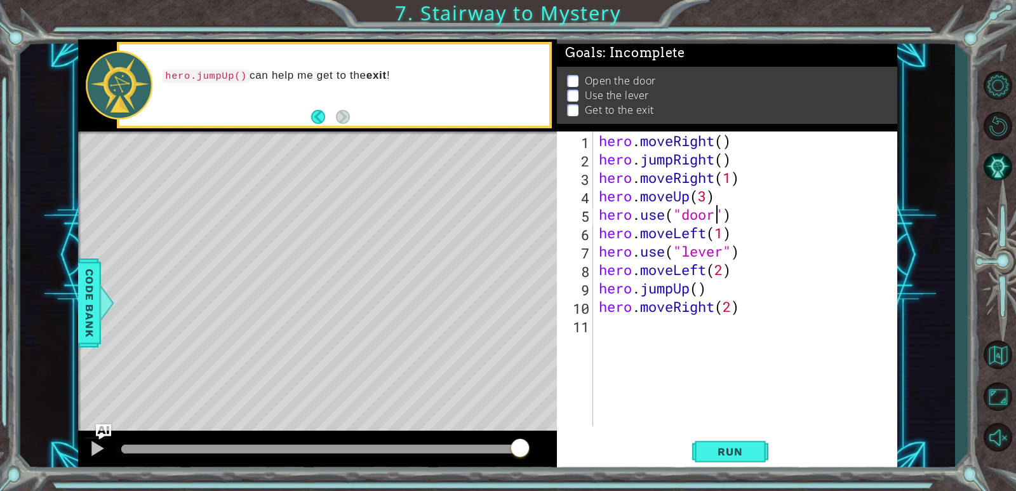
scroll to position [0, 5]
click at [734, 442] on button "Run" at bounding box center [730, 452] width 76 height 34
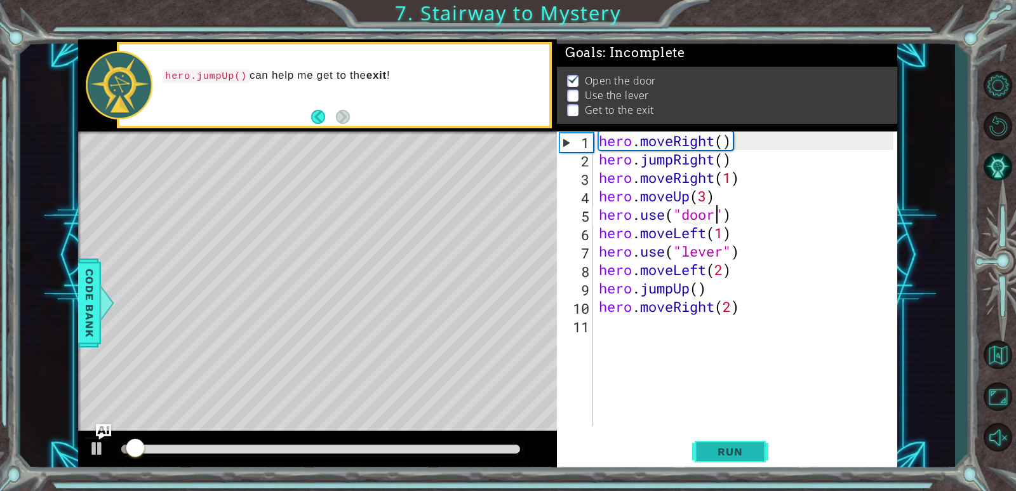
scroll to position [4, 0]
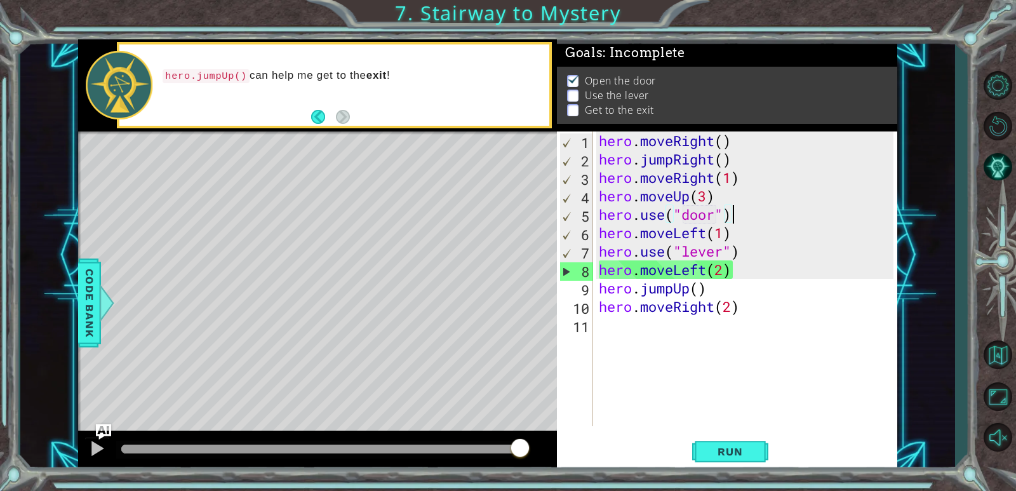
click at [735, 220] on div "hero . moveRight ( ) hero . jumpRight ( ) hero . moveRight ( 1 ) hero . moveUp …" at bounding box center [747, 296] width 303 height 331
drag, startPoint x: 719, startPoint y: 197, endPoint x: 602, endPoint y: 201, distance: 116.9
click at [602, 201] on div "hero . moveRight ( ) hero . jumpRight ( ) hero . moveRight ( 1 ) hero . moveUp …" at bounding box center [747, 296] width 303 height 331
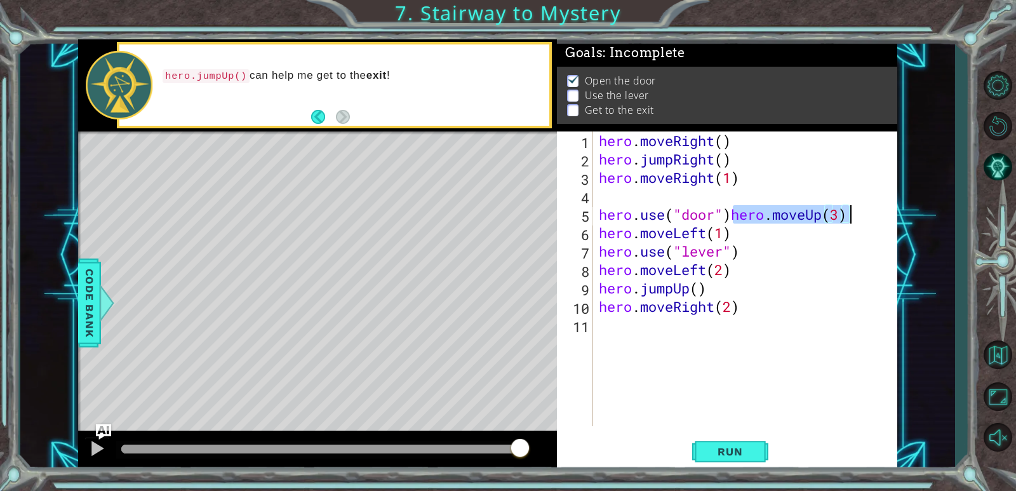
click at [732, 219] on div "hero . moveRight ( ) hero . jumpRight ( ) hero . moveRight ( 1 ) hero . use ( "…" at bounding box center [744, 278] width 297 height 295
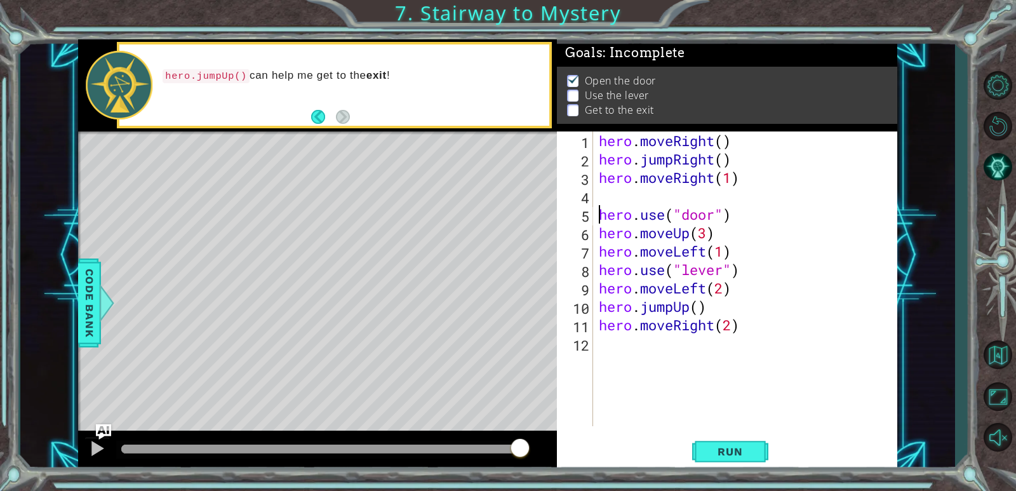
click at [602, 215] on div "hero . moveRight ( ) hero . jumpRight ( ) hero . moveRight ( 1 ) hero . use ( "…" at bounding box center [747, 296] width 303 height 331
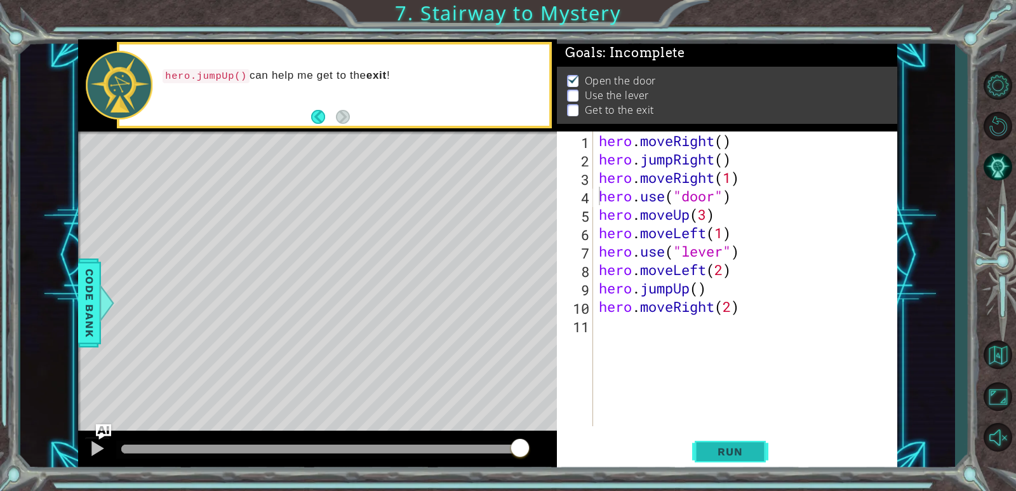
click at [745, 437] on button "Run" at bounding box center [730, 452] width 76 height 34
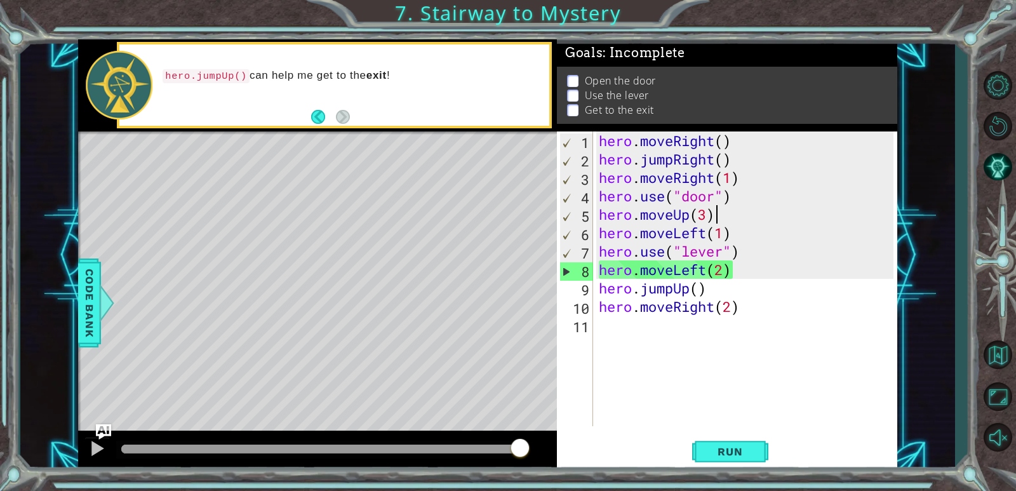
click at [712, 215] on div "hero . moveRight ( ) hero . jumpRight ( ) hero . moveRight ( 1 ) hero . use ( "…" at bounding box center [747, 296] width 303 height 331
click at [707, 215] on div "hero . moveRight ( ) hero . jumpRight ( ) hero . moveRight ( 1 ) hero . use ( "…" at bounding box center [747, 296] width 303 height 331
drag, startPoint x: 717, startPoint y: 219, endPoint x: 600, endPoint y: 218, distance: 117.4
click at [600, 218] on div "hero . moveRight ( ) hero . jumpRight ( ) hero . moveRight ( 1 ) hero . use ( "…" at bounding box center [747, 296] width 303 height 331
click at [755, 180] on div "hero . moveRight ( ) hero . jumpRight ( ) hero . moveRight ( 1 ) hero . use ( "…" at bounding box center [747, 296] width 303 height 331
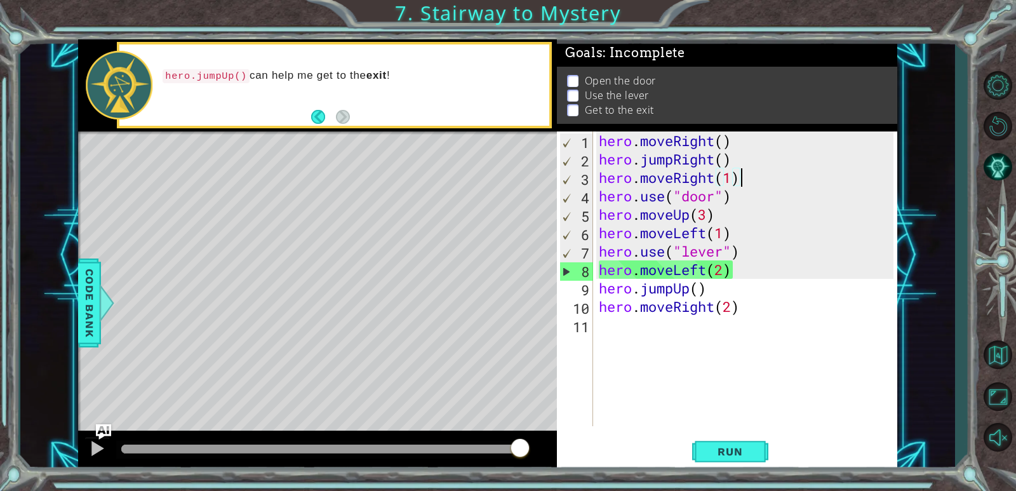
paste textarea "hero.moveUp(3)"
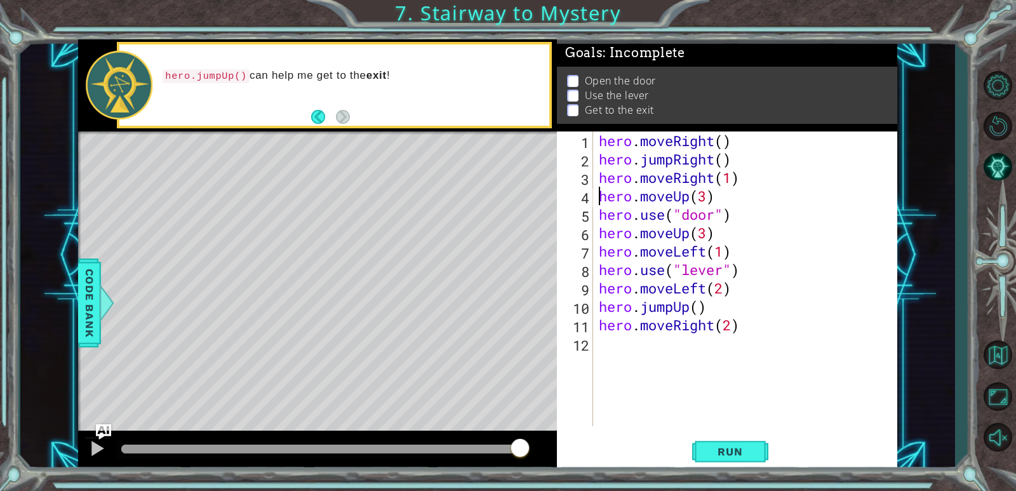
click at [713, 200] on div "hero . moveRight ( ) hero . jumpRight ( ) hero . moveRight ( 1 ) hero . moveUp …" at bounding box center [747, 296] width 303 height 331
click at [708, 197] on div "hero . moveRight ( ) hero . jumpRight ( ) hero . moveRight ( 1 ) hero . moveUp …" at bounding box center [747, 296] width 303 height 331
click at [707, 230] on div "hero . moveRight ( ) hero . jumpRight ( ) hero . moveRight ( 1 ) hero . moveUp …" at bounding box center [747, 296] width 303 height 331
type textarea "hero.moveUp(2)"
click at [740, 449] on span "Run" at bounding box center [730, 451] width 50 height 13
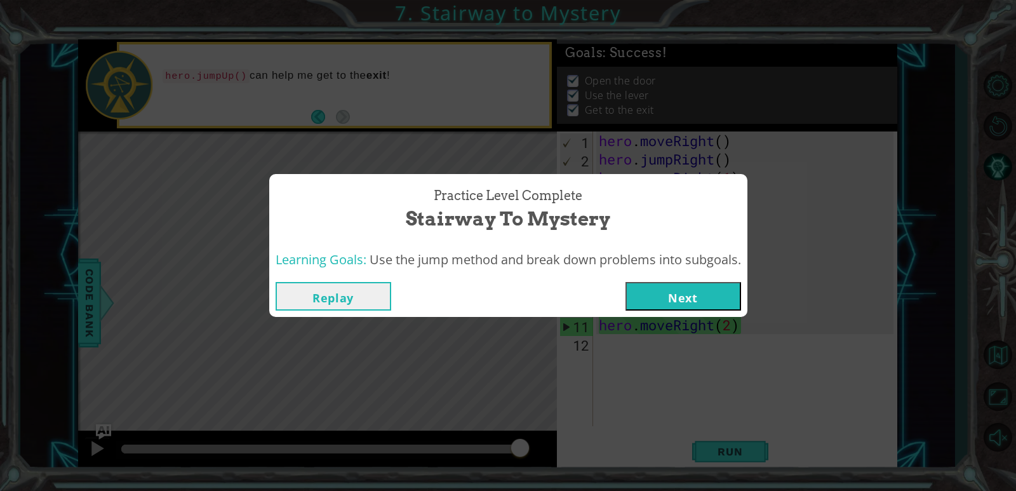
click at [685, 290] on button "Next" at bounding box center [683, 296] width 116 height 29
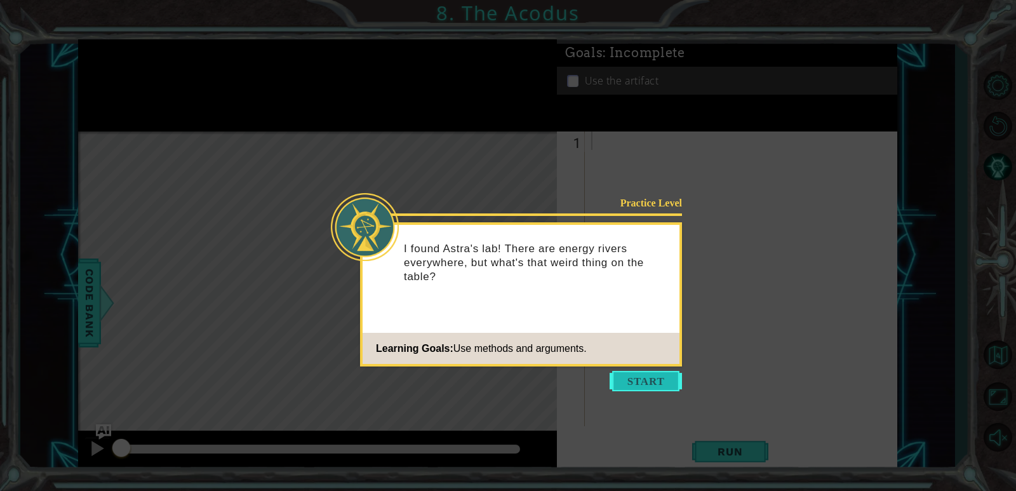
click at [670, 378] on button "Start" at bounding box center [645, 381] width 72 height 20
